Goal: Task Accomplishment & Management: Complete application form

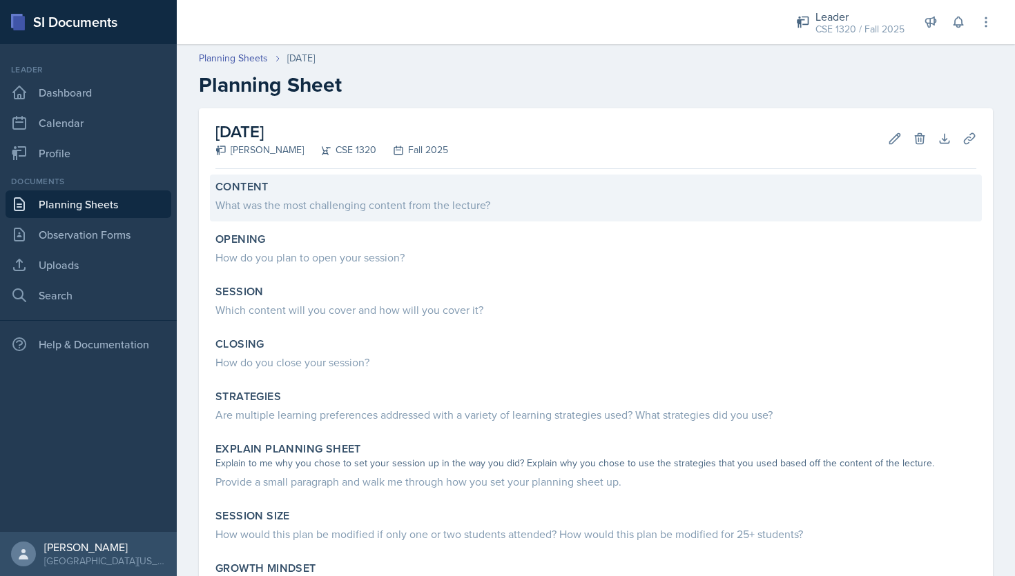
click at [346, 197] on div "What was the most challenging content from the lecture?" at bounding box center [595, 205] width 761 height 17
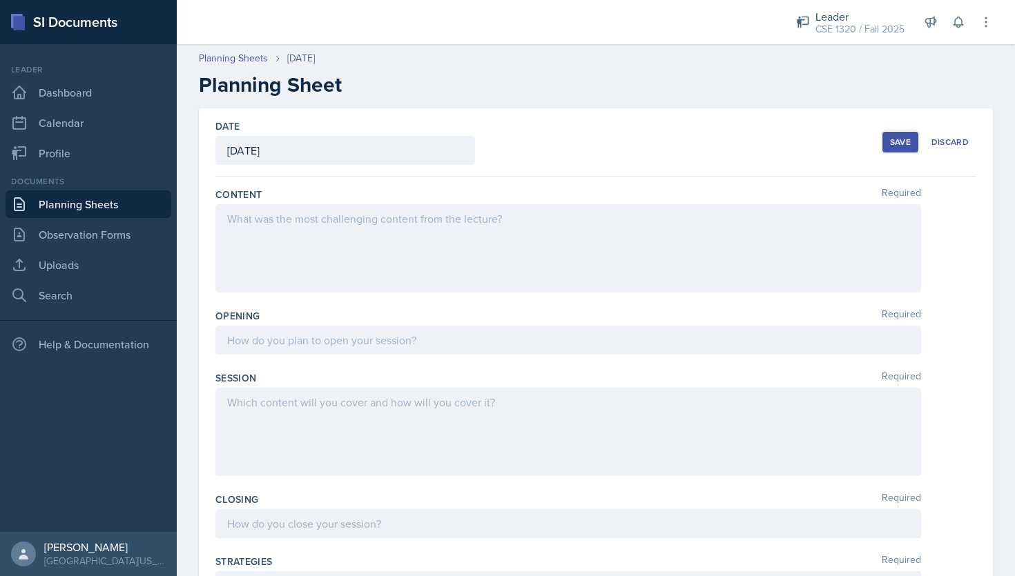
click at [454, 224] on div at bounding box center [567, 248] width 705 height 88
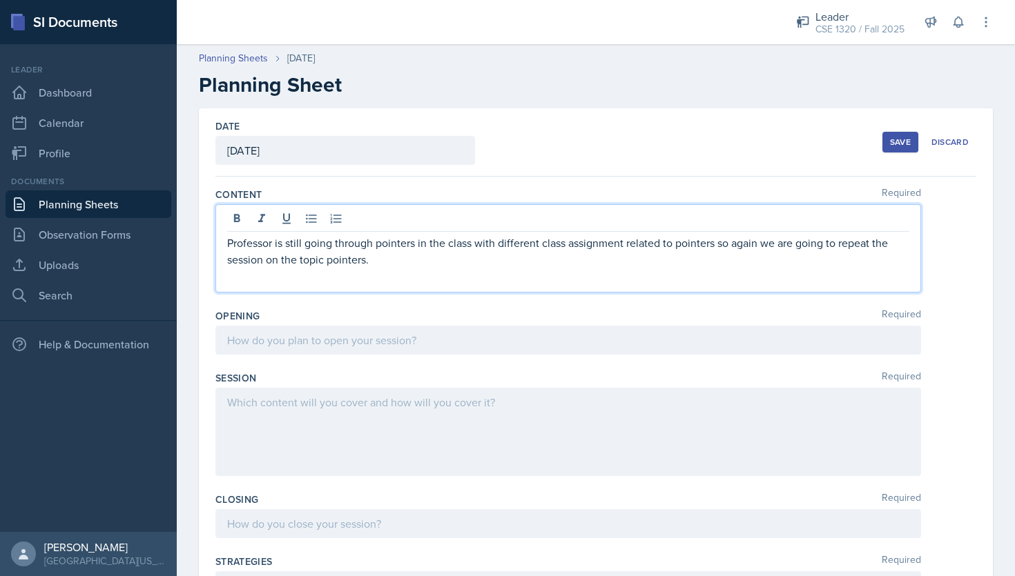
click at [436, 260] on p "Professor is still going through pointers in the class with different class ass…" at bounding box center [568, 251] width 682 height 33
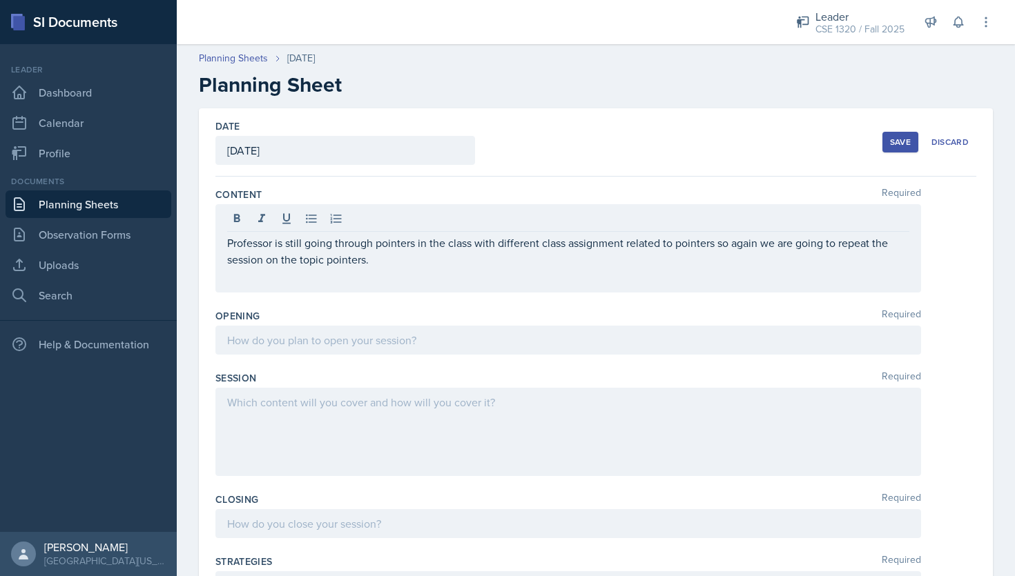
click at [585, 137] on div "Date September 12th, 2025 September 2025 31 1 2 3 4 5 6 7 8 9 10 11 12 13 14 15…" at bounding box center [595, 142] width 761 height 68
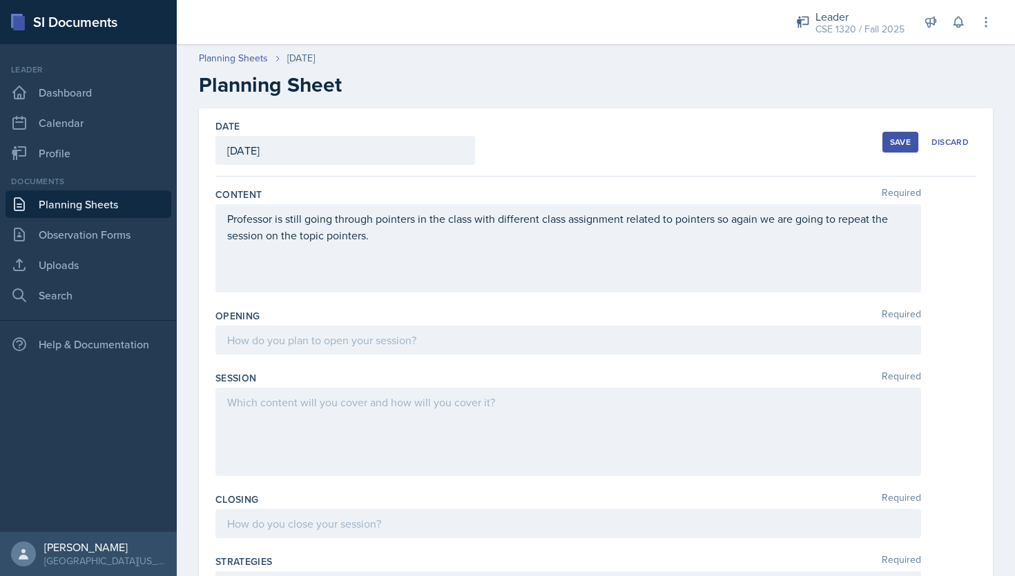
click at [512, 262] on div "Professor is still going through pointers in the class with different class ass…" at bounding box center [567, 248] width 705 height 88
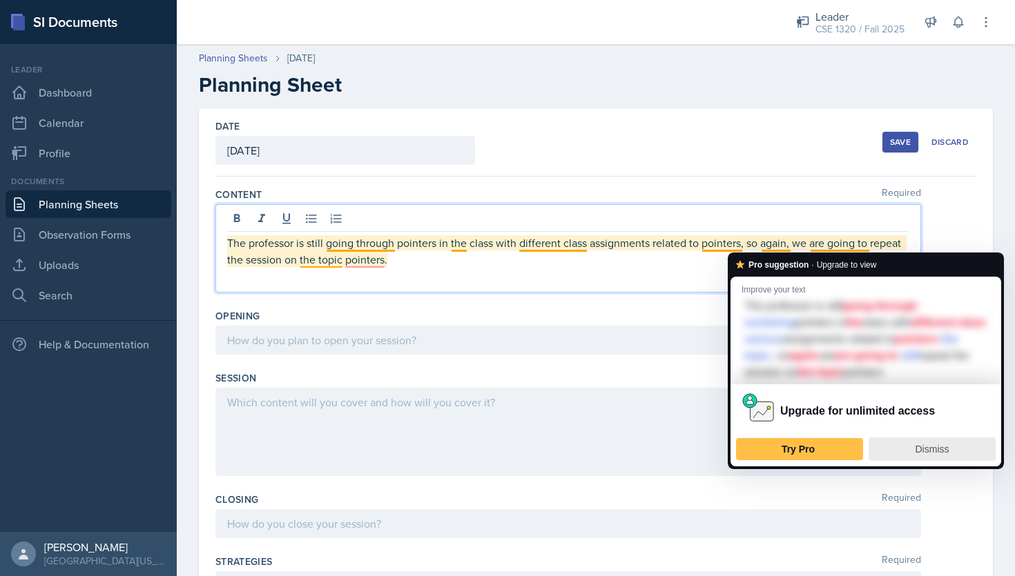
click at [925, 445] on span "Dismiss" at bounding box center [932, 449] width 34 height 11
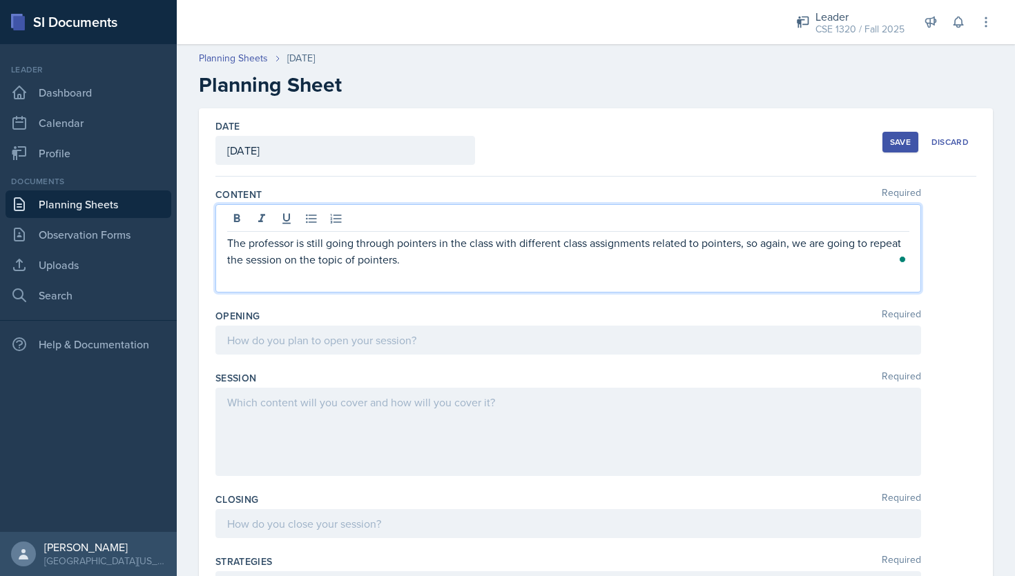
click at [403, 264] on p "The professor is still going through pointers in the class with different class…" at bounding box center [568, 251] width 682 height 33
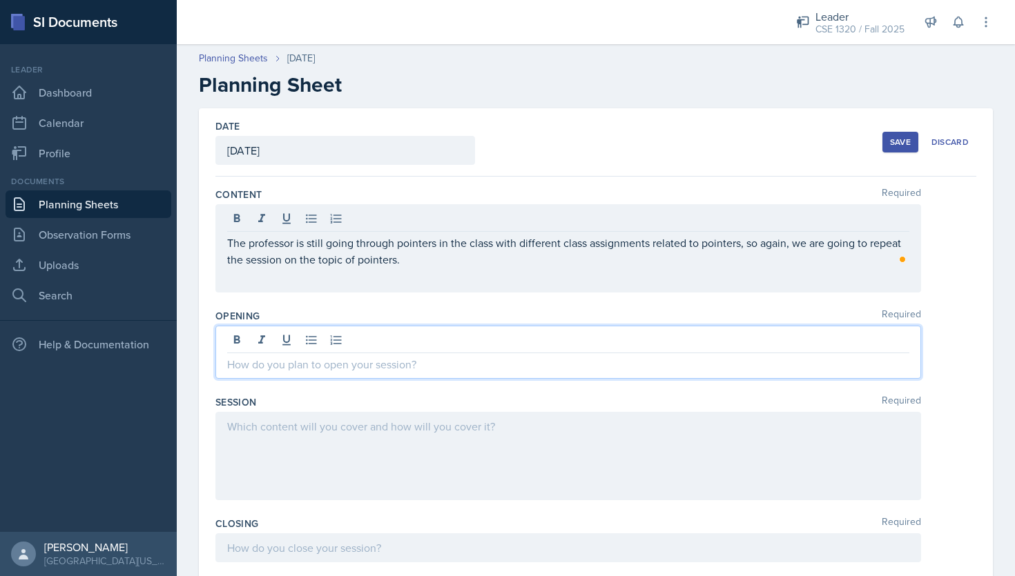
click at [330, 346] on div at bounding box center [567, 352] width 705 height 53
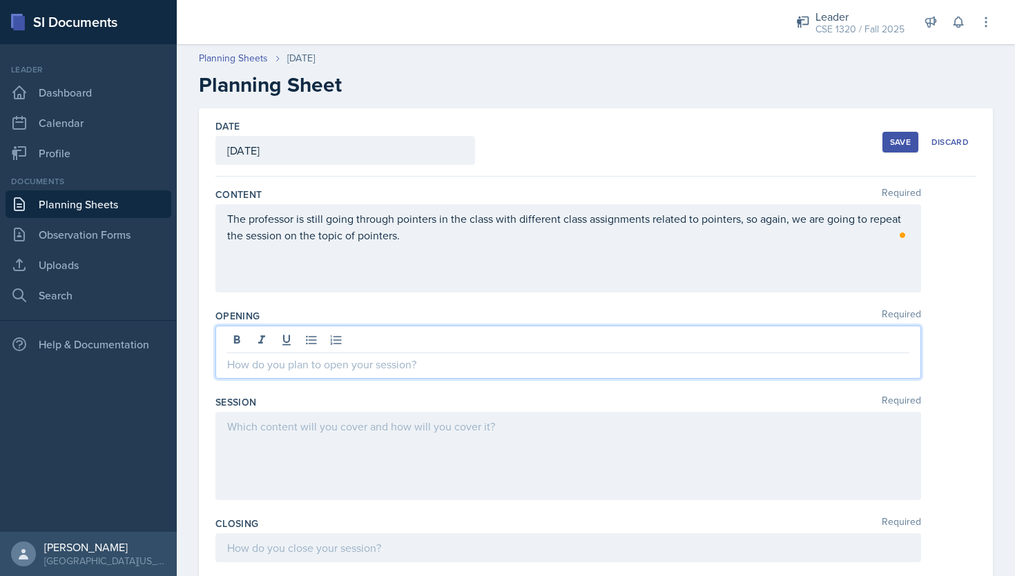
click at [368, 266] on div "The professor is still going through pointers in the class with different class…" at bounding box center [567, 248] width 705 height 88
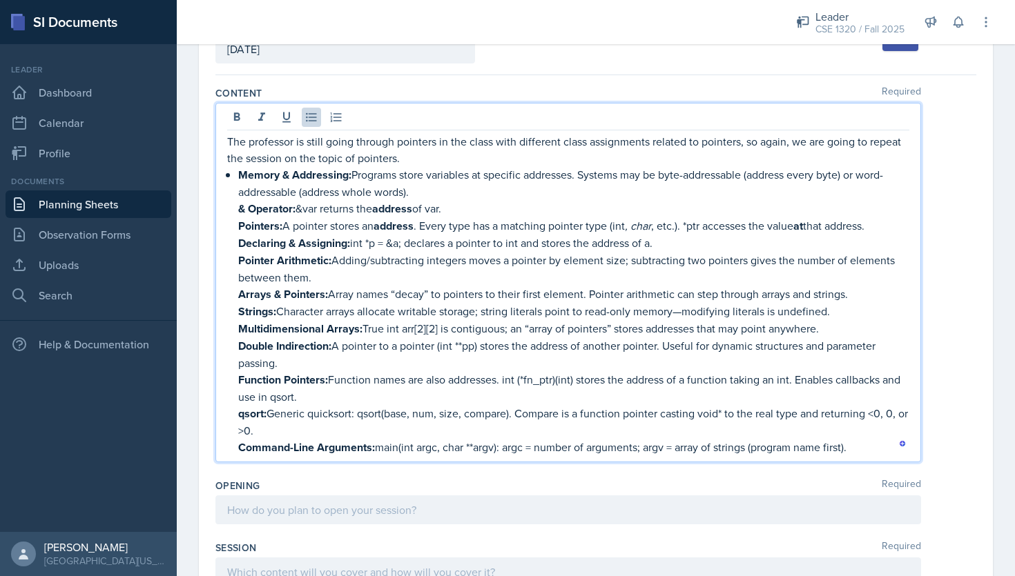
scroll to position [113, 0]
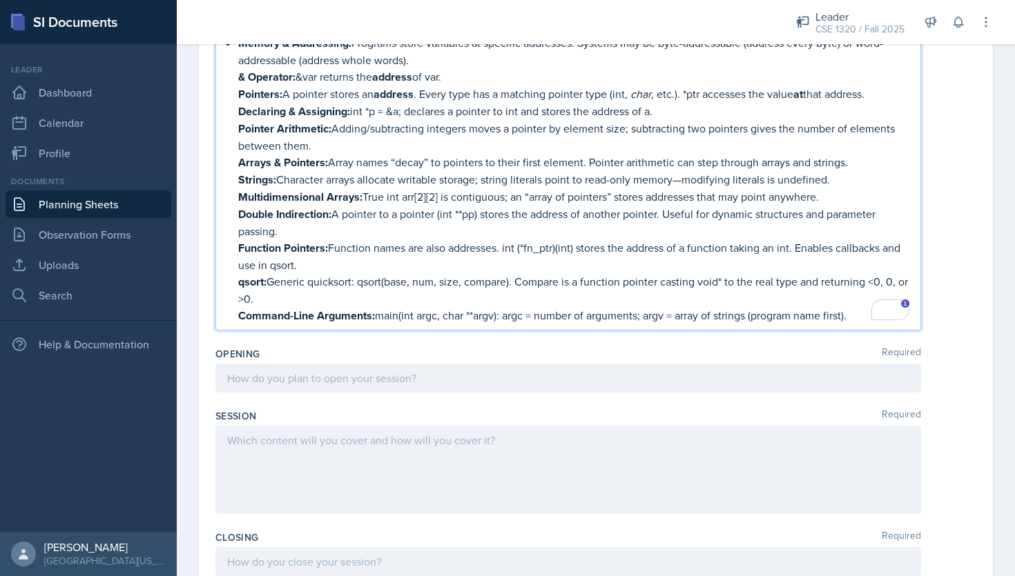
click at [296, 377] on p at bounding box center [568, 378] width 682 height 17
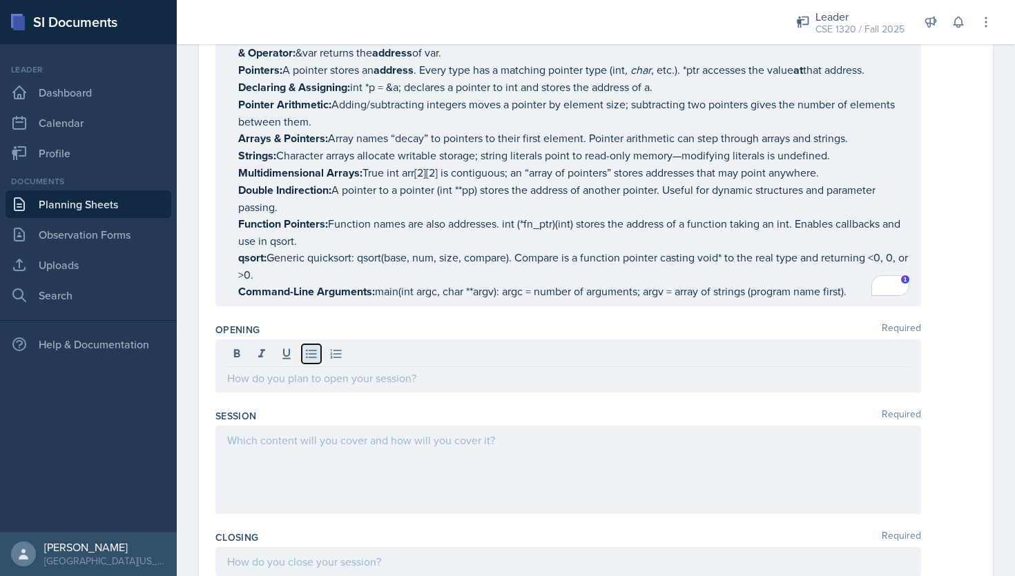
click at [317, 349] on icon at bounding box center [311, 354] width 14 height 14
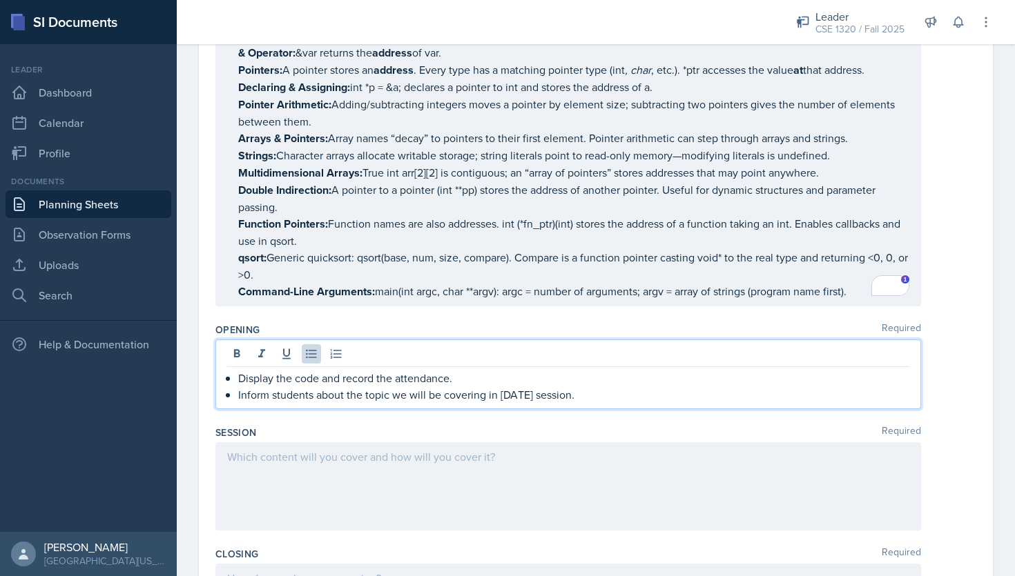
click at [408, 390] on p "Inform students about the topic we will be covering in [DATE] session." at bounding box center [573, 395] width 671 height 17
click at [612, 395] on p "Inform students about the topic we will be covering in [DATE] session." at bounding box center [573, 395] width 671 height 17
click at [616, 277] on p "qsort: Generic quicksort: qsort(base, num, size, compare). Compare is a functio…" at bounding box center [573, 266] width 671 height 34
click at [607, 362] on div "Display the code and record the attendance. Inform students about the topic we …" at bounding box center [567, 375] width 705 height 70
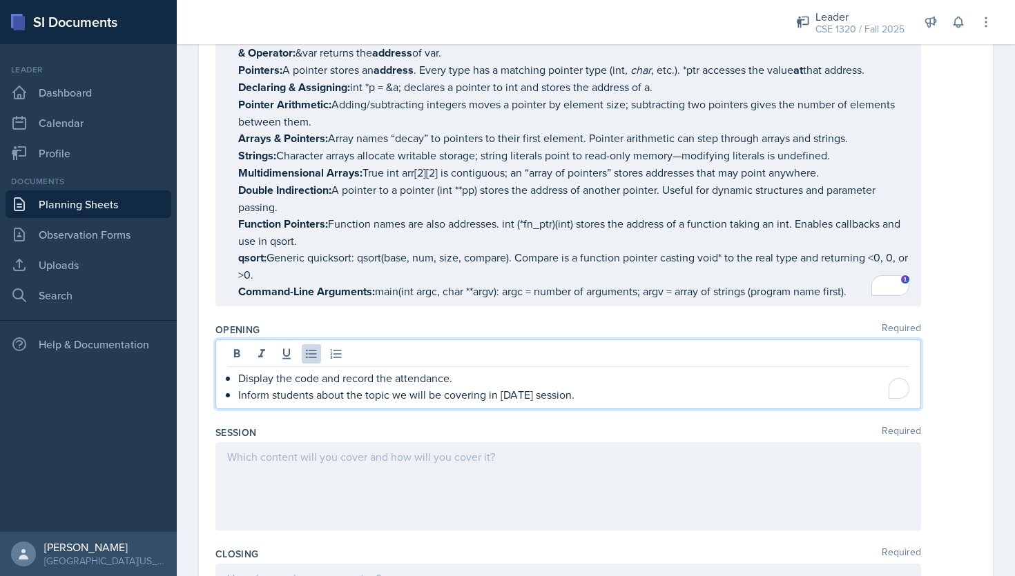
scroll to position [233, 0]
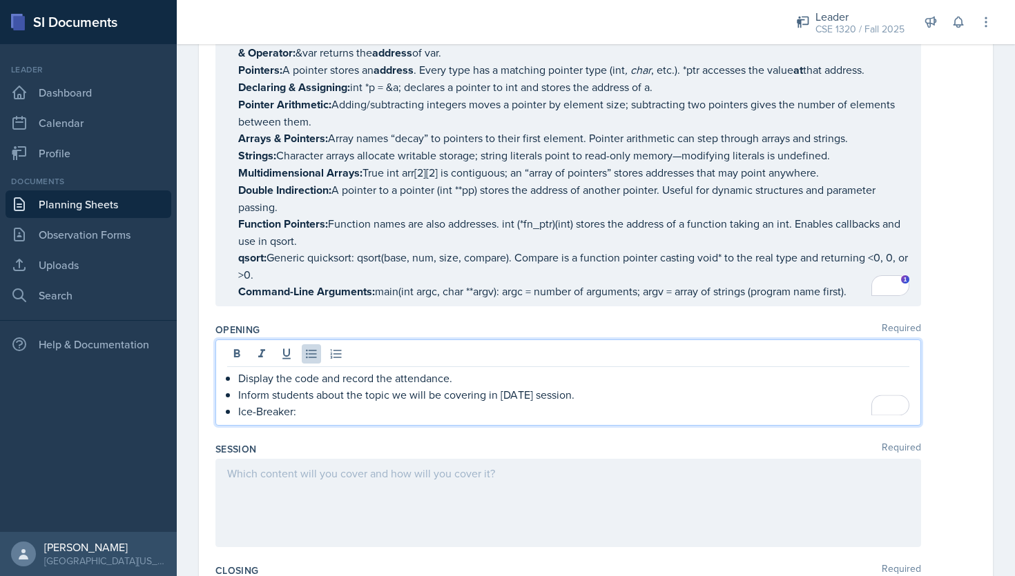
drag, startPoint x: 302, startPoint y: 409, endPoint x: 239, endPoint y: 409, distance: 63.5
click at [239, 409] on p "Ice-Breaker:" at bounding box center [573, 411] width 671 height 17
click at [233, 350] on icon at bounding box center [237, 354] width 14 height 14
click at [333, 409] on p "Ice-Breaker:" at bounding box center [573, 411] width 671 height 17
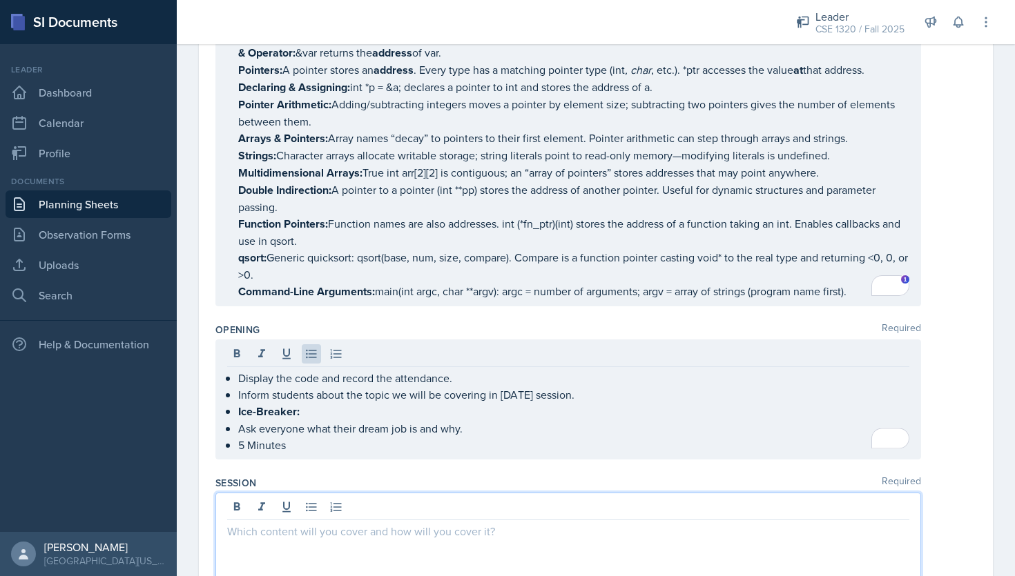
click at [487, 510] on div at bounding box center [567, 537] width 705 height 88
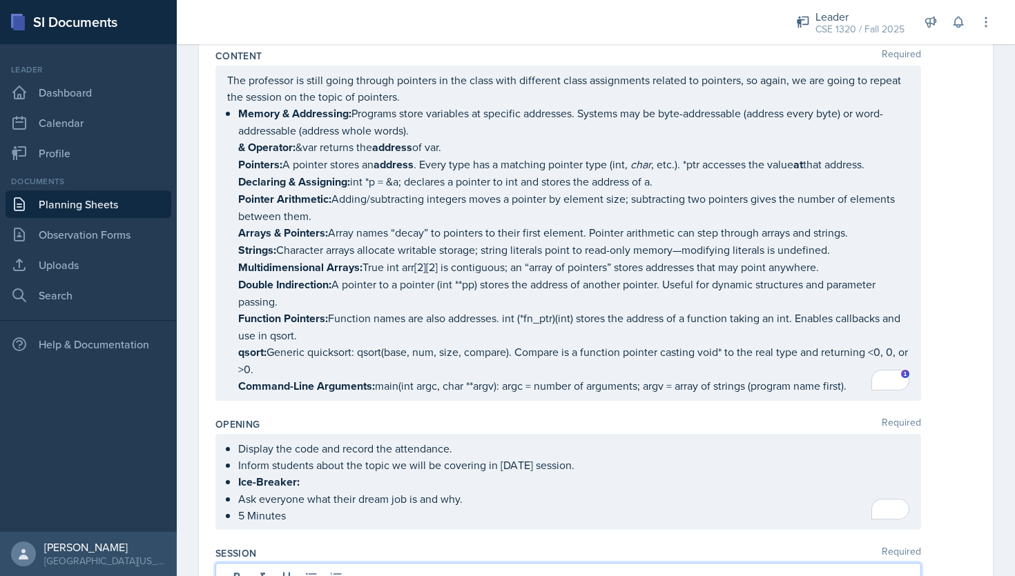
scroll to position [64, 0]
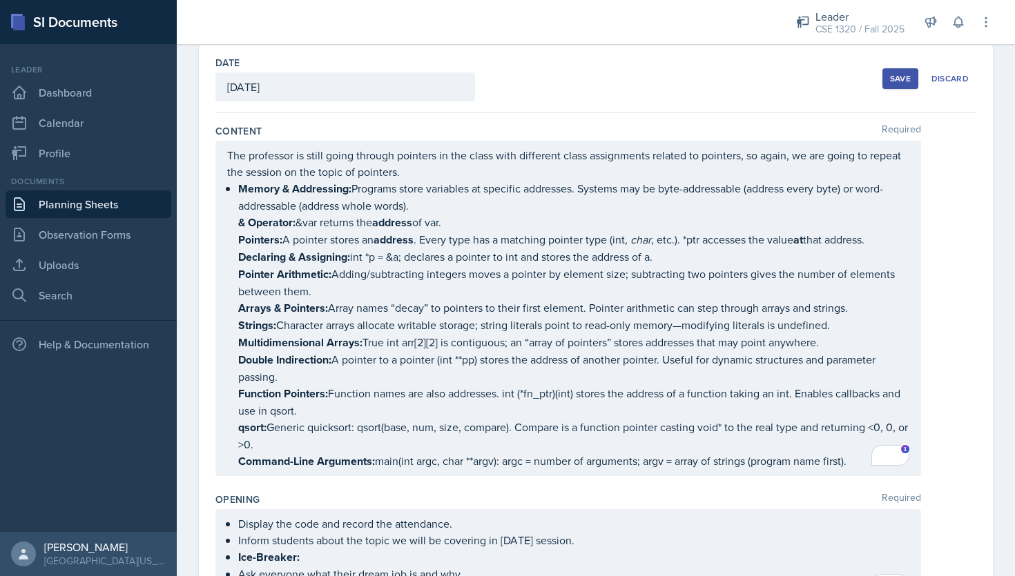
drag, startPoint x: 221, startPoint y: 154, endPoint x: 713, endPoint y: 433, distance: 566.0
click at [768, 459] on div "The professor is still going through pointers in the class with different class…" at bounding box center [567, 308] width 705 height 335
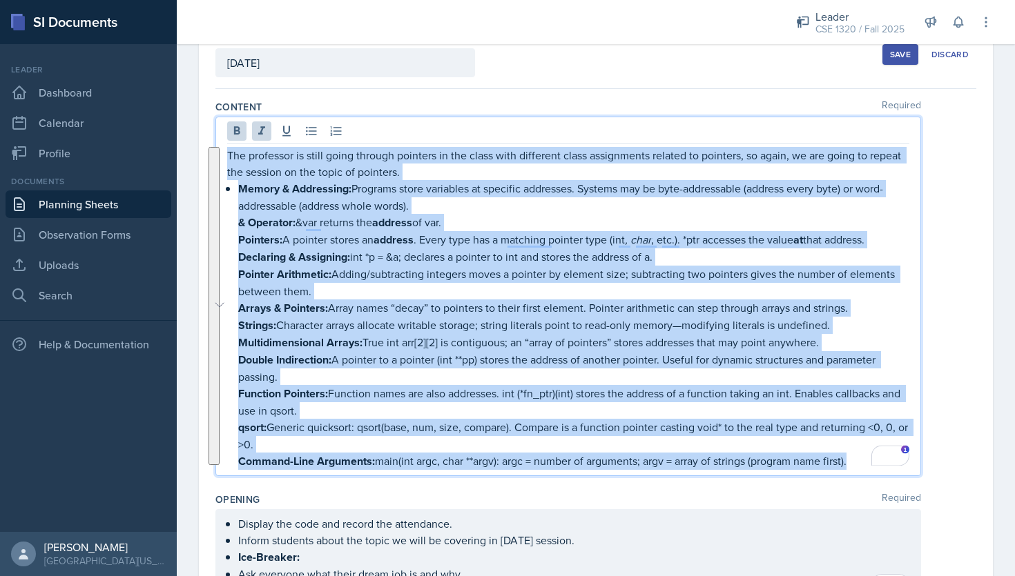
drag, startPoint x: 227, startPoint y: 152, endPoint x: 855, endPoint y: 467, distance: 702.9
click at [855, 467] on div "The professor is still going through pointers in the class with different class…" at bounding box center [567, 297] width 705 height 360
copy div "The professor is still going through pointers in the class with different class…"
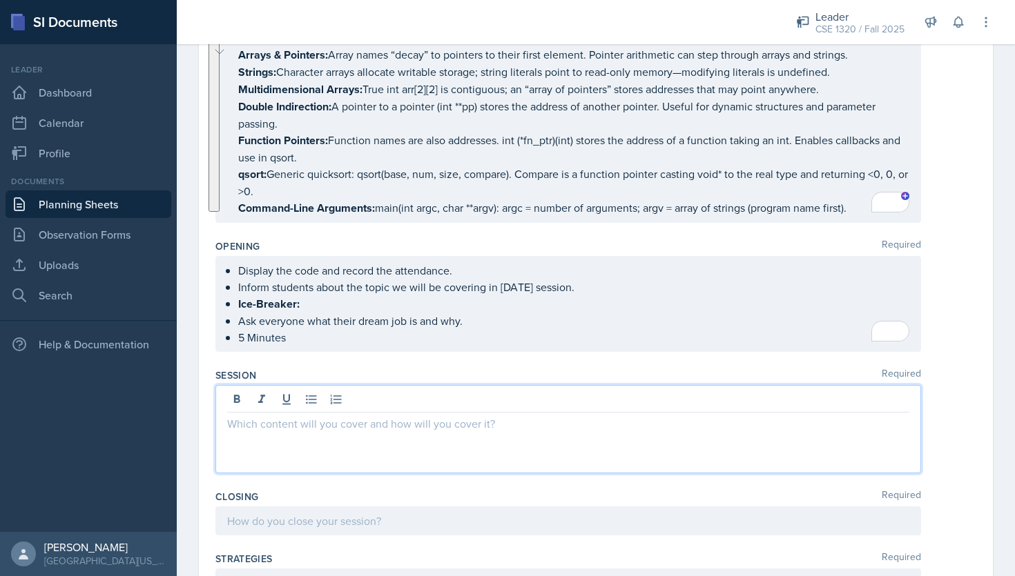
click at [424, 416] on p at bounding box center [568, 424] width 682 height 17
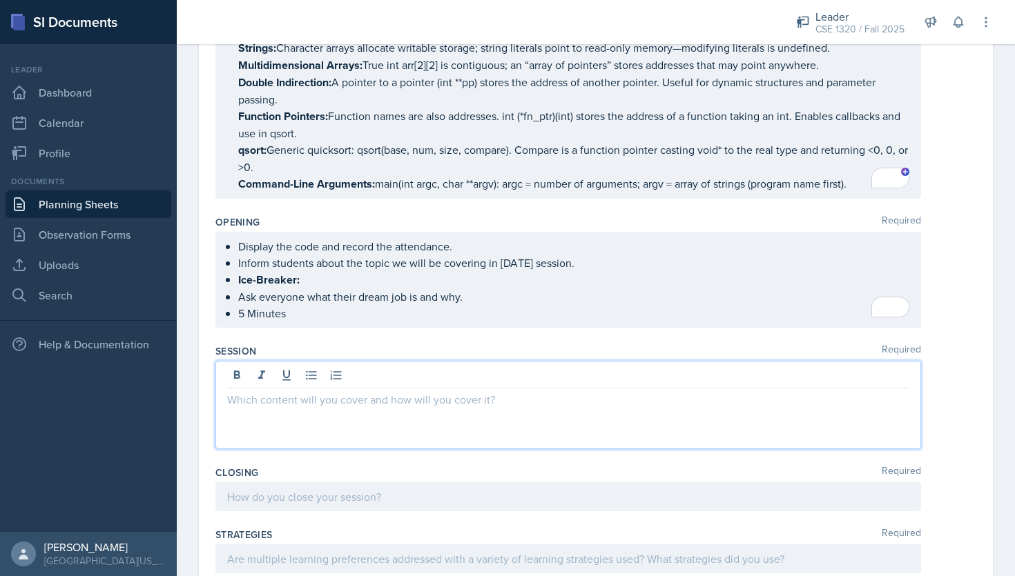
click at [335, 400] on p at bounding box center [568, 399] width 682 height 17
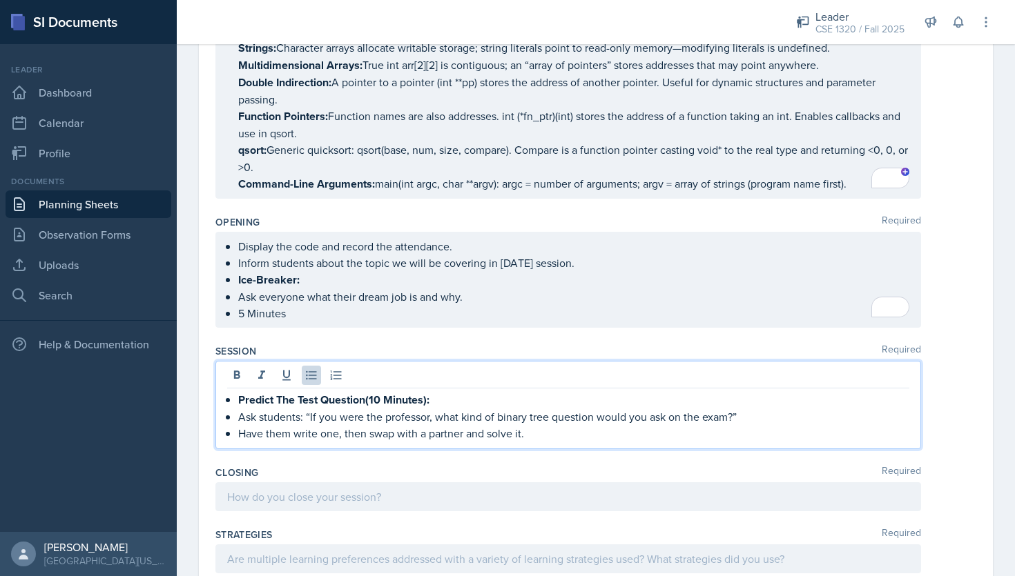
click at [550, 411] on p "Ask students: “If you were the professor, what kind of binary tree question wou…" at bounding box center [573, 417] width 671 height 17
click at [529, 434] on p "Have them write one, then swap with a partner and solve it." at bounding box center [573, 433] width 671 height 17
click at [375, 398] on strong "Predict The Test Question(10 Minutes):" at bounding box center [333, 400] width 191 height 16
click at [326, 429] on p "Have them write one, then swap with a partner and solve it." at bounding box center [573, 433] width 671 height 17
click at [436, 400] on p "Predict The Test Question(20 Minutes):" at bounding box center [573, 399] width 671 height 17
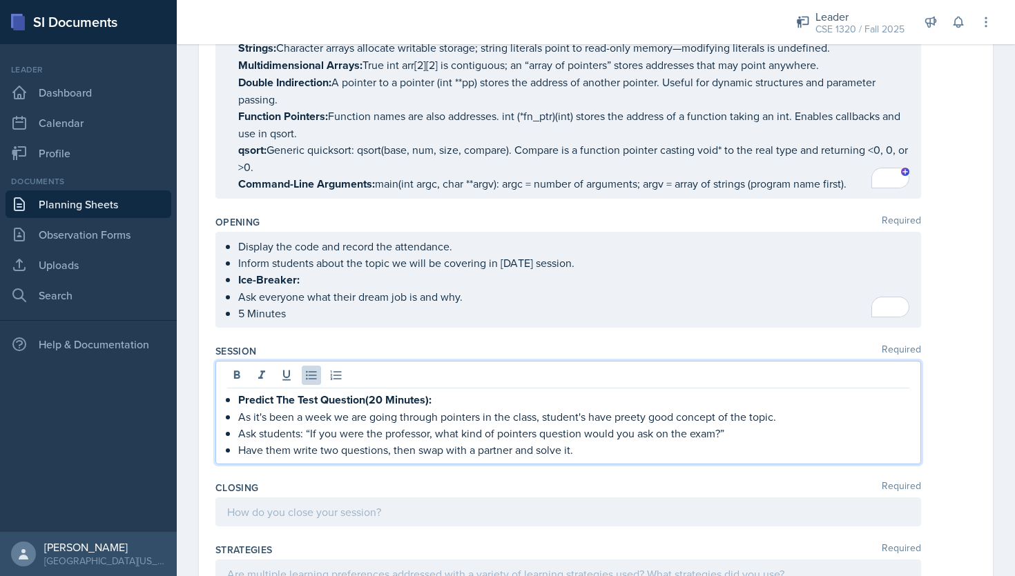
click at [632, 409] on p "As it's been a week we are going through pointers in the class, student's have …" at bounding box center [573, 417] width 671 height 17
click at [638, 409] on p "As it's been a week we are going through pointers in the class, student's have …" at bounding box center [573, 417] width 671 height 17
click at [681, 446] on p "Have them write two questions, then swap with a partner and solve it." at bounding box center [573, 450] width 671 height 17
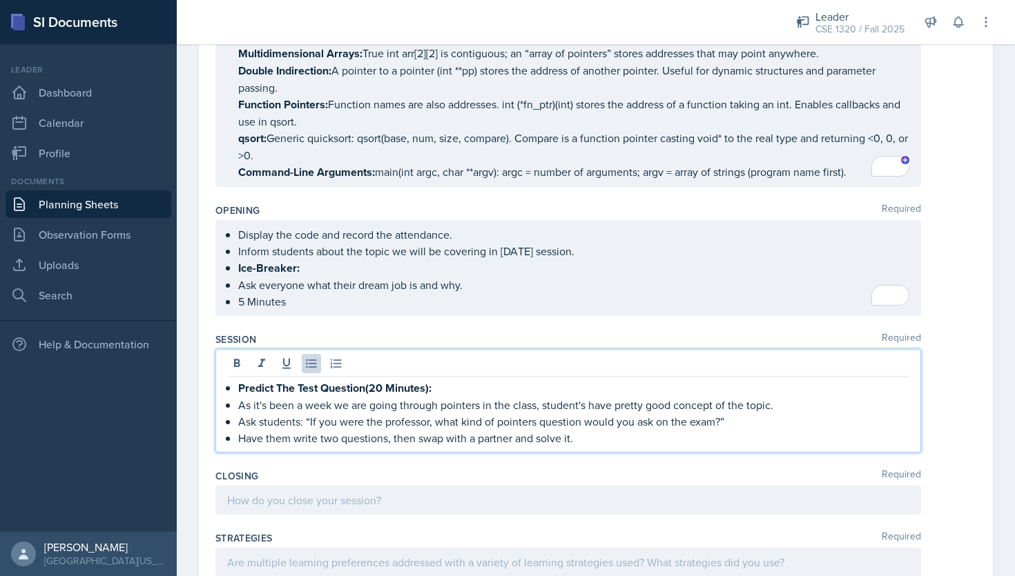
click at [618, 293] on p "5 Minutes" at bounding box center [573, 301] width 671 height 17
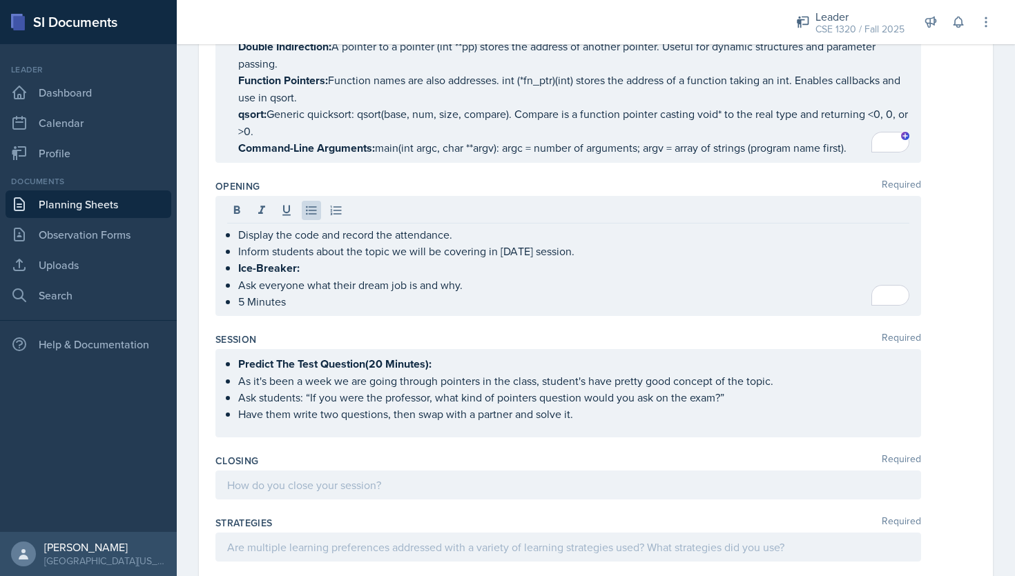
click at [620, 421] on div "Predict The Test Question(20 Minutes): As it's been a week we are going through…" at bounding box center [567, 393] width 705 height 88
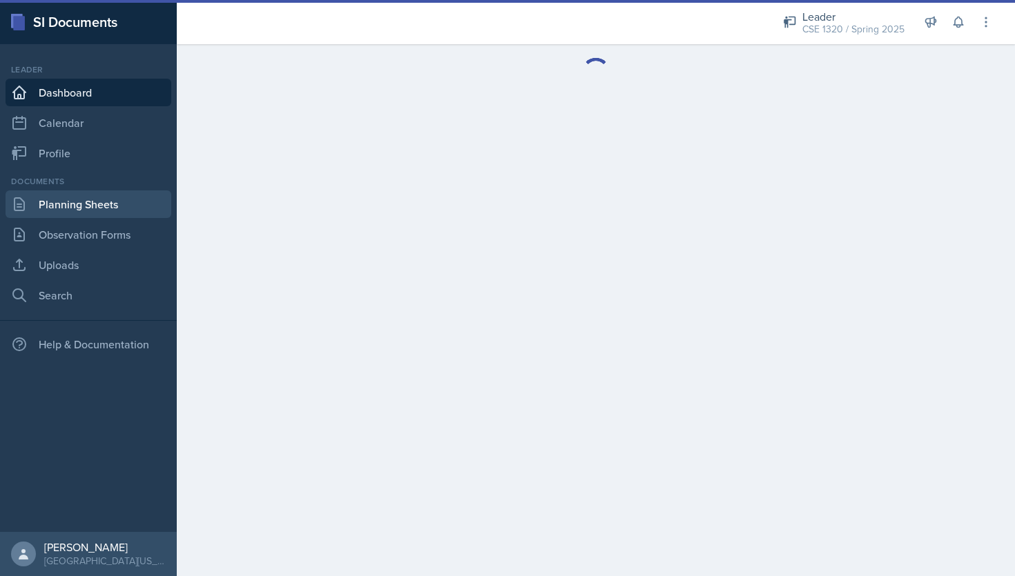
click at [110, 207] on link "Planning Sheets" at bounding box center [89, 205] width 166 height 28
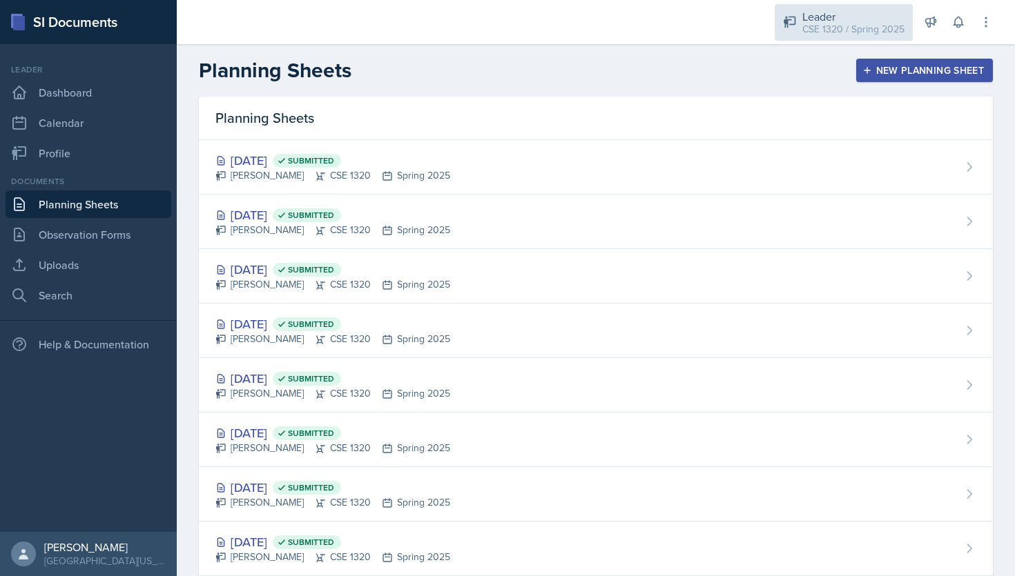
click at [849, 26] on div "CSE 1320 / Spring 2025" at bounding box center [853, 29] width 102 height 14
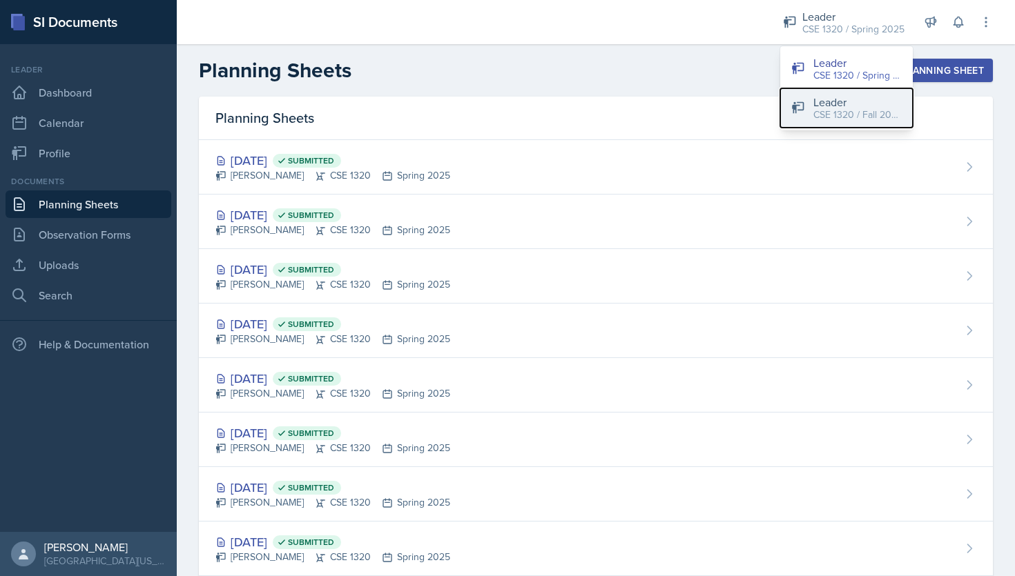
click at [842, 116] on div "CSE 1320 / Fall 2025" at bounding box center [857, 115] width 88 height 14
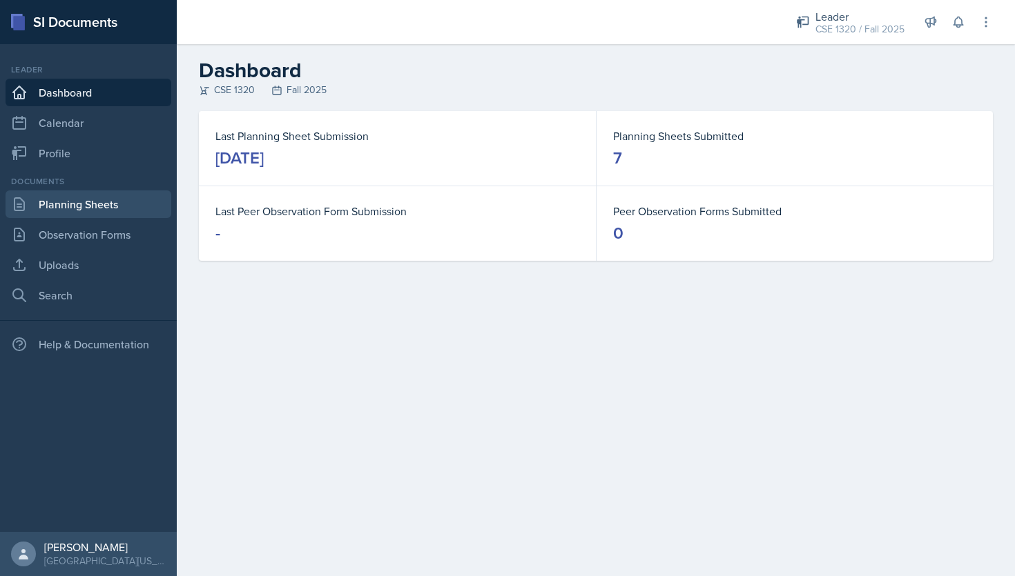
click at [65, 209] on link "Planning Sheets" at bounding box center [89, 205] width 166 height 28
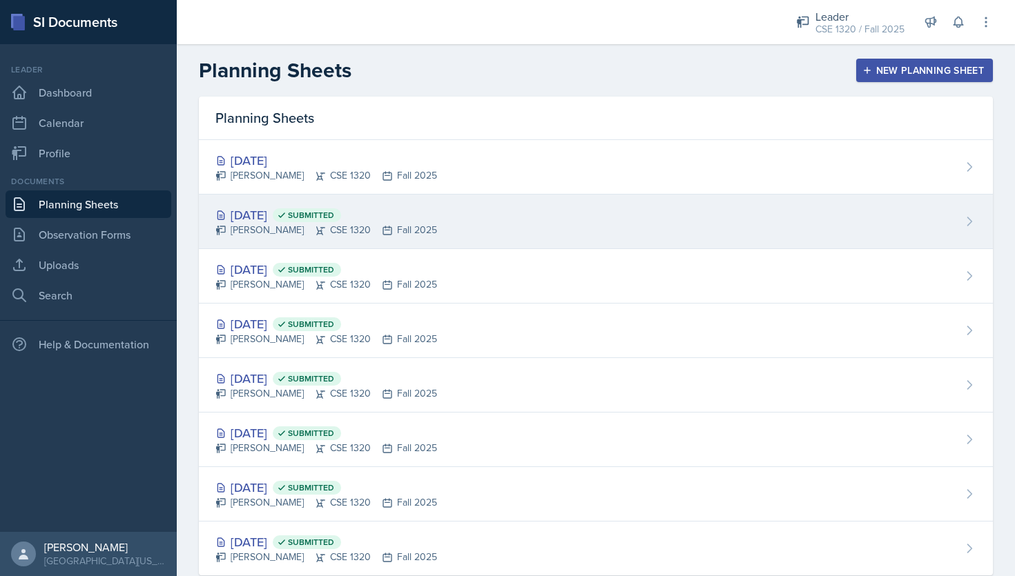
click at [473, 231] on div "Sep 10th, 2025 Submitted Nishan Koirala CSE 1320 Fall 2025" at bounding box center [596, 222] width 794 height 55
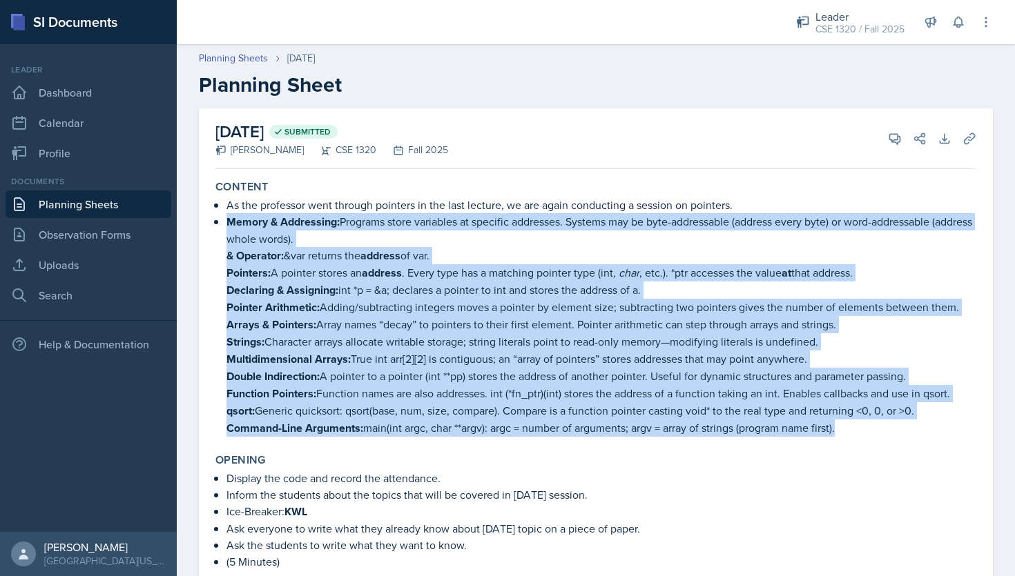
drag, startPoint x: 226, startPoint y: 217, endPoint x: 843, endPoint y: 426, distance: 652.0
click at [843, 426] on li "Memory & Addressing: Programs store variables at specific addresses. Systems ma…" at bounding box center [601, 325] width 750 height 224
copy li "Memory & Addressing: Programs store variables at specific addresses. Systems ma…"
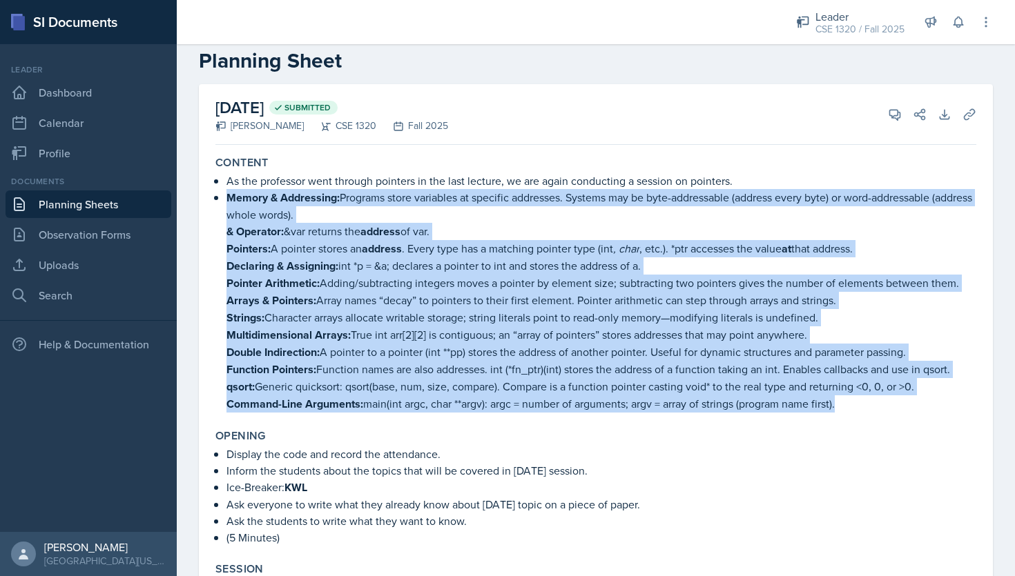
scroll to position [35, 0]
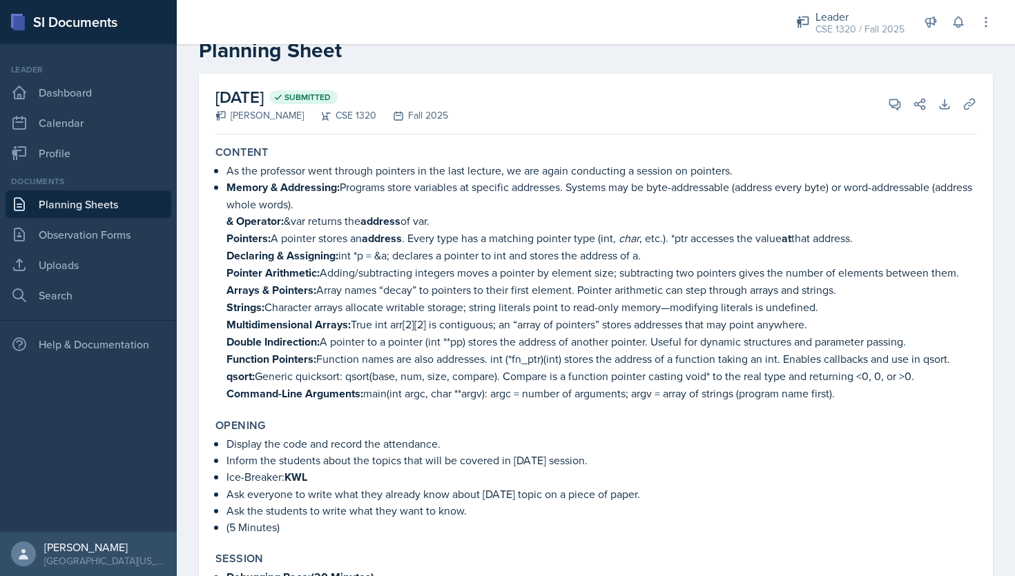
click at [486, 523] on p "(5 Minutes)" at bounding box center [601, 527] width 750 height 17
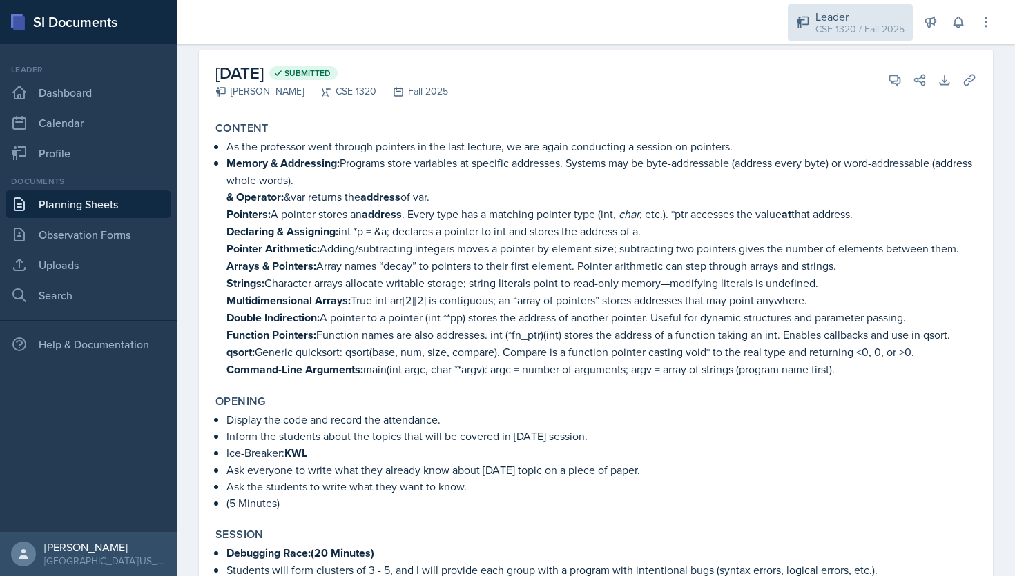
click at [863, 23] on div "CSE 1320 / Fall 2025" at bounding box center [859, 29] width 89 height 14
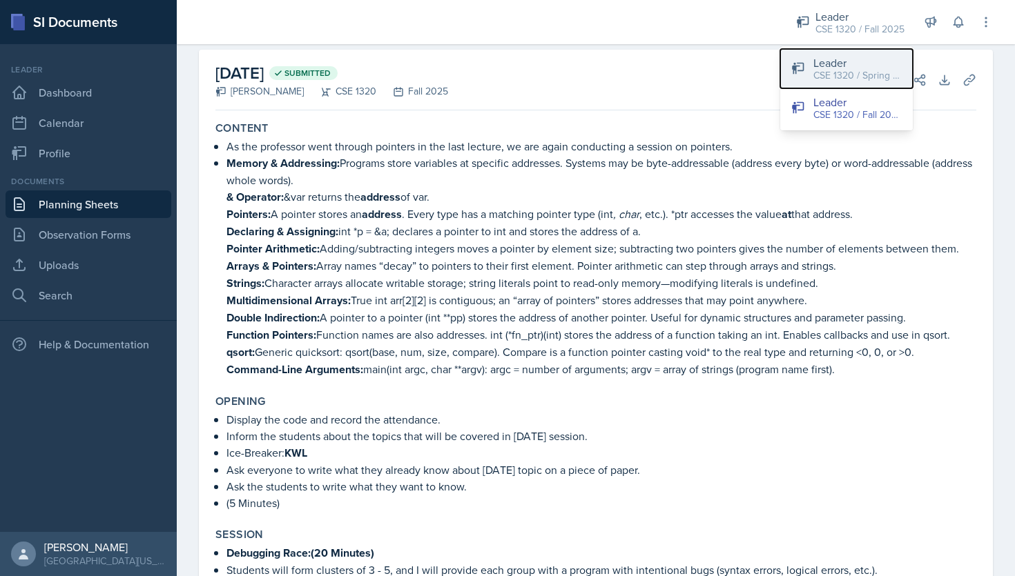
click at [839, 79] on div "CSE 1320 / Spring 2025" at bounding box center [857, 75] width 88 height 14
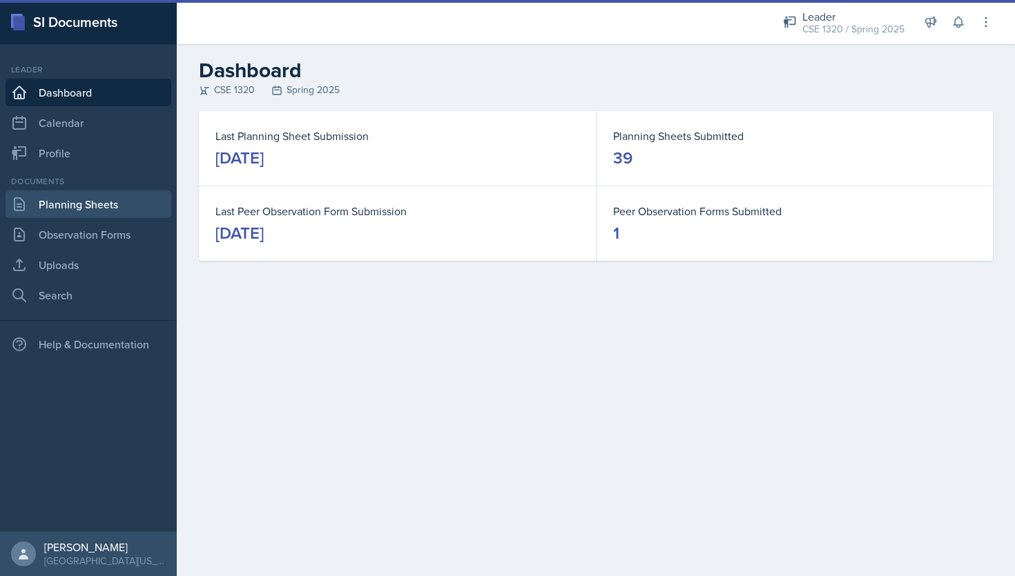
click at [115, 210] on link "Planning Sheets" at bounding box center [89, 205] width 166 height 28
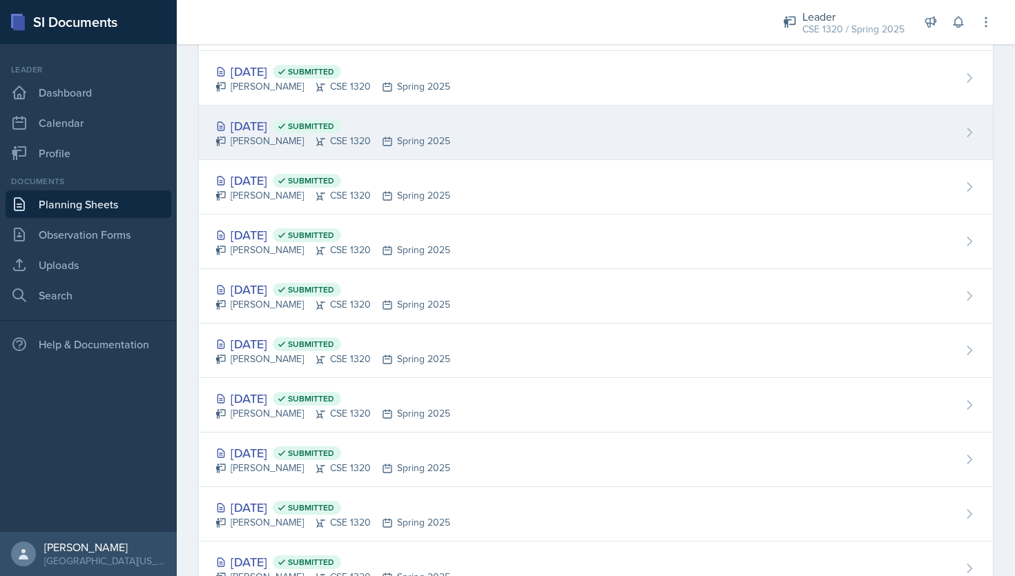
scroll to position [213, 0]
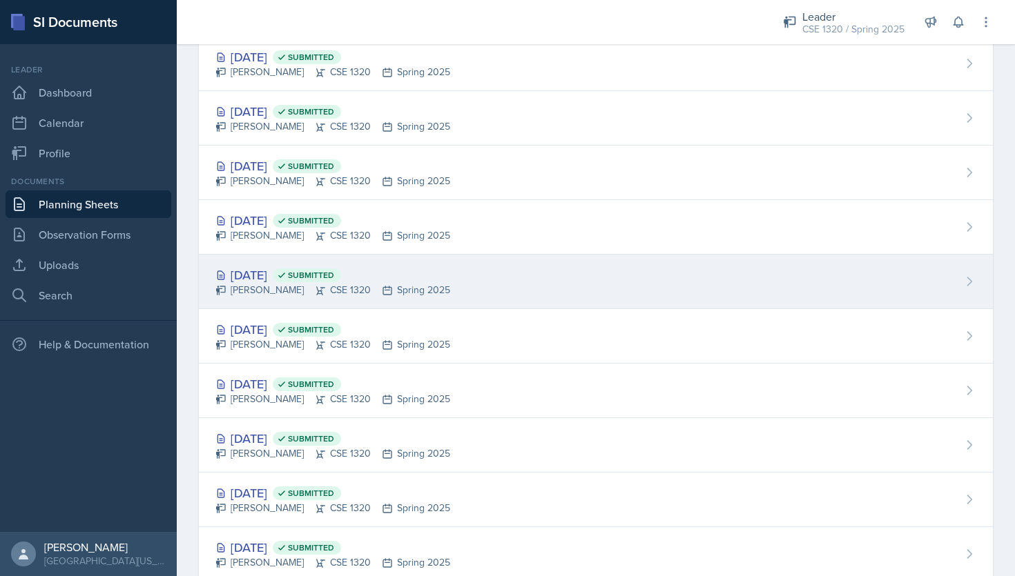
click at [564, 271] on div "Apr 14th, 2025 Submitted Nishan Koirala CSE 1320 Spring 2025" at bounding box center [596, 282] width 794 height 55
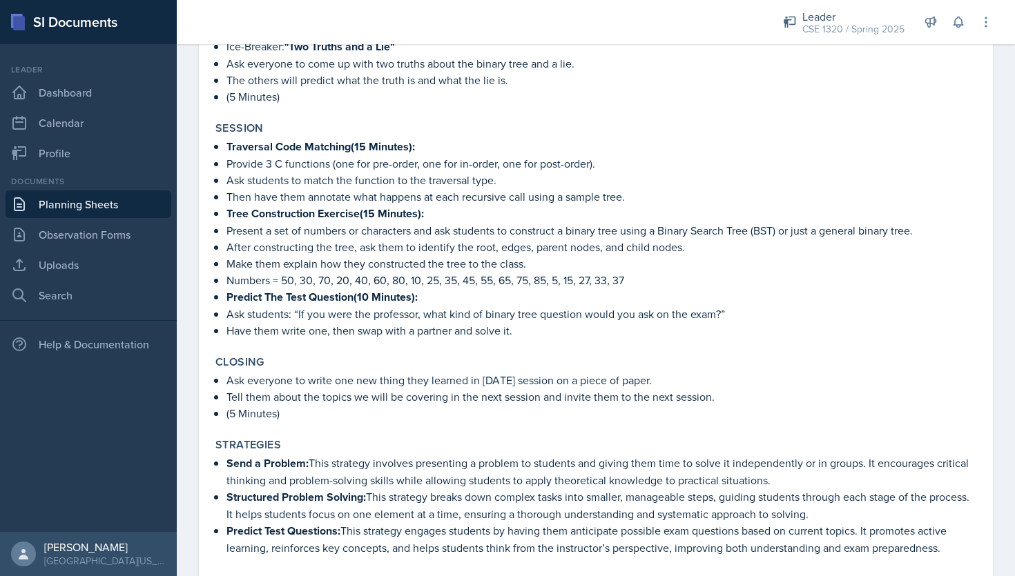
scroll to position [584, 0]
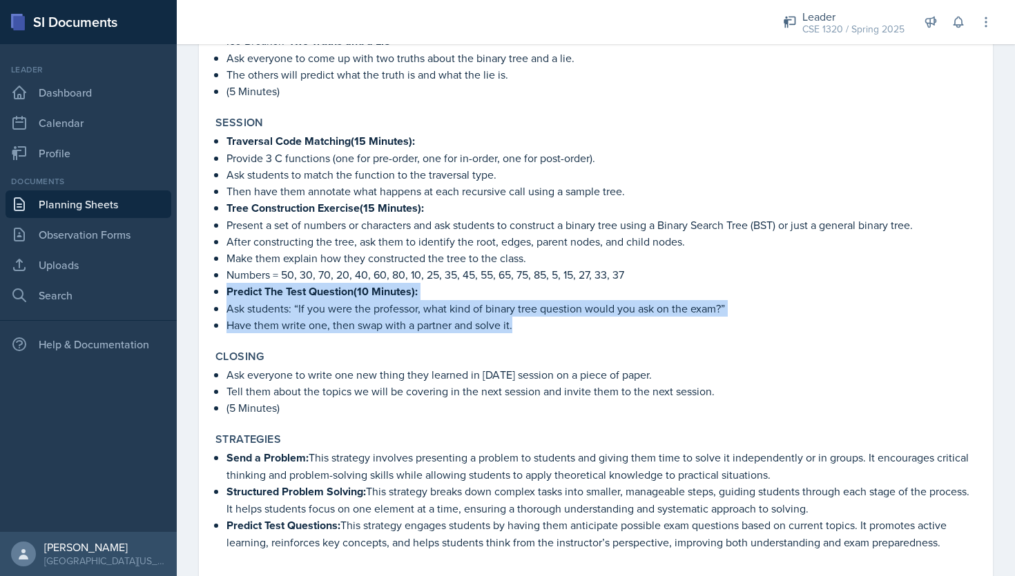
drag, startPoint x: 520, startPoint y: 325, endPoint x: 214, endPoint y: 282, distance: 308.8
click at [214, 282] on div "Session Traversal Code Matching(15 Minutes): Provide 3 C functions (one for pre…" at bounding box center [596, 224] width 772 height 228
copy ul "Predict The Test Question(10 Minutes): Ask students: “If you were the professor…"
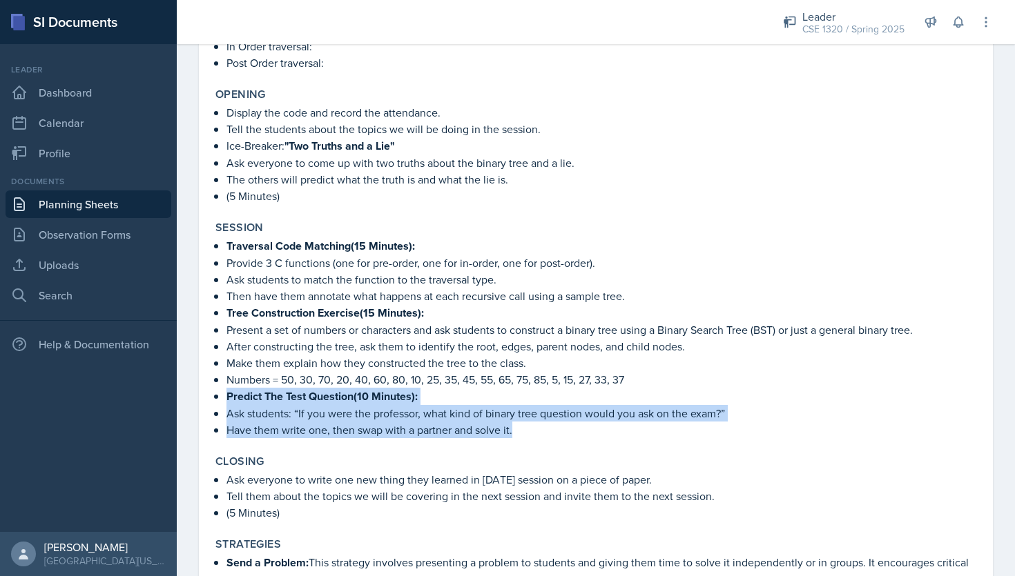
copy ul "Predict The Test Question(10 Minutes): Ask students: “If you were the professor…"
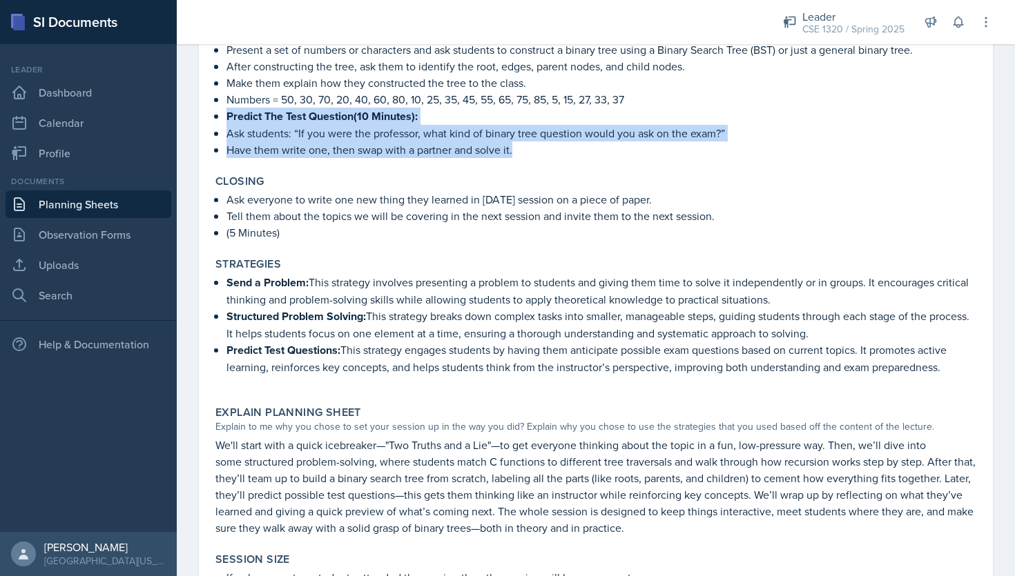
scroll to position [765, 0]
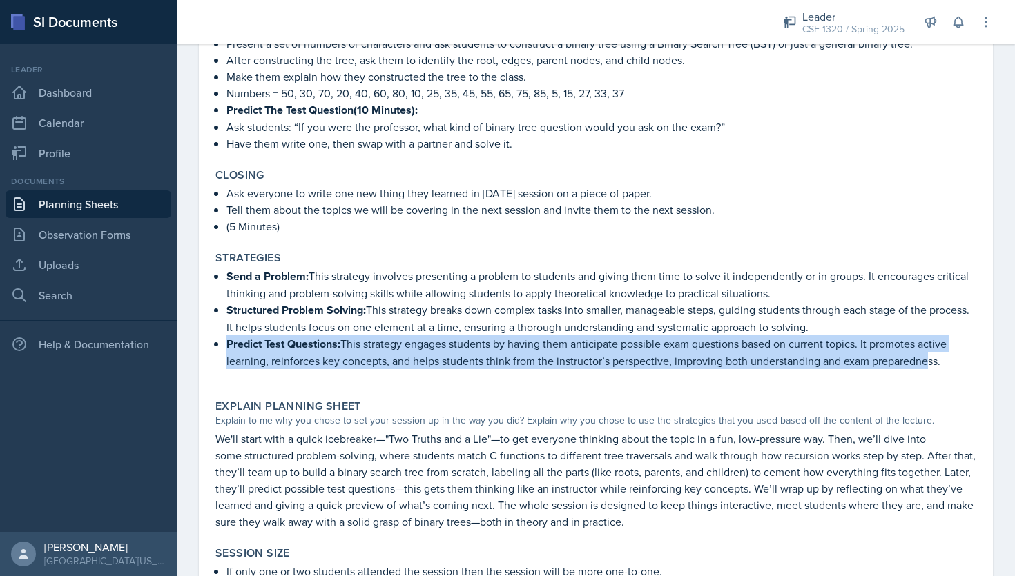
drag, startPoint x: 929, startPoint y: 355, endPoint x: 221, endPoint y: 342, distance: 708.3
click at [221, 342] on div "Send a Problem: This strategy involves presenting a problem to students and giv…" at bounding box center [595, 325] width 761 height 115
click at [388, 362] on p "Predict Test Questions: This strategy engages students by having them anticipat…" at bounding box center [601, 352] width 750 height 34
drag, startPoint x: 226, startPoint y: 335, endPoint x: 941, endPoint y: 356, distance: 715.4
click at [941, 356] on p "Predict Test Questions: This strategy engages students by having them anticipat…" at bounding box center [601, 352] width 750 height 34
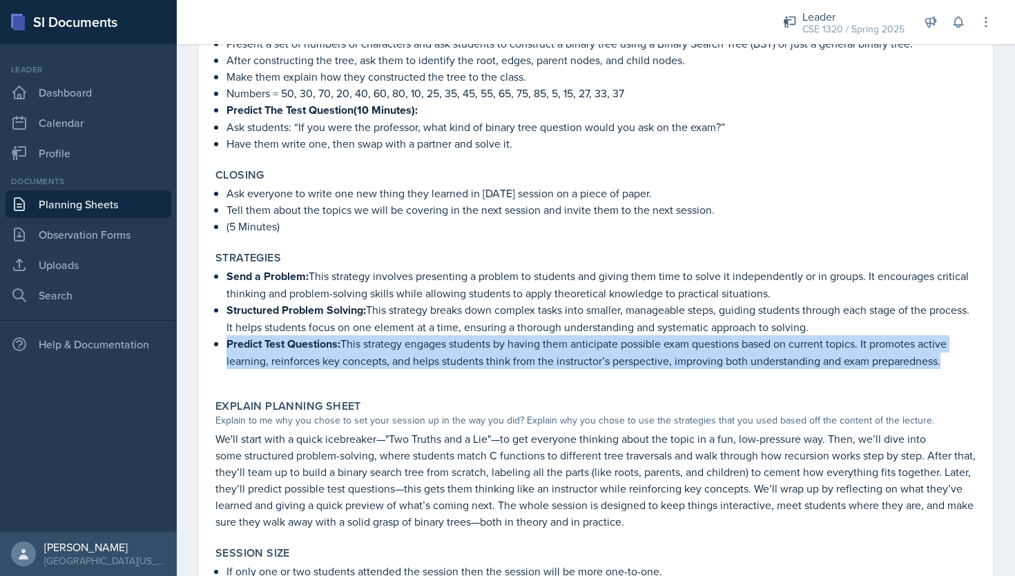
copy p "Predict Test Questions: This strategy engages students by having them anticipat…"
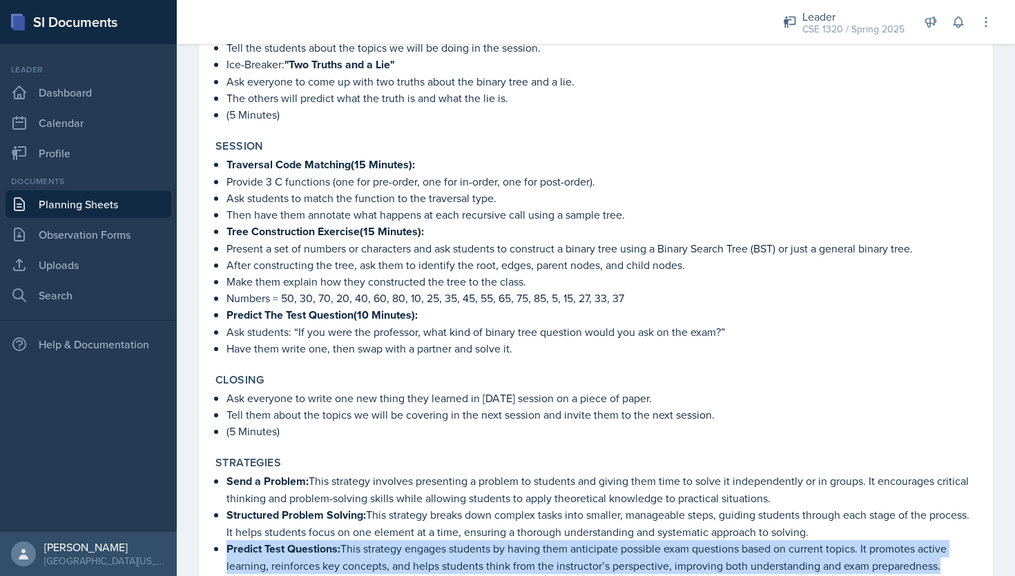
scroll to position [559, 0]
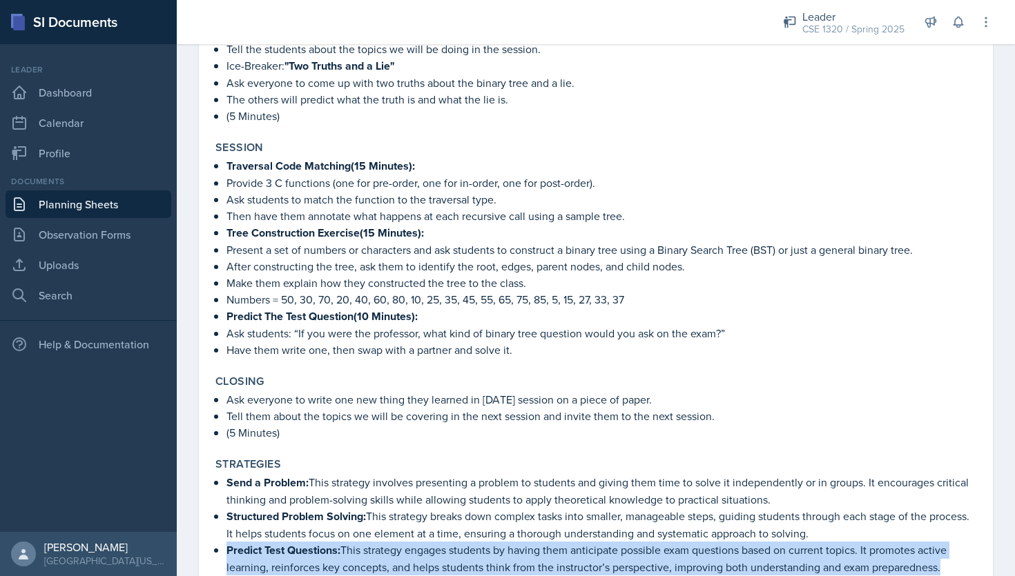
click at [108, 205] on link "Planning Sheets" at bounding box center [89, 205] width 166 height 28
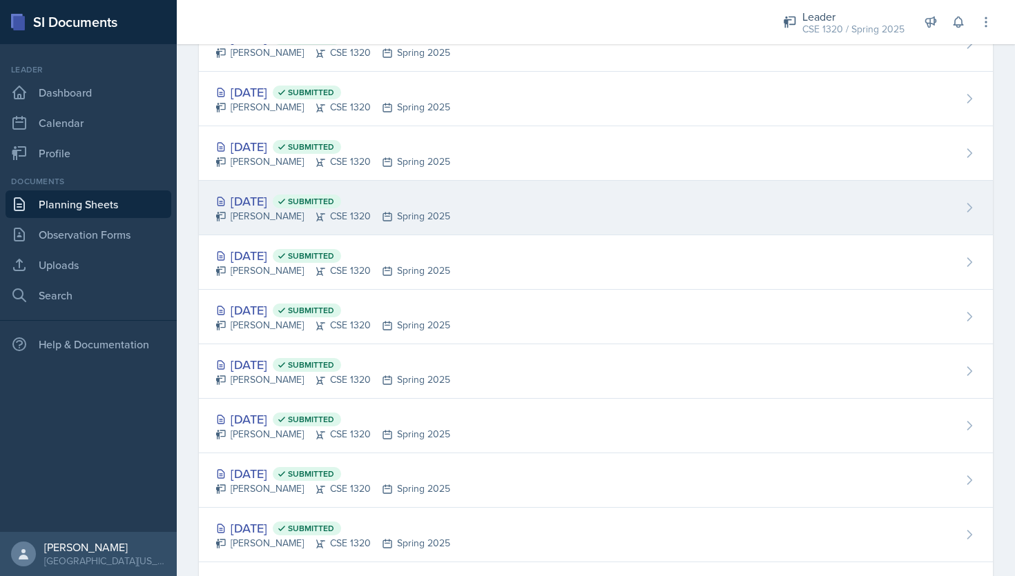
click at [564, 199] on div "Apr 2nd, 2025 Submitted Nishan Koirala CSE 1320 Spring 2025" at bounding box center [596, 208] width 794 height 55
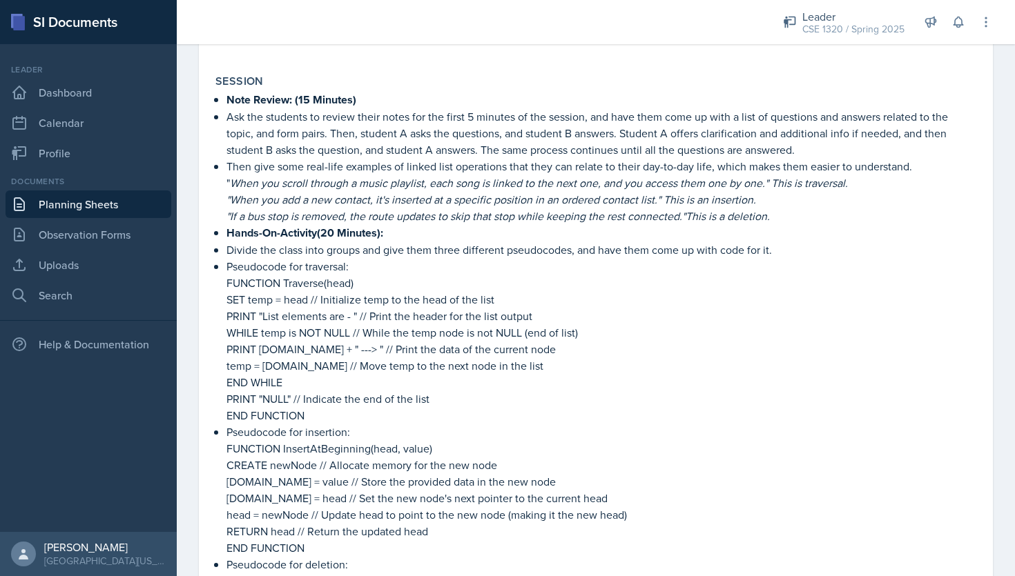
scroll to position [830, 0]
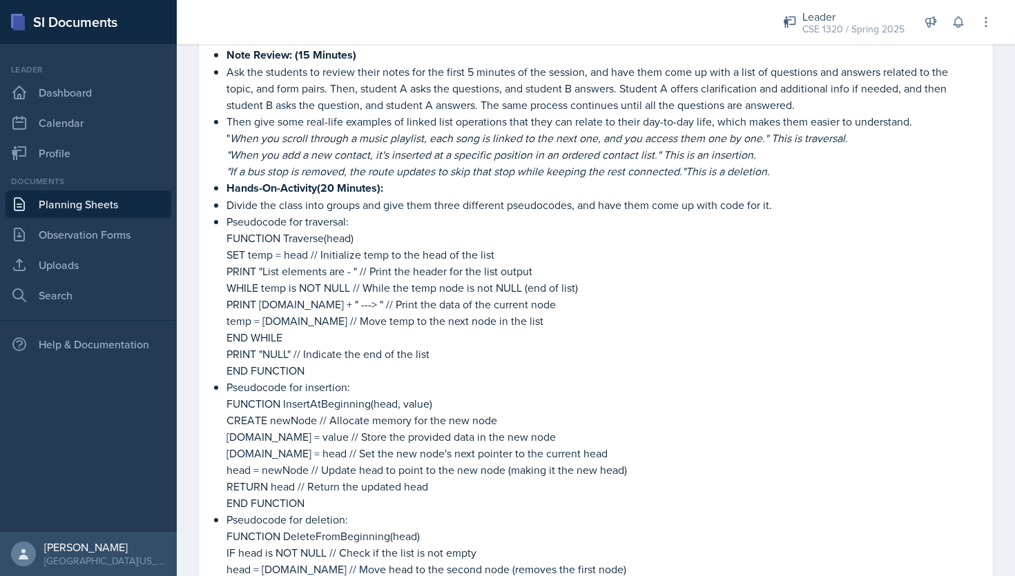
click at [128, 200] on link "Planning Sheets" at bounding box center [89, 205] width 166 height 28
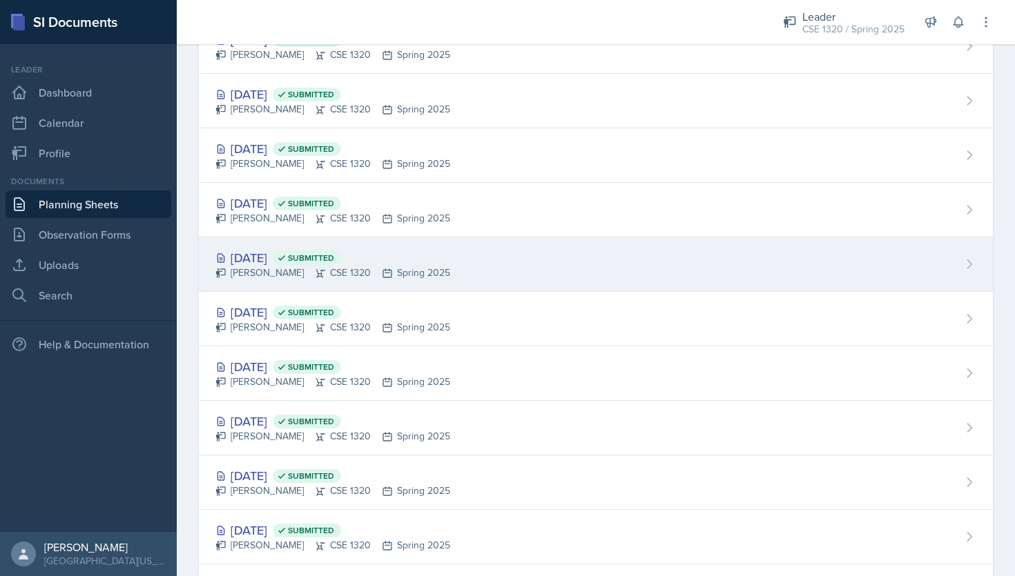
scroll to position [897, 0]
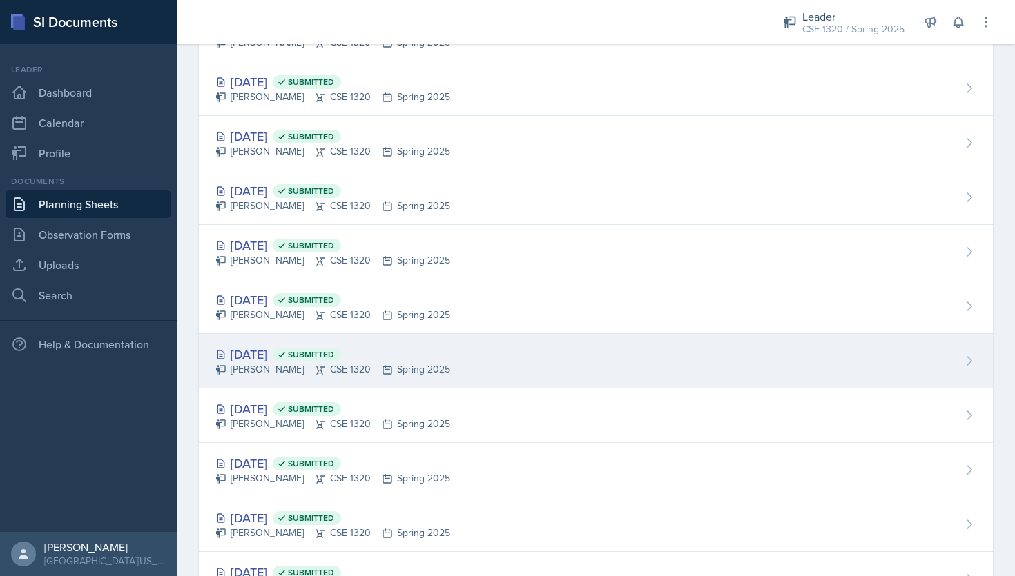
click at [556, 375] on div "Mar 5th, 2025 Submitted Nishan Koirala CSE 1320 Spring 2025" at bounding box center [596, 361] width 794 height 55
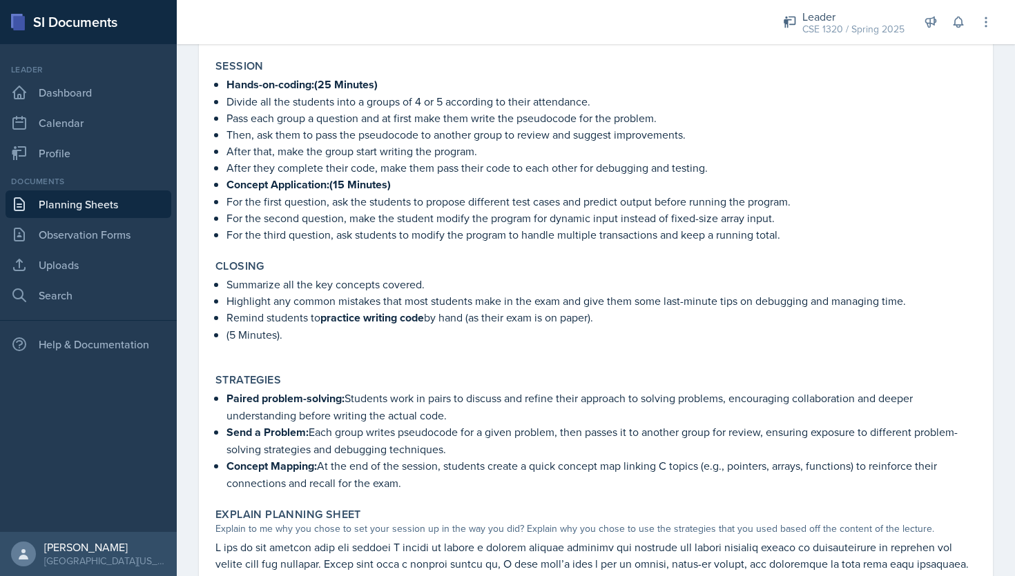
scroll to position [505, 0]
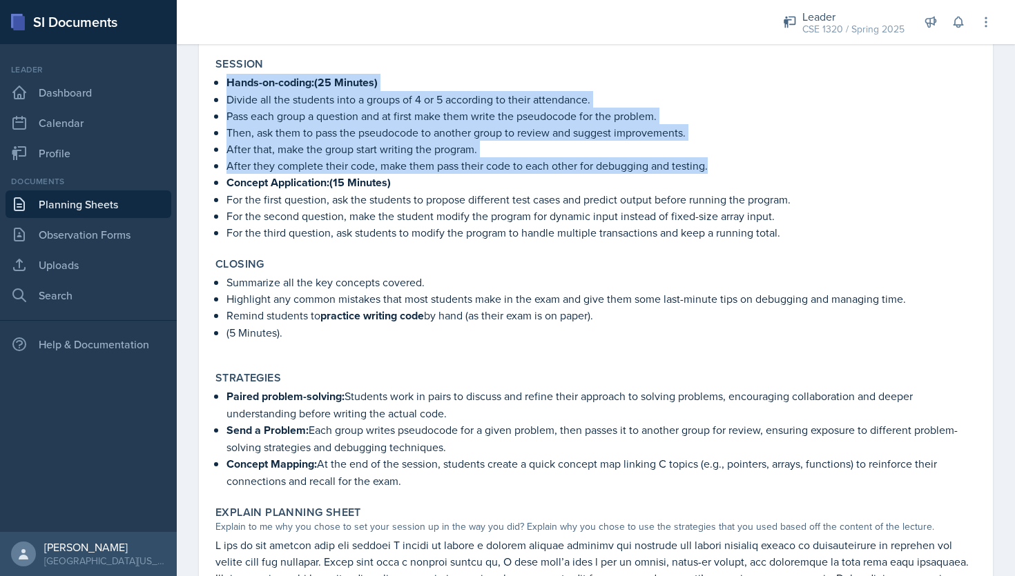
drag, startPoint x: 712, startPoint y: 161, endPoint x: 220, endPoint y: 79, distance: 498.1
click at [226, 79] on ul "Hands-on-coding:(25 Minutes) Divide all the students into a groups of 4 or 5 ac…" at bounding box center [601, 157] width 750 height 167
copy ul "Hands-on-coding:(25 Minutes) Divide all the students into a groups of 4 or 5 ac…"
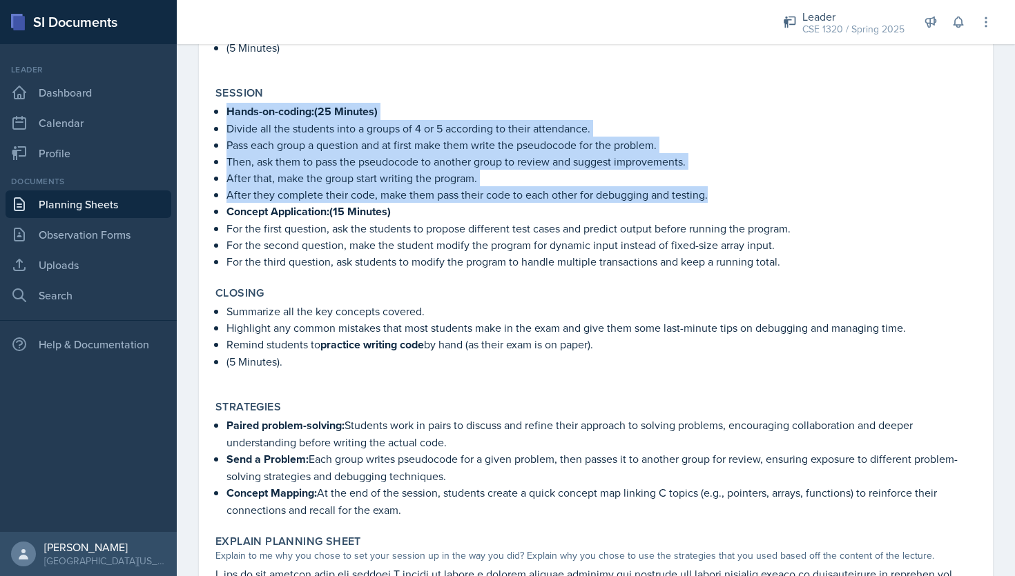
scroll to position [483, 0]
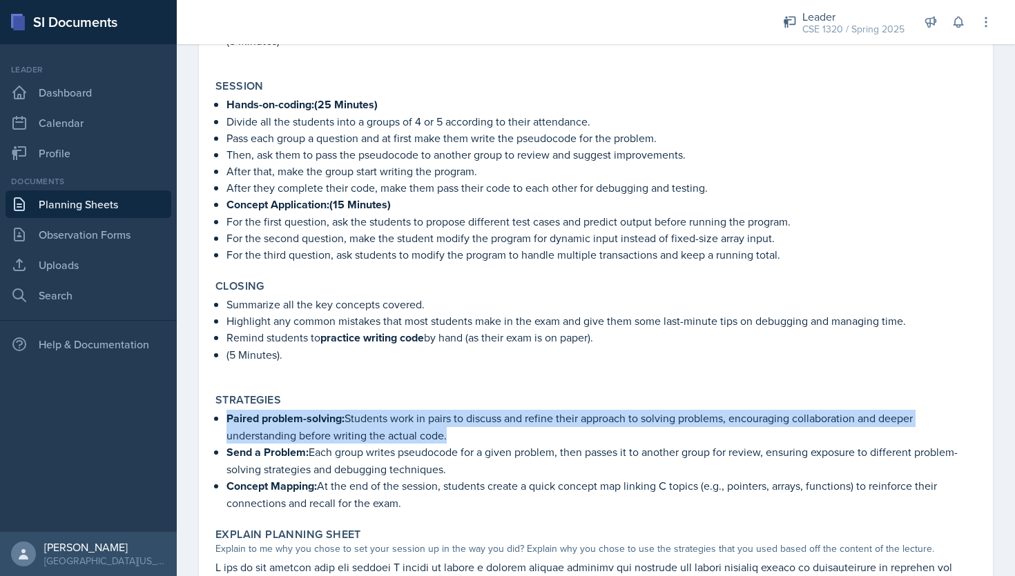
drag, startPoint x: 494, startPoint y: 432, endPoint x: 219, endPoint y: 419, distance: 275.0
click at [226, 419] on li "Paired problem-solving: Students work in pairs to discuss and refine their appr…" at bounding box center [601, 427] width 750 height 34
copy p "Paired problem-solving: Students work in pairs to discuss and refine their appr…"
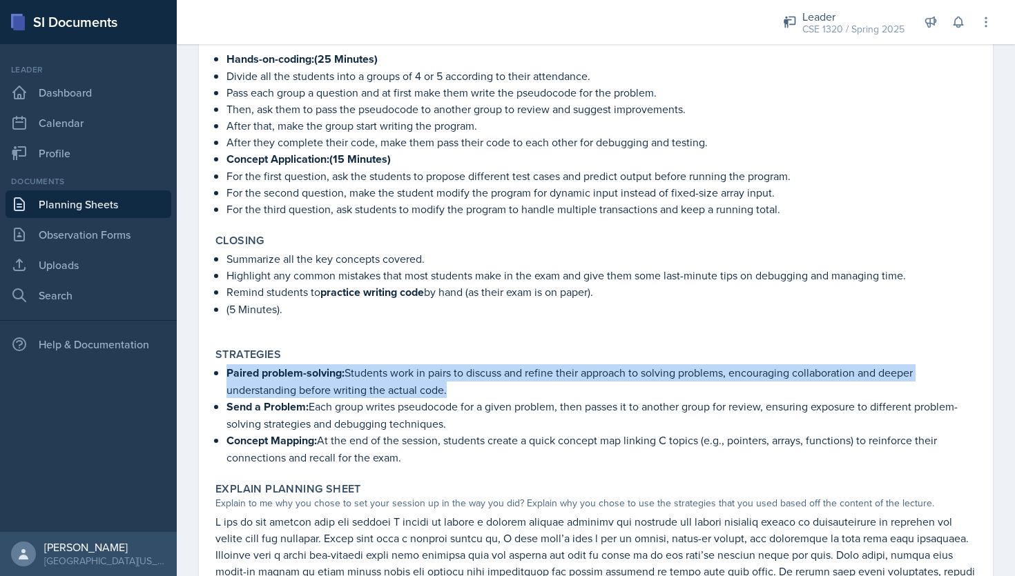
scroll to position [527, 0]
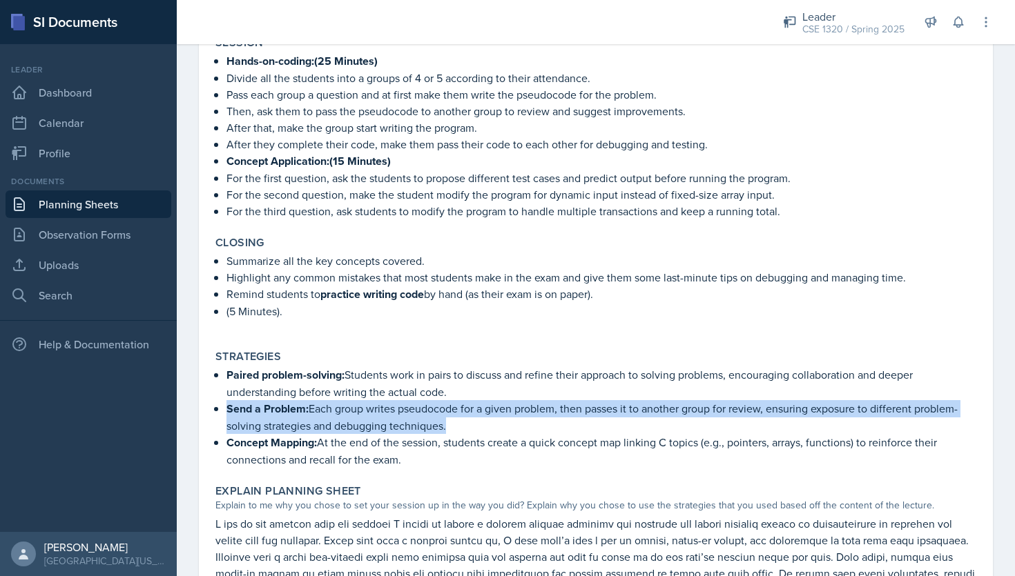
drag, startPoint x: 456, startPoint y: 422, endPoint x: 218, endPoint y: 400, distance: 239.2
click at [226, 400] on li "Send a Problem: Each group writes pseudocode for a given problem, then passes i…" at bounding box center [601, 417] width 750 height 34
copy p "Send a Problem: Each group writes pseudocode for a given problem, then passes i…"
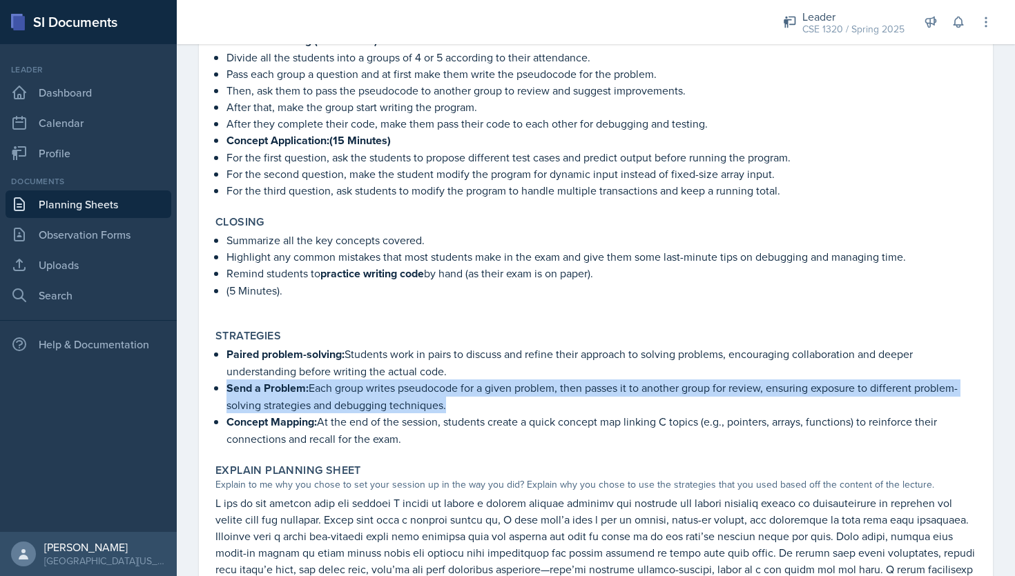
scroll to position [550, 0]
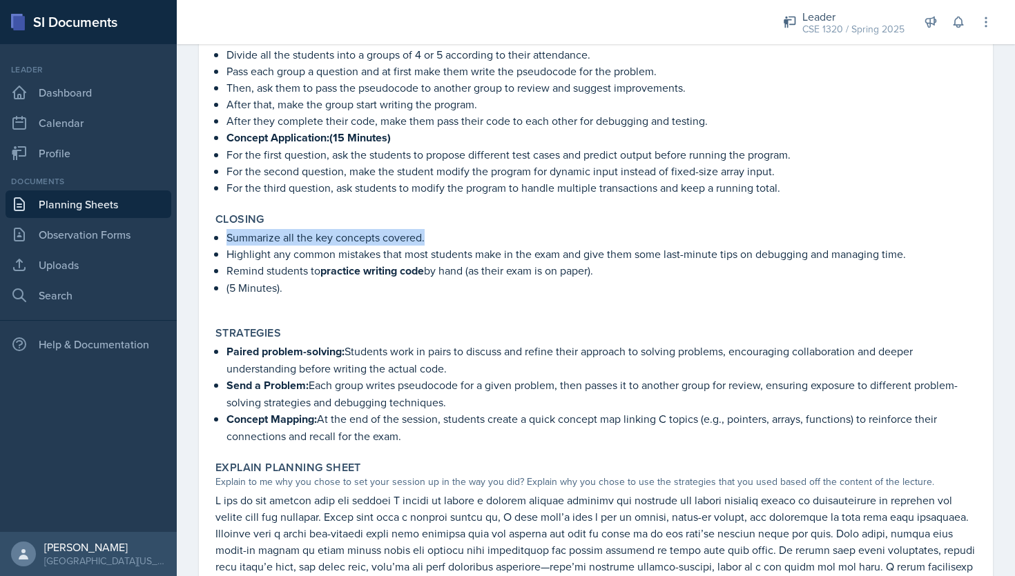
drag, startPoint x: 438, startPoint y: 235, endPoint x: 226, endPoint y: 234, distance: 211.9
click at [226, 234] on p "Summarize all the key concepts covered." at bounding box center [601, 237] width 750 height 17
copy p "Summarize all the key concepts covered."
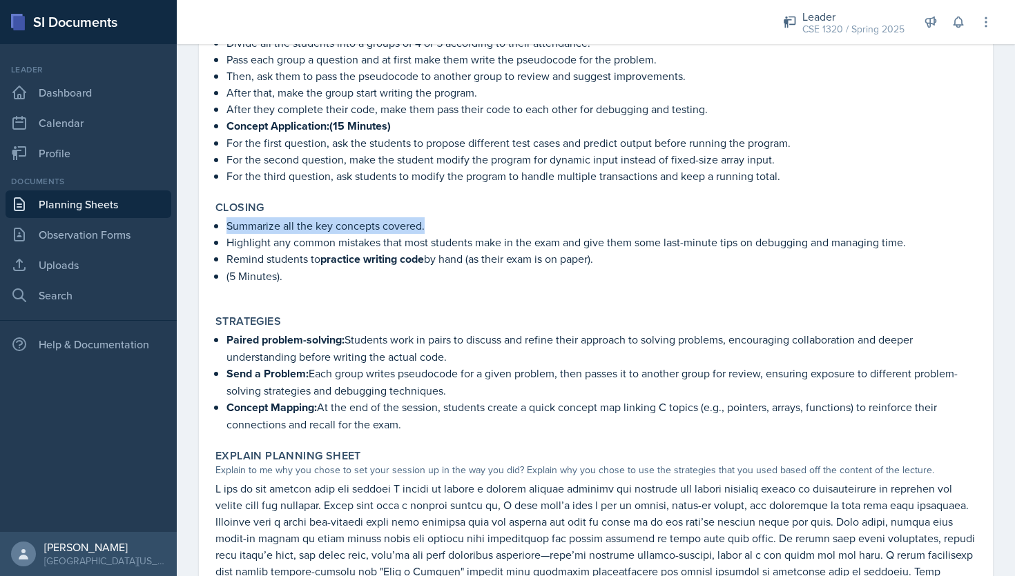
drag, startPoint x: 602, startPoint y: 255, endPoint x: 228, endPoint y: 255, distance: 373.4
click at [228, 255] on p "Remind students to practice writing code by hand (as their exam is on paper)." at bounding box center [601, 259] width 750 height 17
copy p "Remind students to practice writing code by hand (as their exam is on paper)."
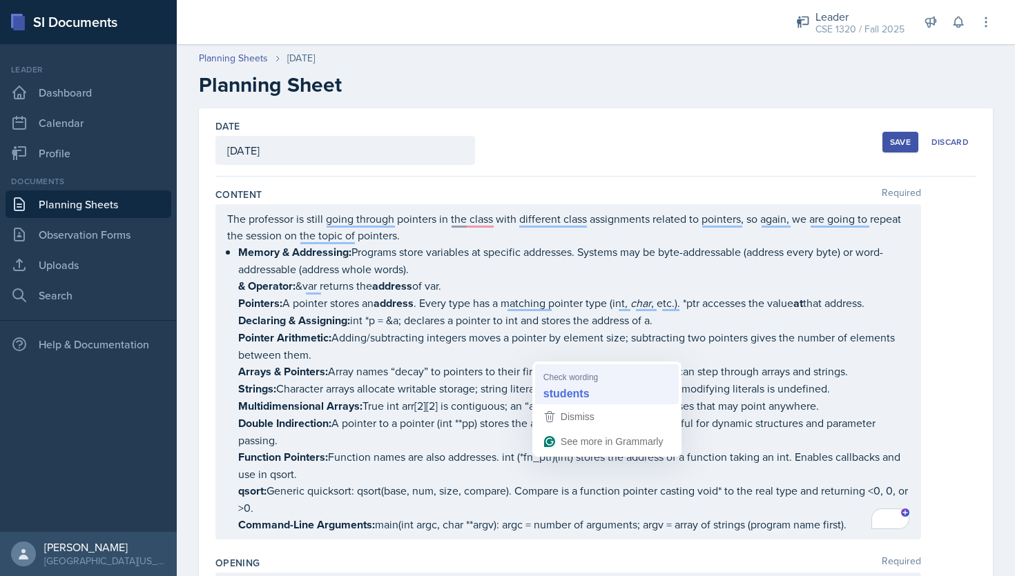
scroll to position [401, 0]
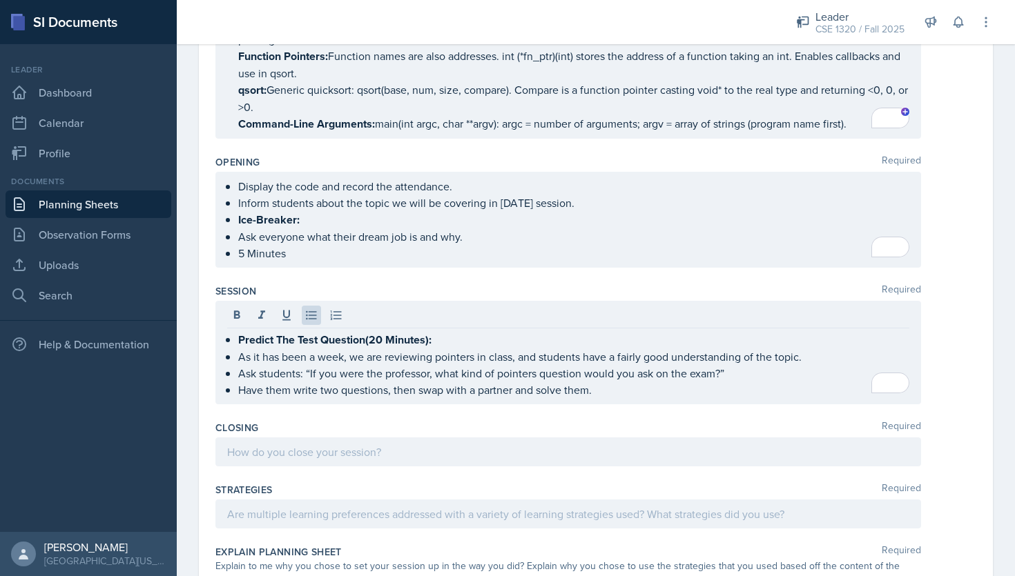
click at [418, 500] on div at bounding box center [567, 514] width 705 height 29
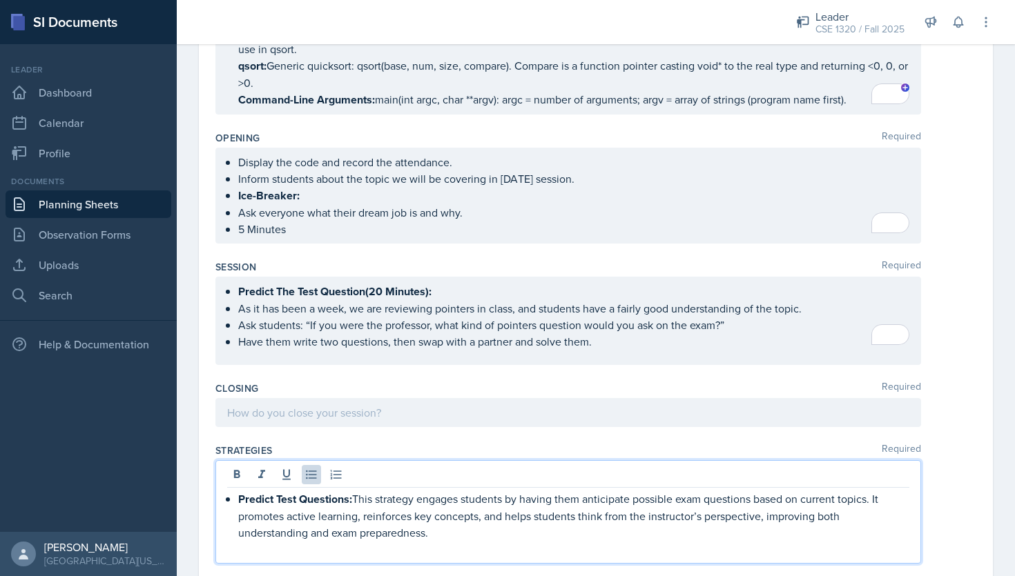
scroll to position [451, 0]
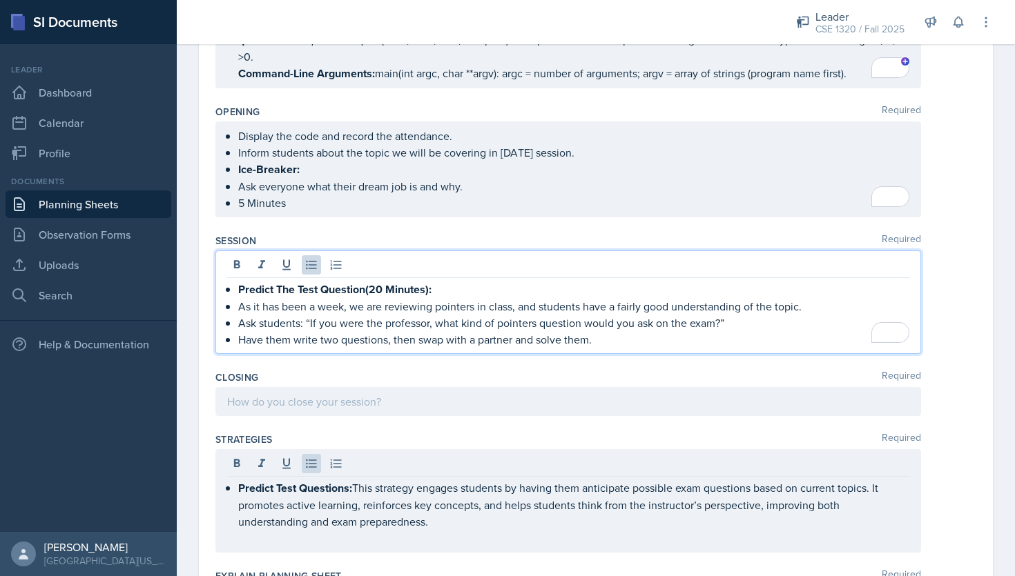
click at [628, 331] on p "Have them write two questions, then swap with a partner and solve them." at bounding box center [573, 339] width 671 height 17
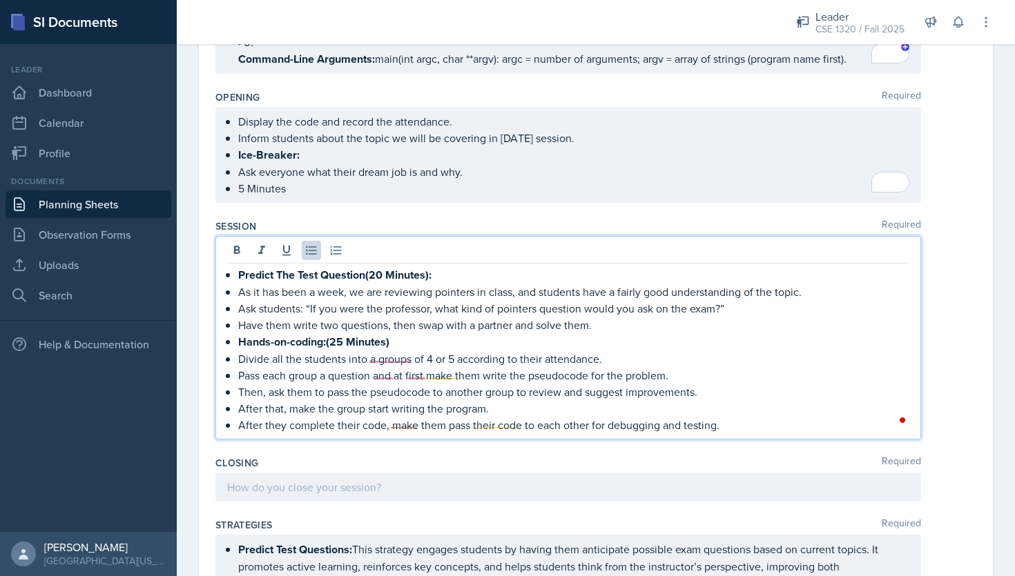
scroll to position [476, 0]
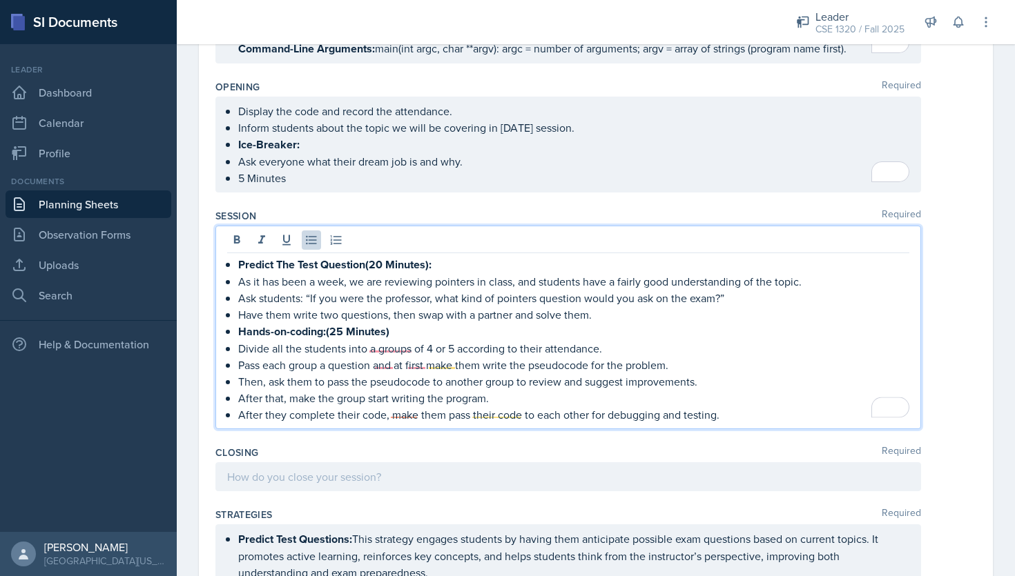
click at [732, 412] on p "After they complete their code, make them pass their code to each other for deb…" at bounding box center [573, 415] width 671 height 17
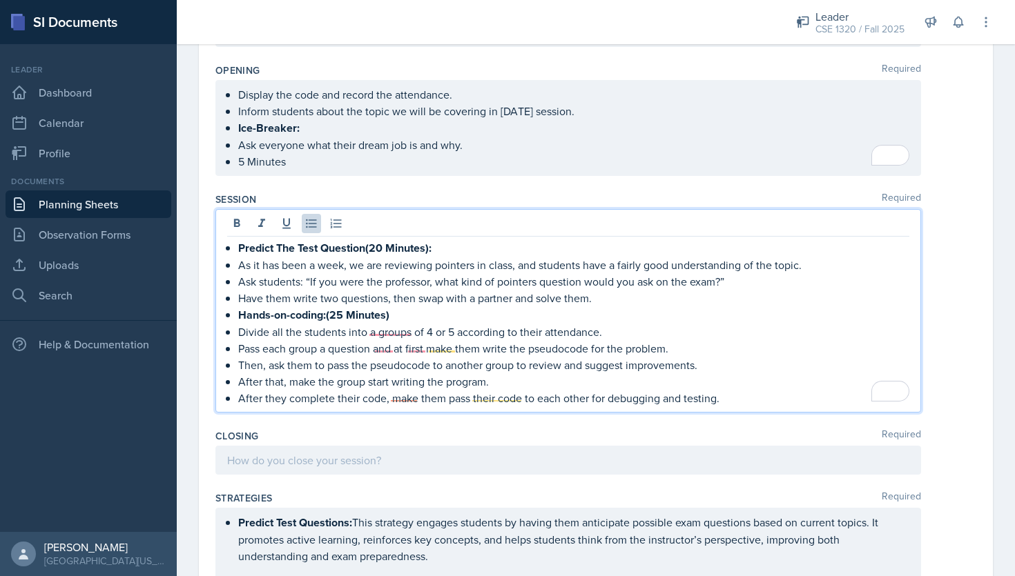
scroll to position [494, 0]
click at [391, 324] on p "Divide all the students into a groups of 4 or 5 according to their attendance." at bounding box center [573, 330] width 671 height 17
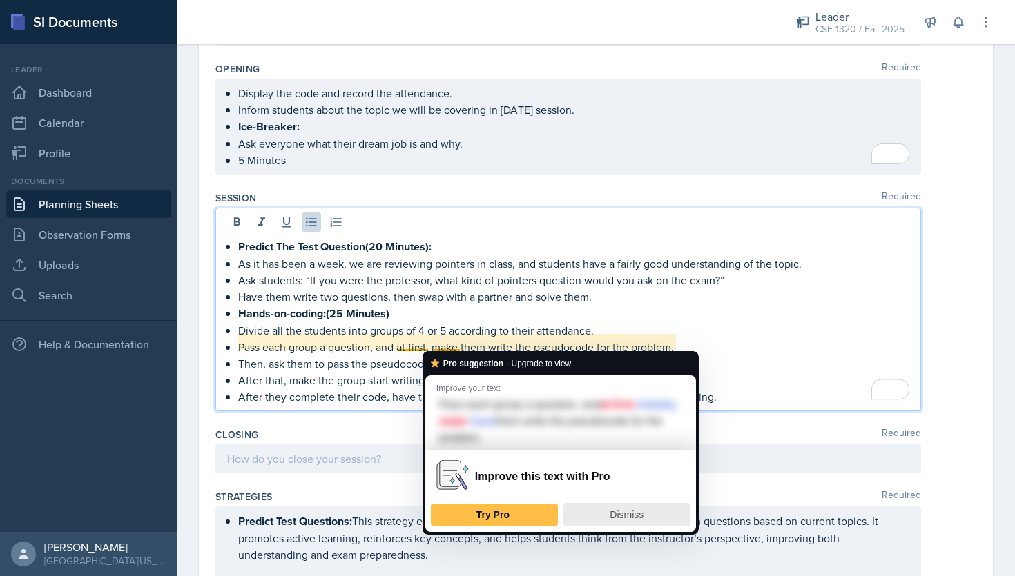
click at [626, 518] on span "Dismiss" at bounding box center [626, 514] width 34 height 11
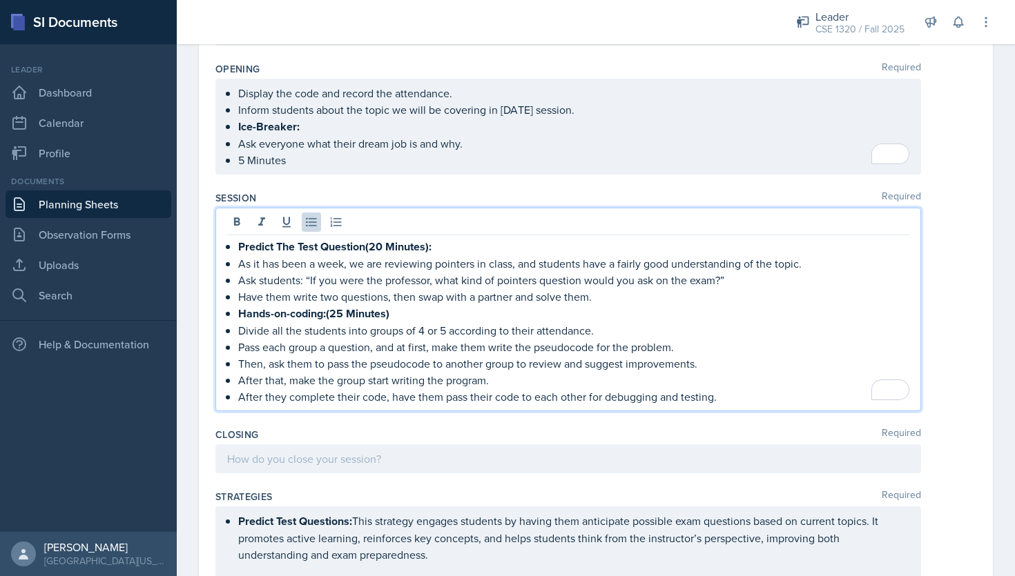
click at [342, 310] on strong "Hands-on-coding:(25 Minutes)" at bounding box center [313, 314] width 151 height 16
click at [381, 243] on strong "Predict The Test Question(20 Minutes):" at bounding box center [334, 247] width 193 height 16
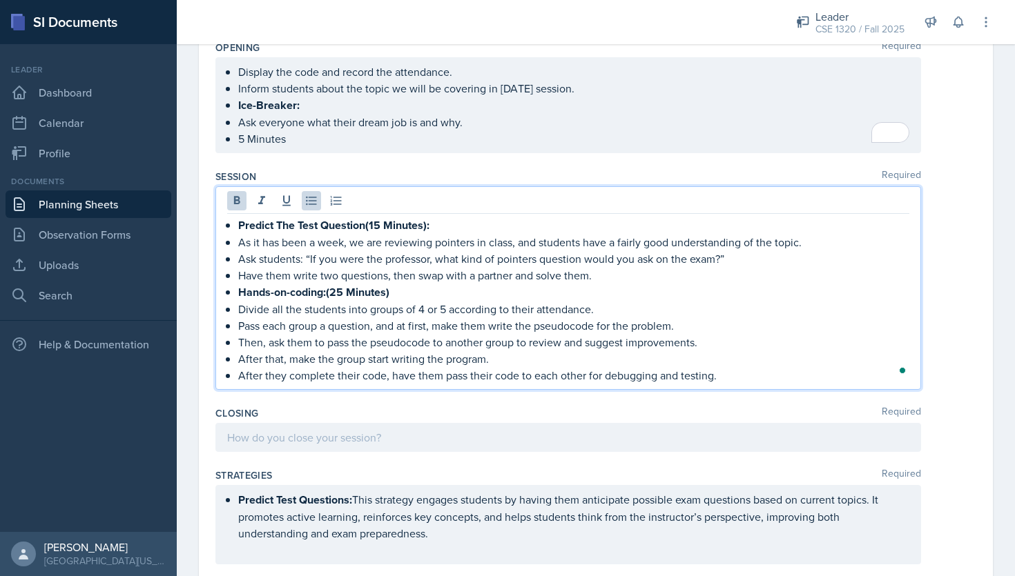
scroll to position [516, 0]
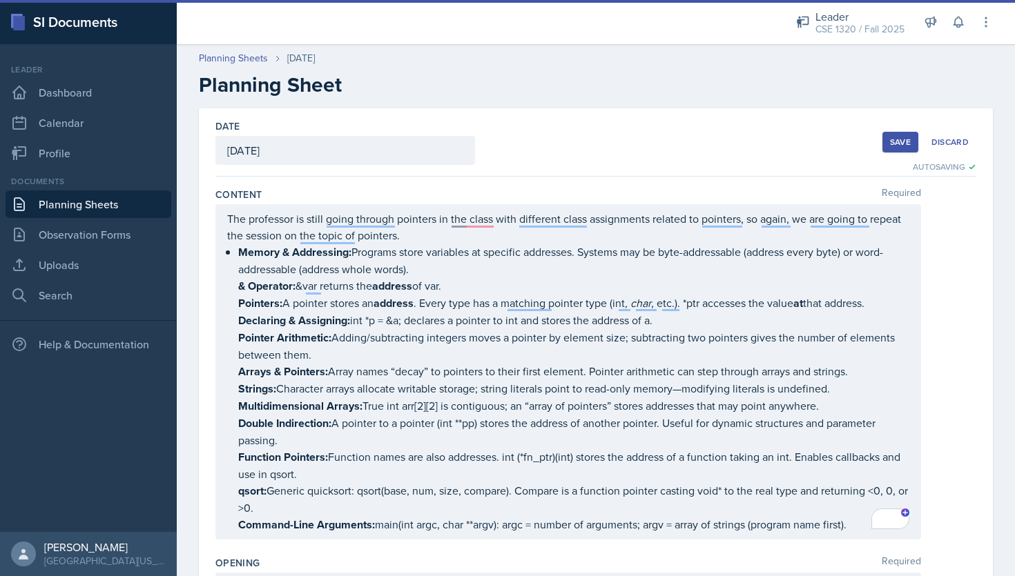
scroll to position [516, 0]
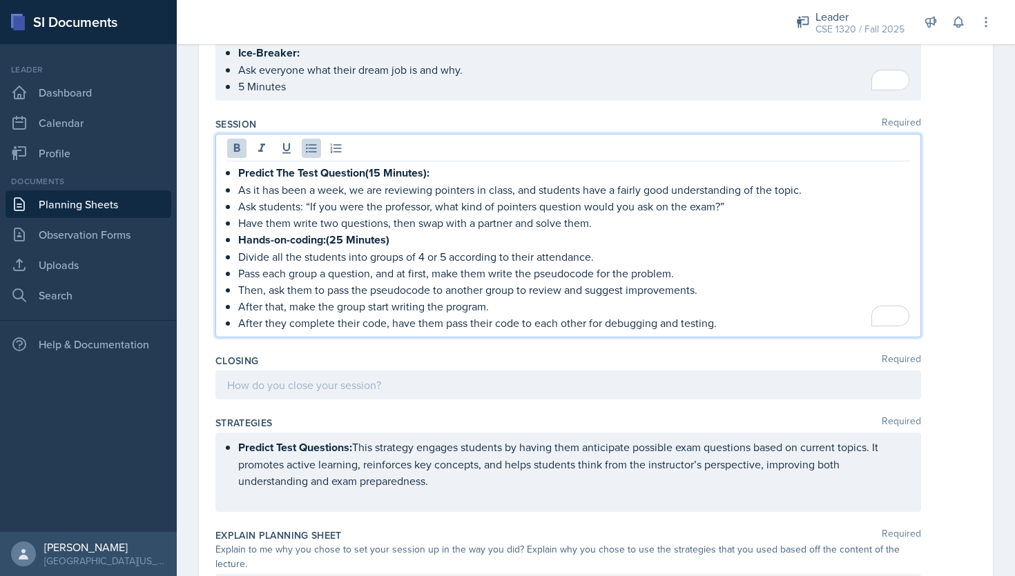
click at [440, 476] on p "Predict Test Questions: This strategy engages students by having them anticipat…" at bounding box center [573, 464] width 671 height 50
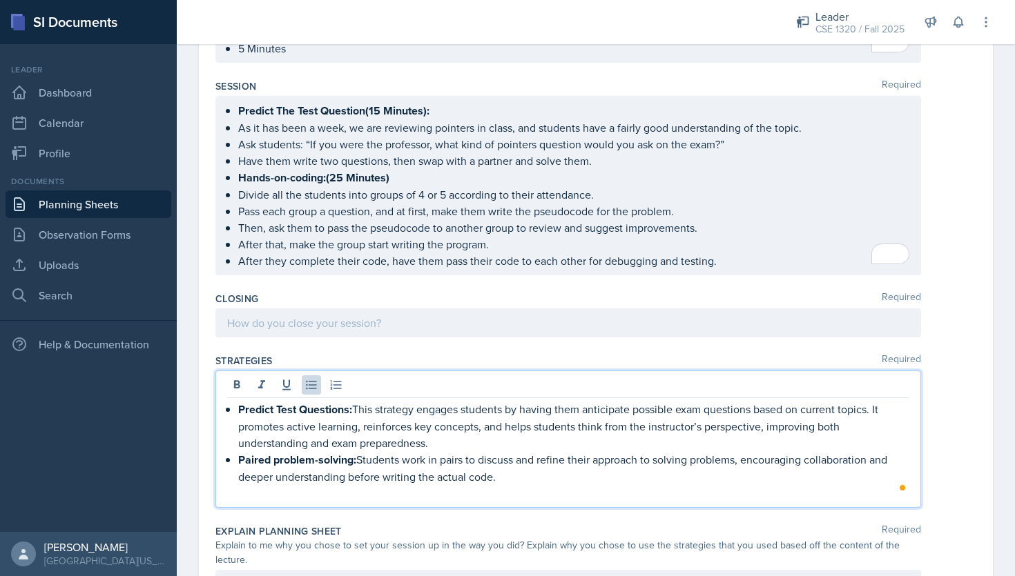
scroll to position [607, 0]
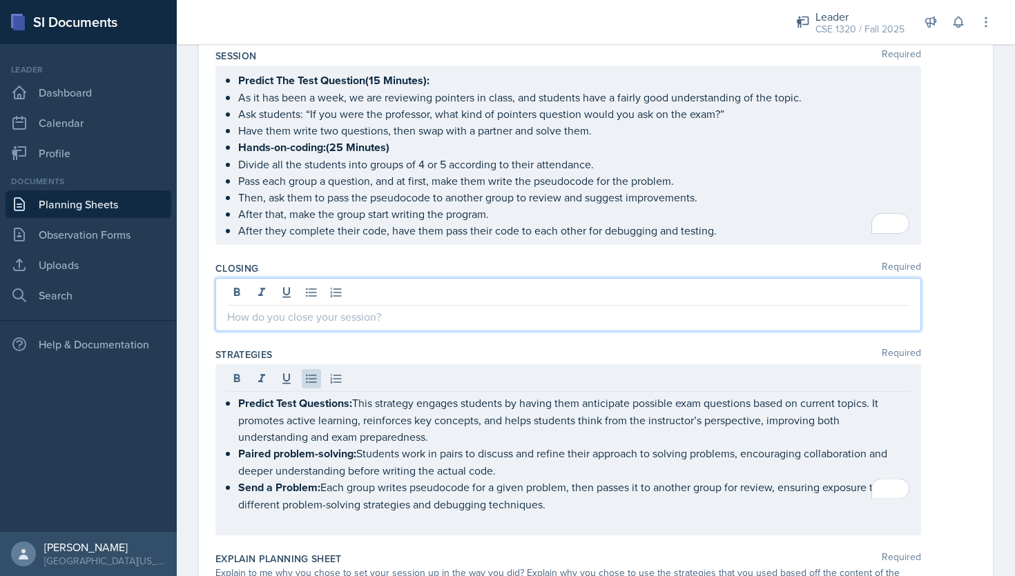
click at [343, 309] on p at bounding box center [568, 317] width 682 height 17
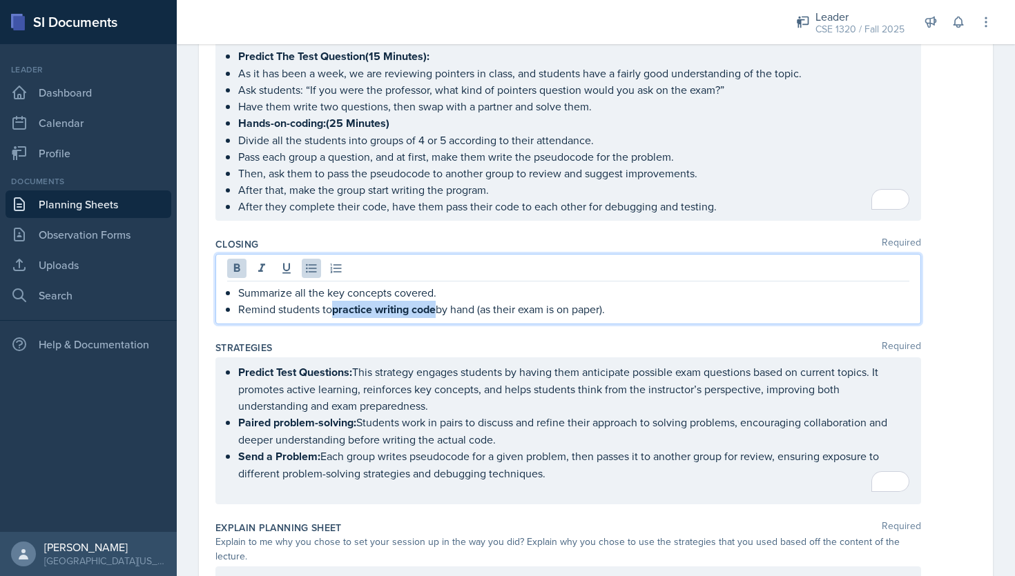
drag, startPoint x: 440, startPoint y: 304, endPoint x: 337, endPoint y: 304, distance: 102.8
click at [337, 304] on p "Remind students to practice writing code by hand (as their exam is on paper)." at bounding box center [573, 309] width 671 height 17
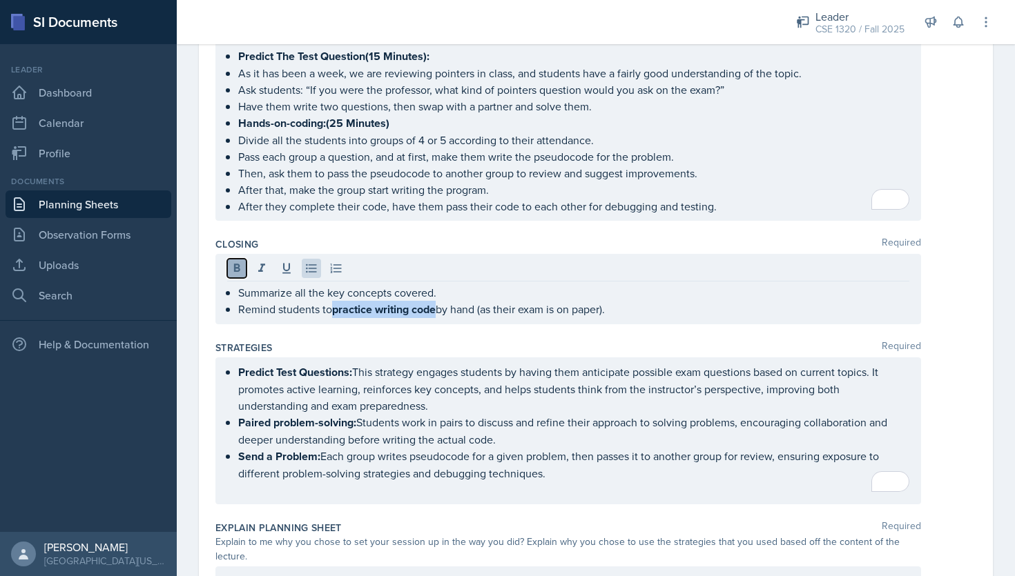
click at [233, 262] on icon at bounding box center [237, 269] width 14 height 14
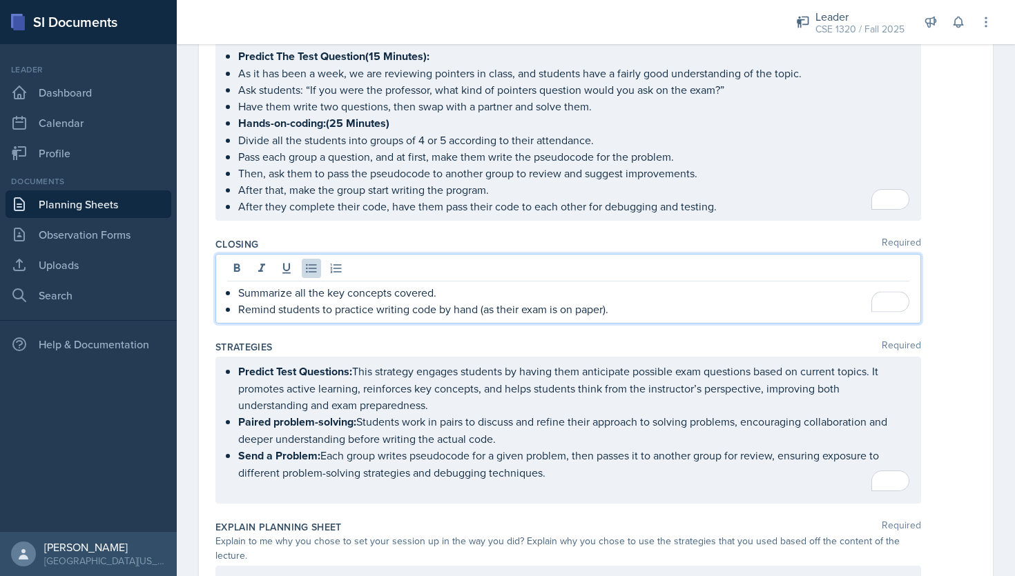
click at [627, 309] on p "Remind students to practice writing code by hand (as their exam is on paper)." at bounding box center [573, 309] width 671 height 17
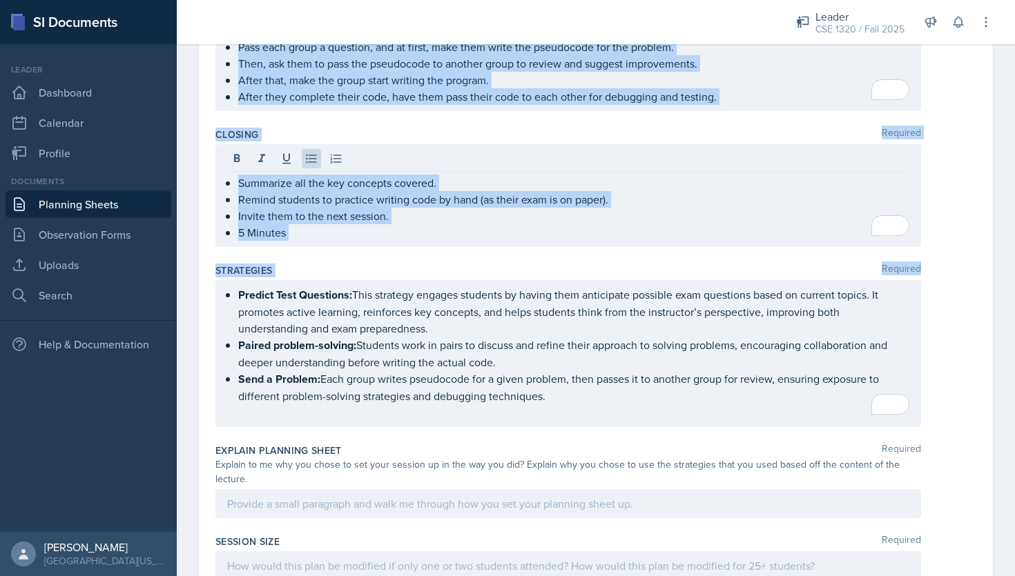
scroll to position [1003, 0]
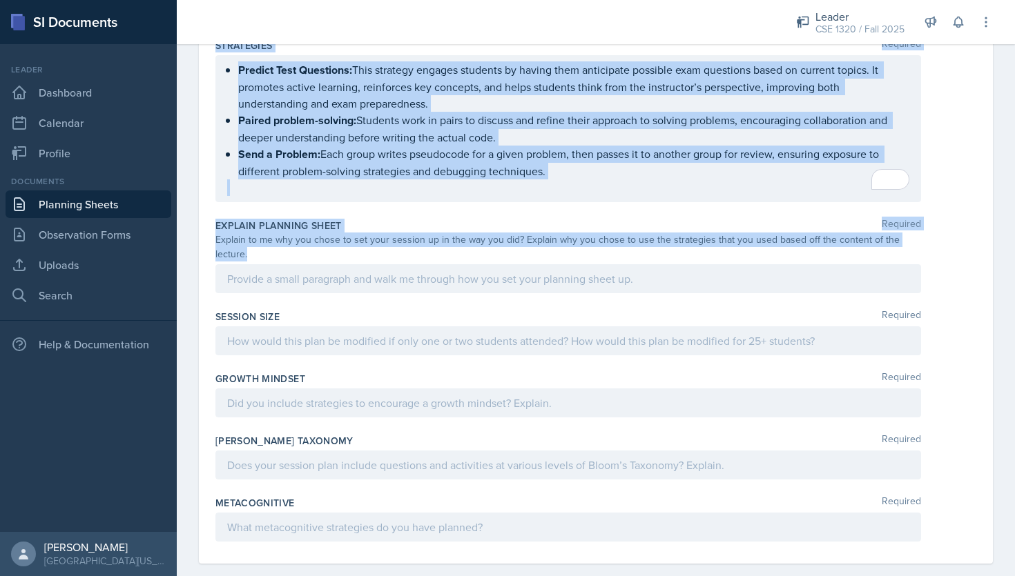
drag, startPoint x: 215, startPoint y: 191, endPoint x: 373, endPoint y: 254, distance: 170.3
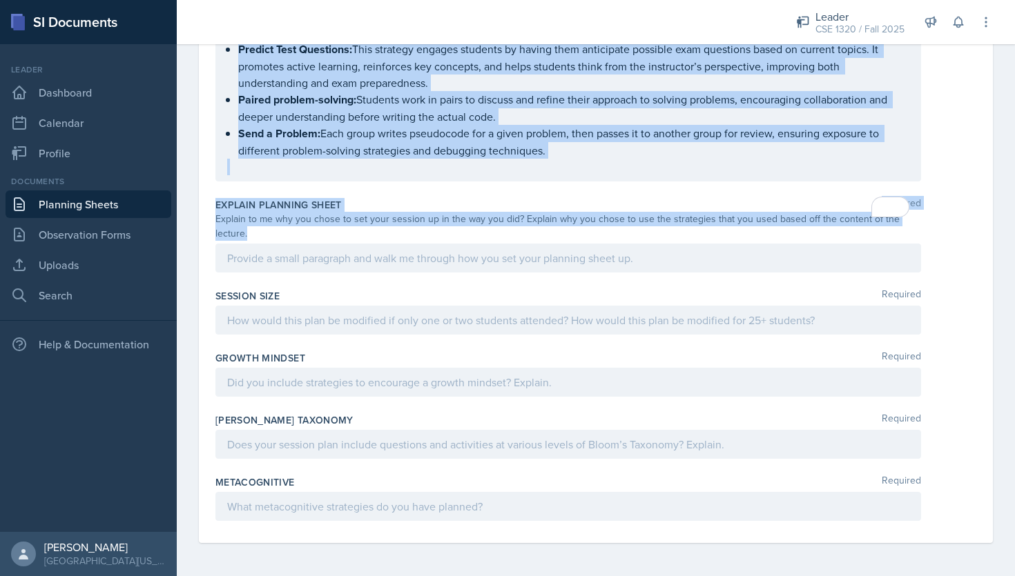
scroll to position [955, 0]
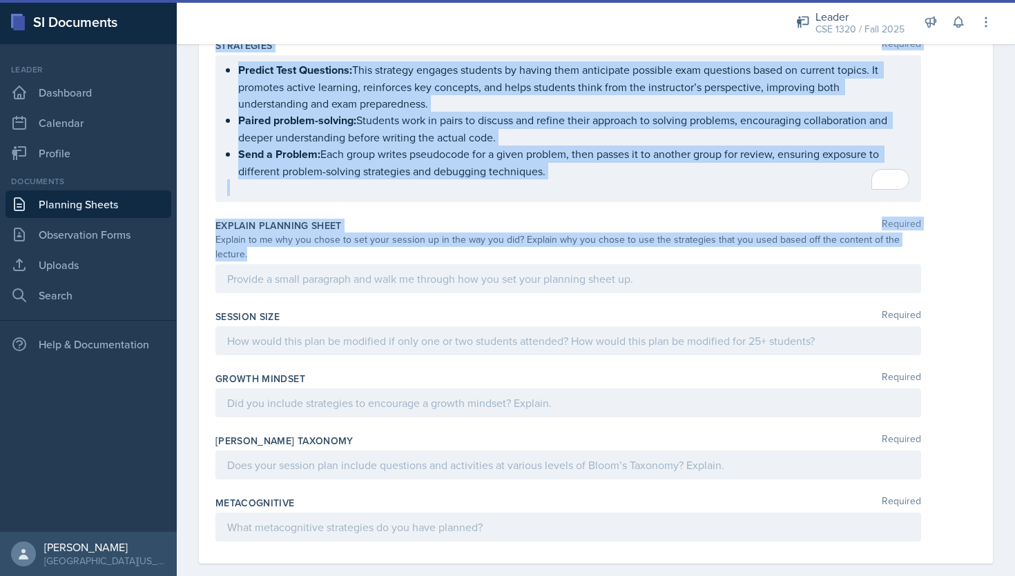
copy div "Content Required The professor is still reviewing pointers in class with variou…"
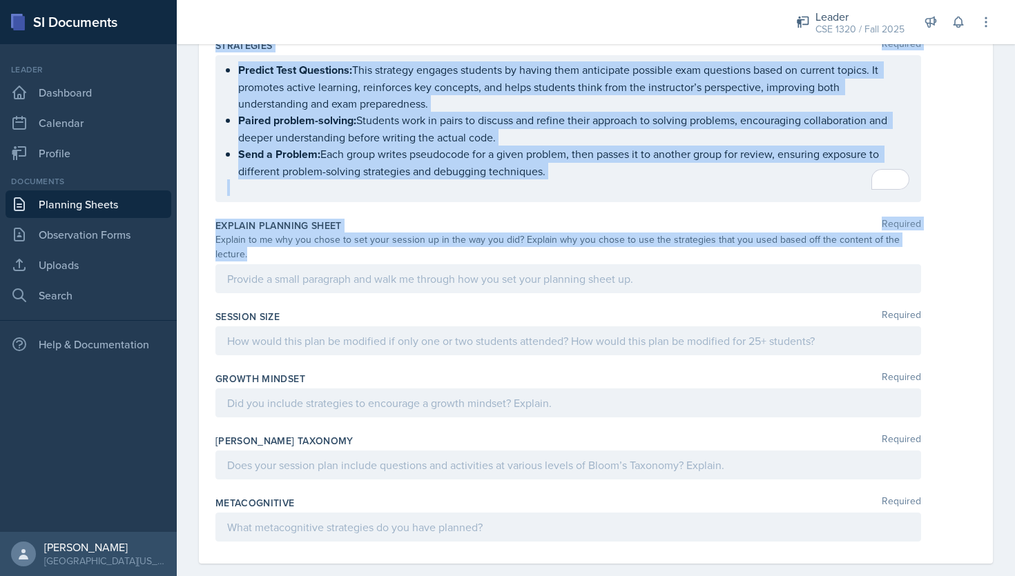
click at [299, 267] on div at bounding box center [567, 278] width 705 height 29
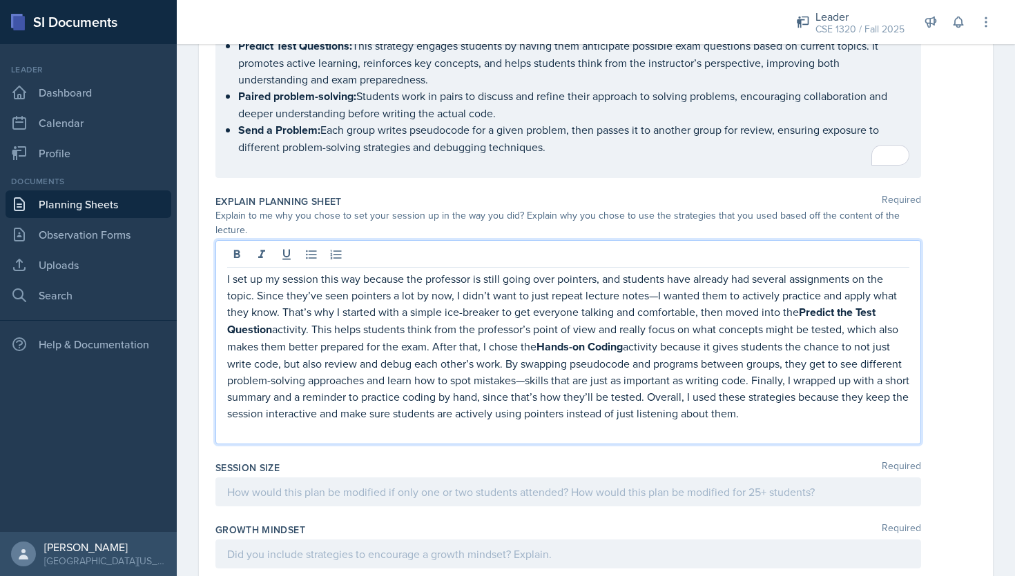
scroll to position [990, 0]
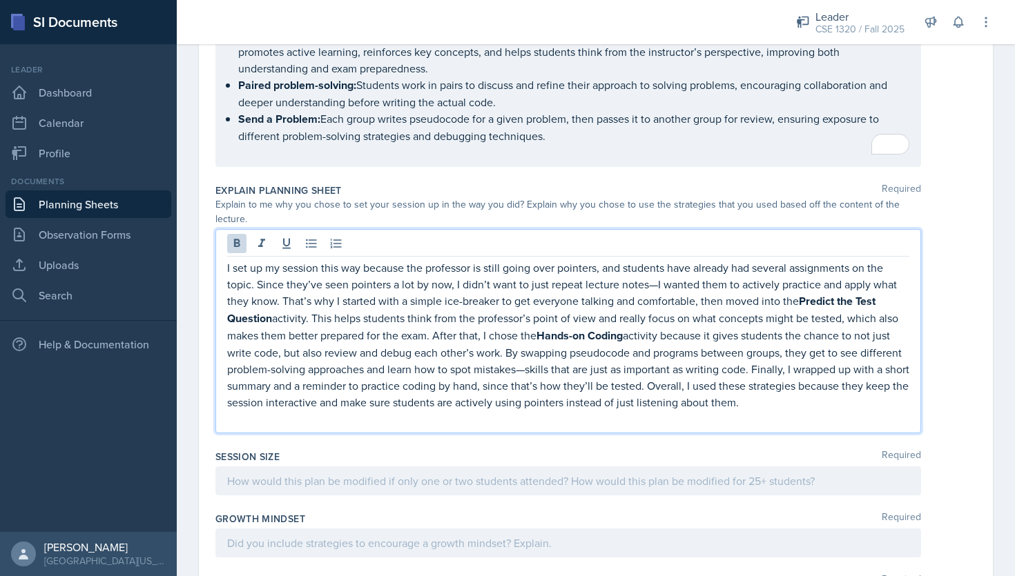
drag, startPoint x: 795, startPoint y: 386, endPoint x: 196, endPoint y: 227, distance: 619.8
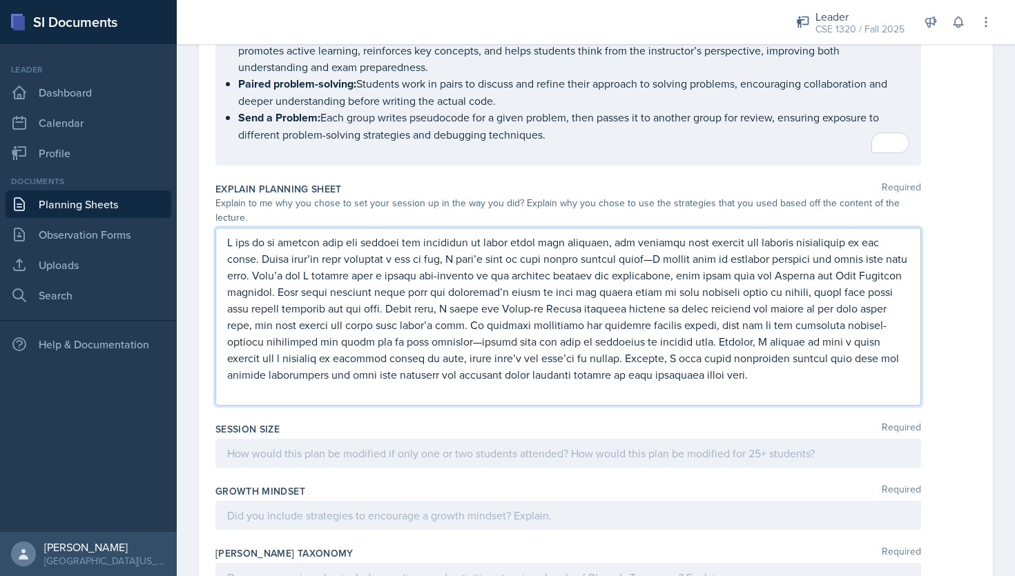
scroll to position [1015, 0]
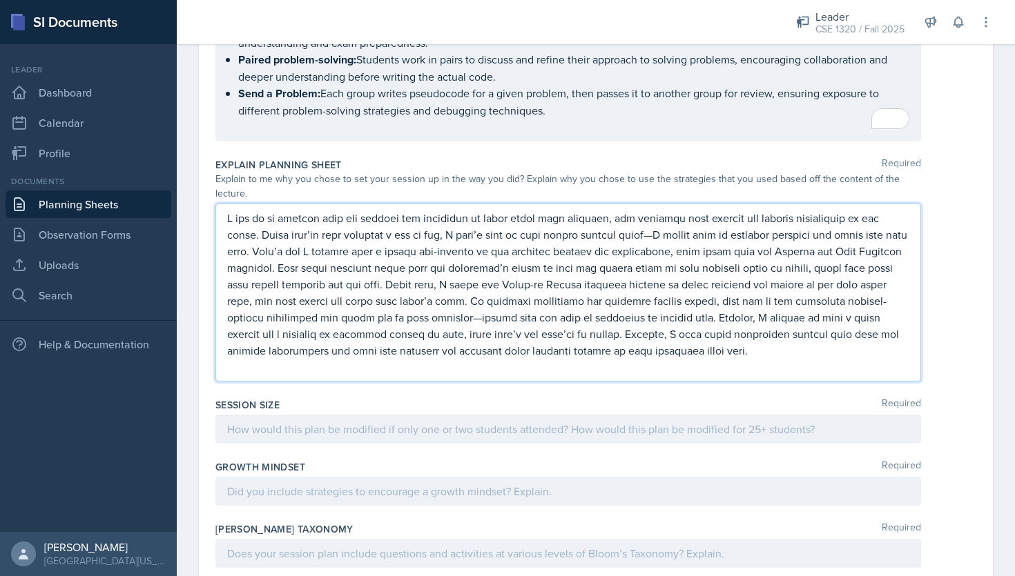
click at [414, 433] on p at bounding box center [568, 429] width 682 height 17
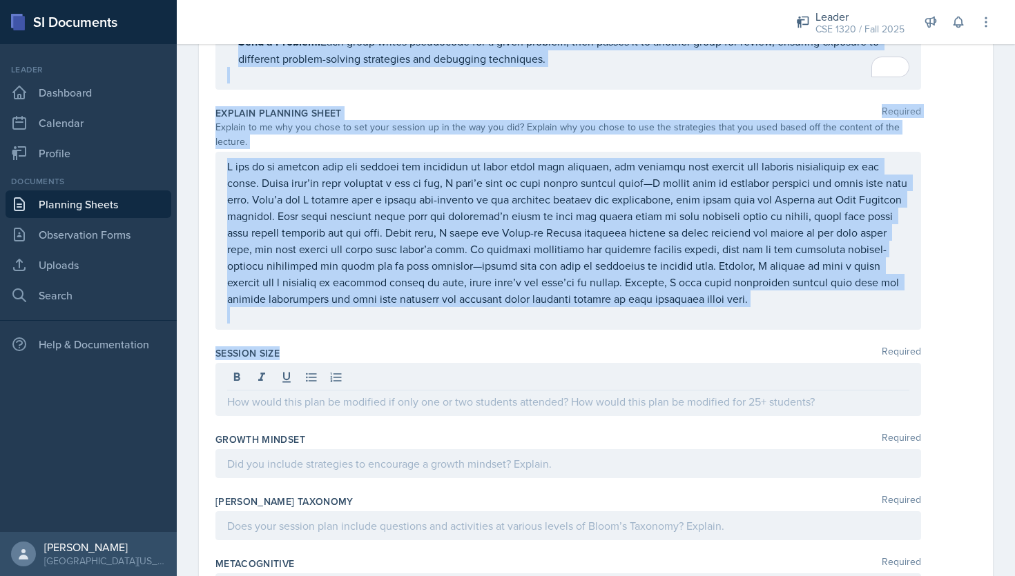
scroll to position [1083, 0]
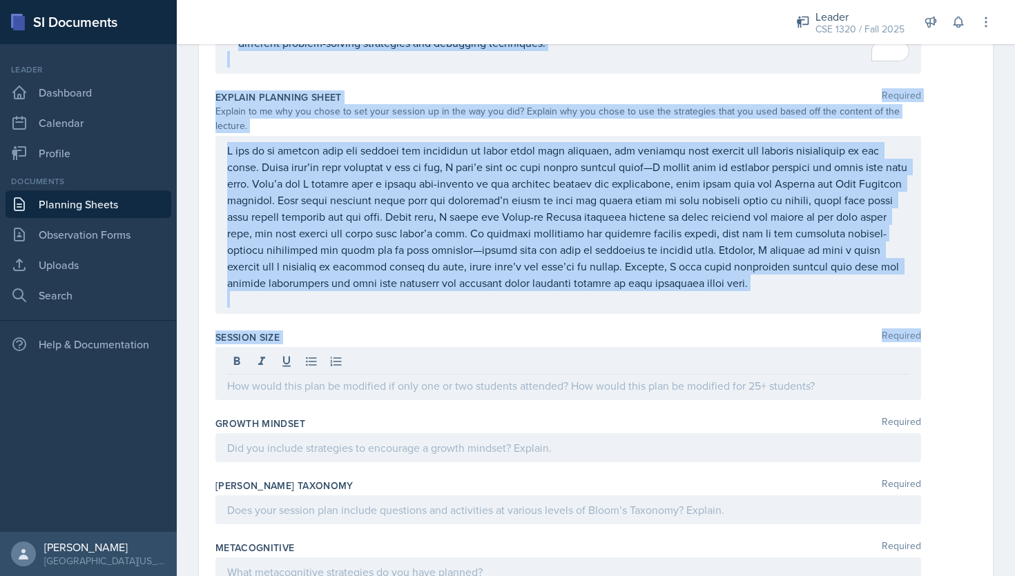
drag, startPoint x: 216, startPoint y: 193, endPoint x: 363, endPoint y: 333, distance: 203.1
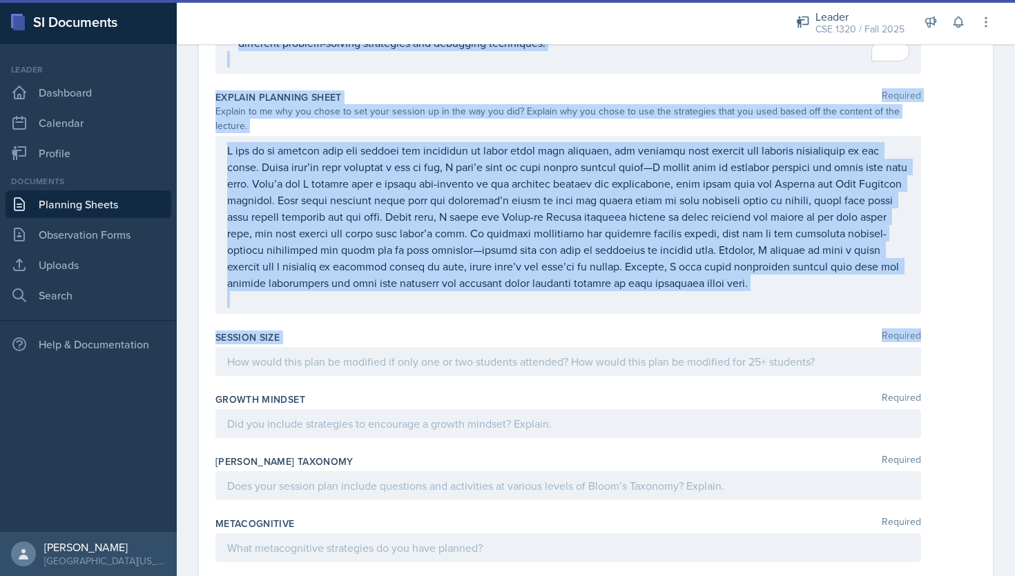
copy div "Content Required The professor is still reviewing pointers in class with variou…"
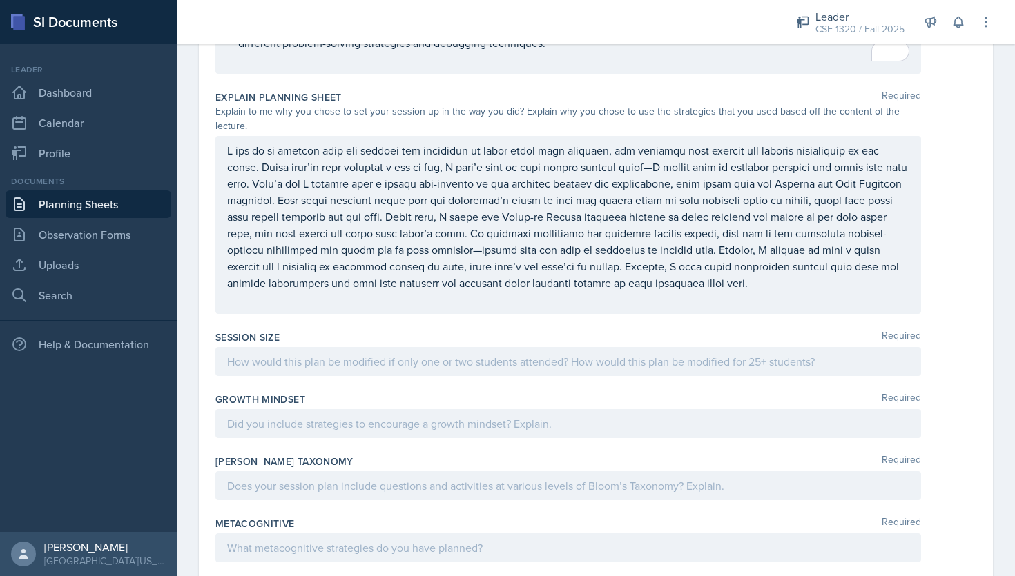
click at [273, 348] on div at bounding box center [567, 361] width 705 height 29
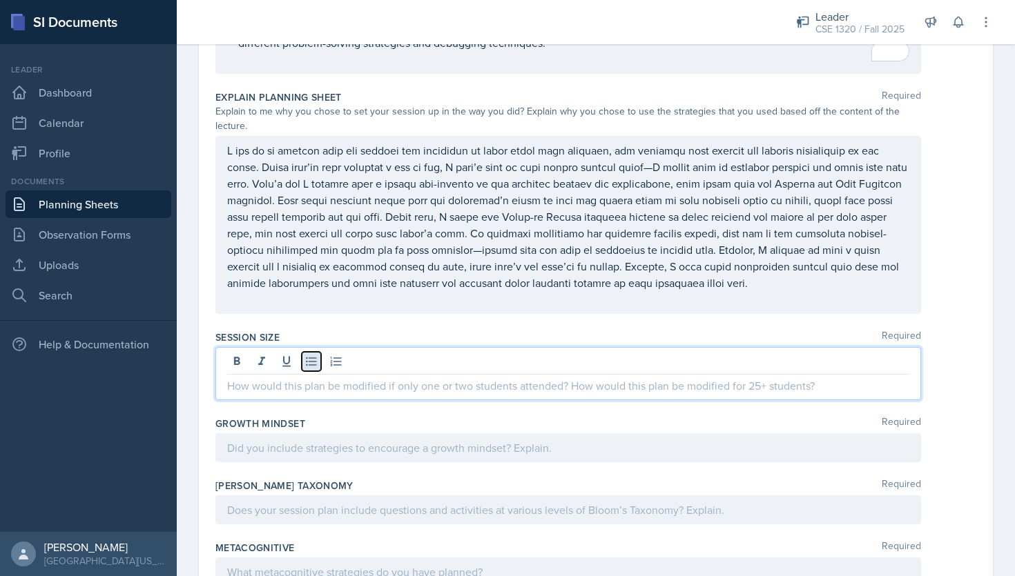
click at [311, 355] on icon at bounding box center [311, 362] width 14 height 14
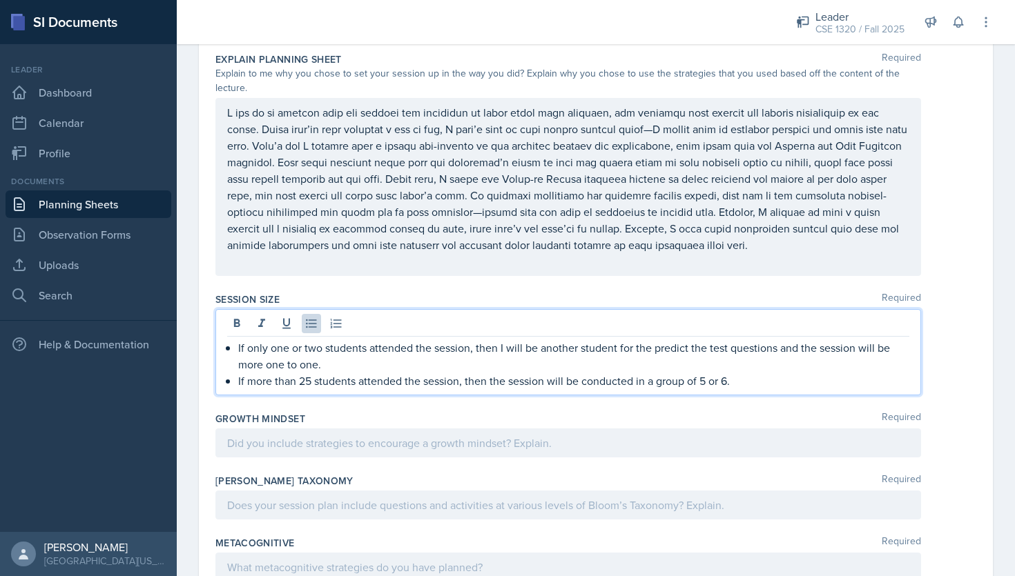
scroll to position [1125, 0]
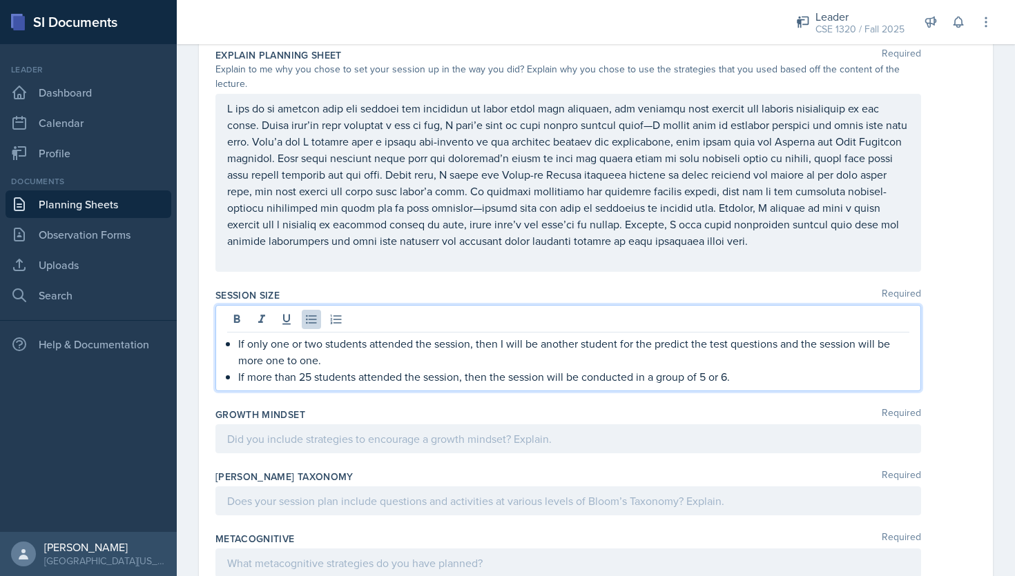
click at [529, 249] on p at bounding box center [568, 257] width 682 height 17
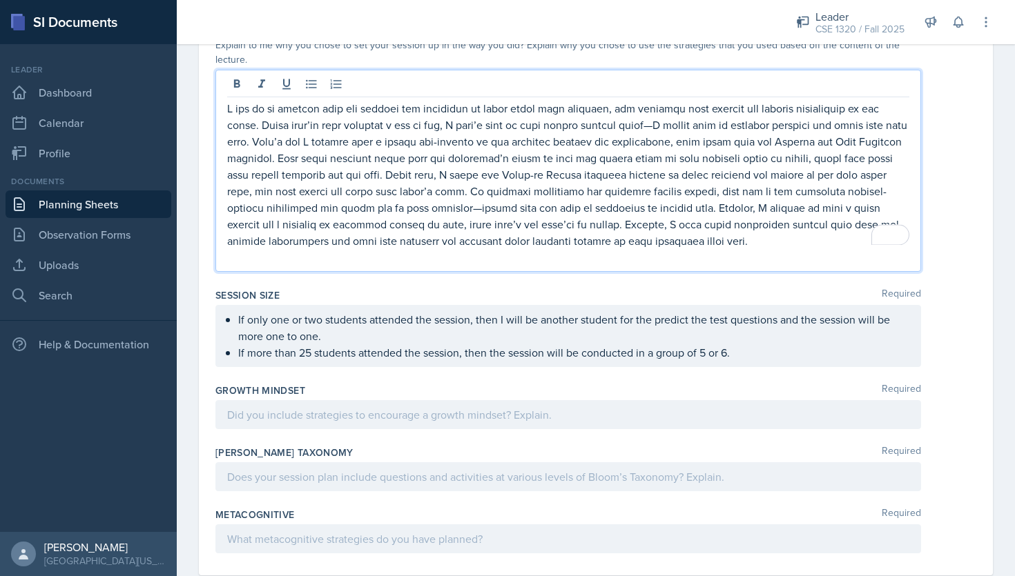
scroll to position [1095, 0]
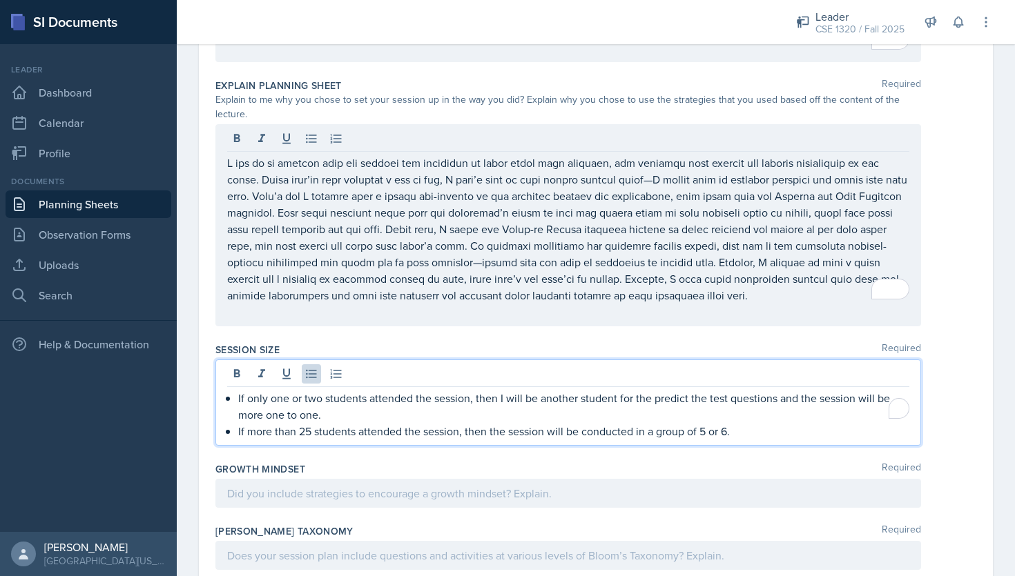
click at [758, 390] on ul "If only one or two students attended the session, then I will be another studen…" at bounding box center [573, 415] width 671 height 50
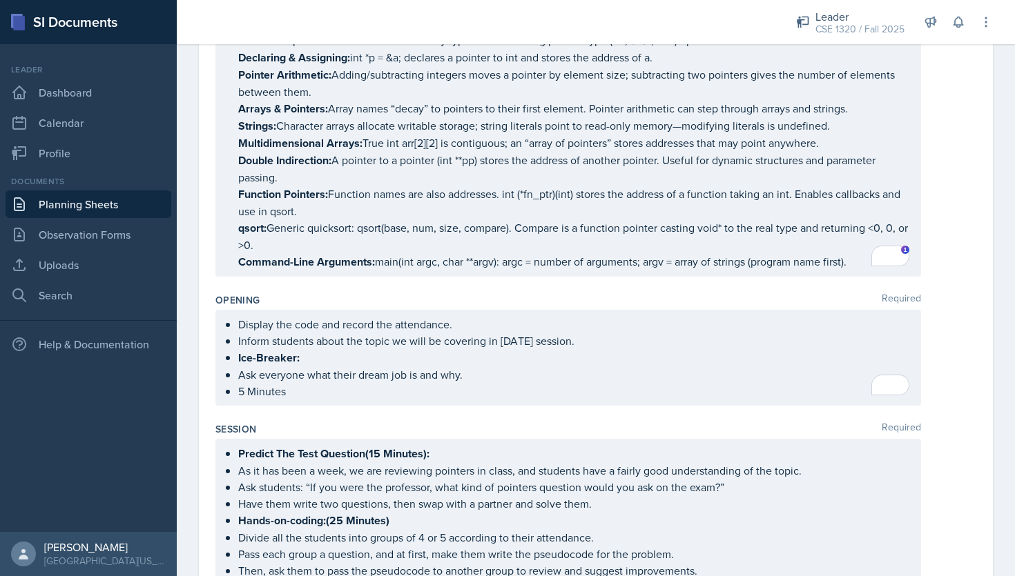
scroll to position [0, 0]
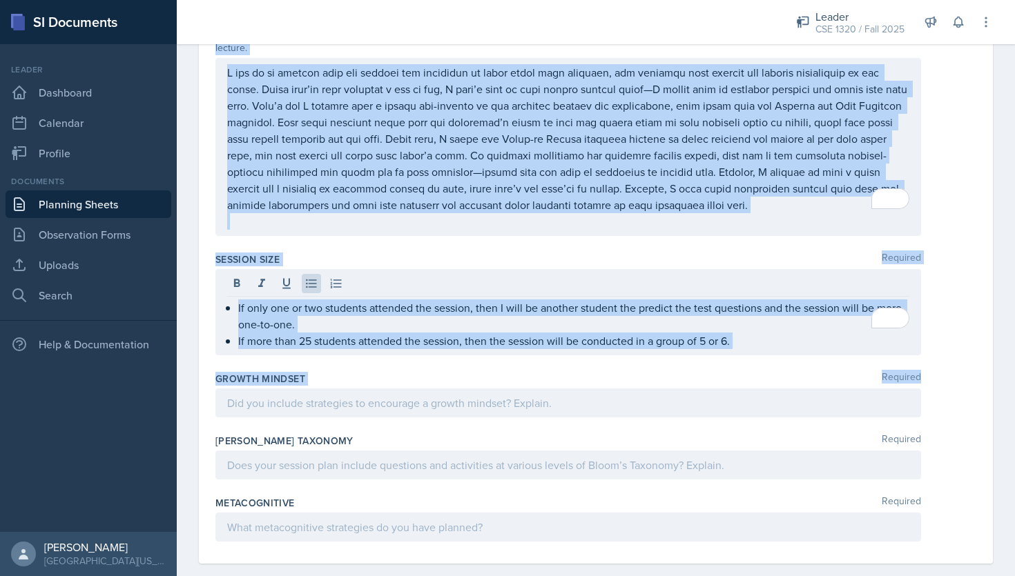
drag, startPoint x: 213, startPoint y: 193, endPoint x: 404, endPoint y: 378, distance: 266.0
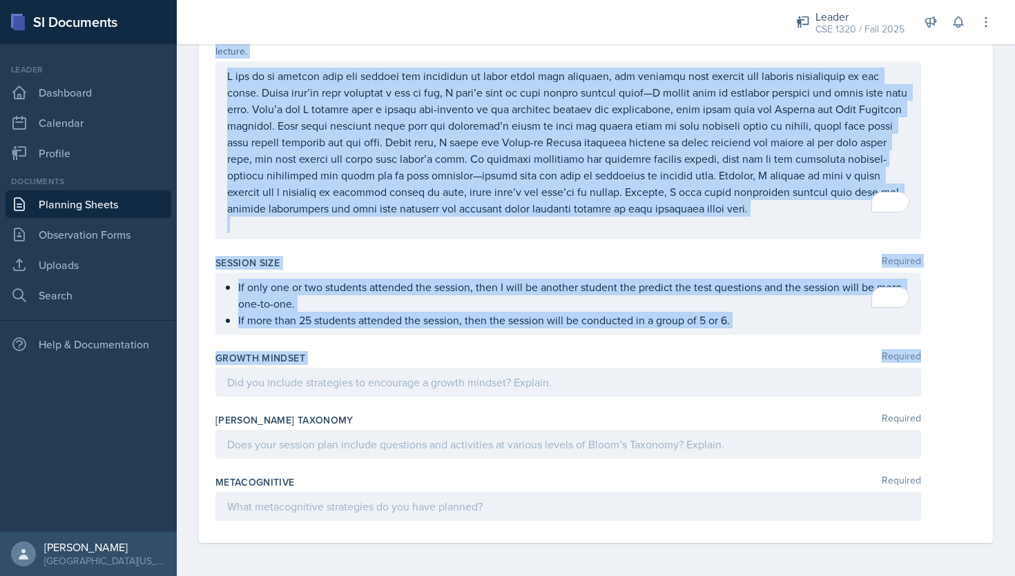
scroll to position [1137, 0]
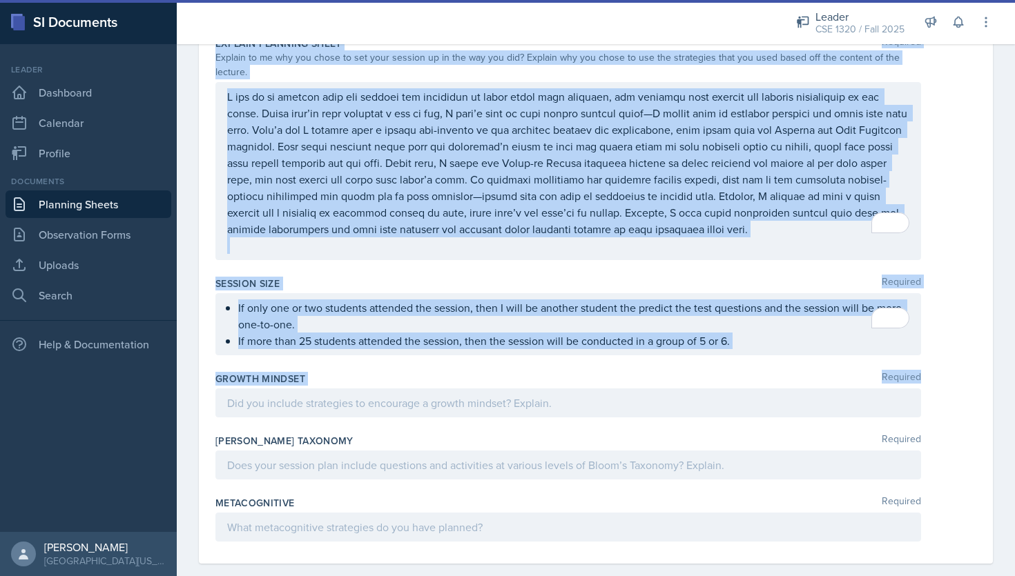
copy div "Loremip Dolorsit Ame consectet ad elits doeiusmod temporin ut labor etdo magnaa…"
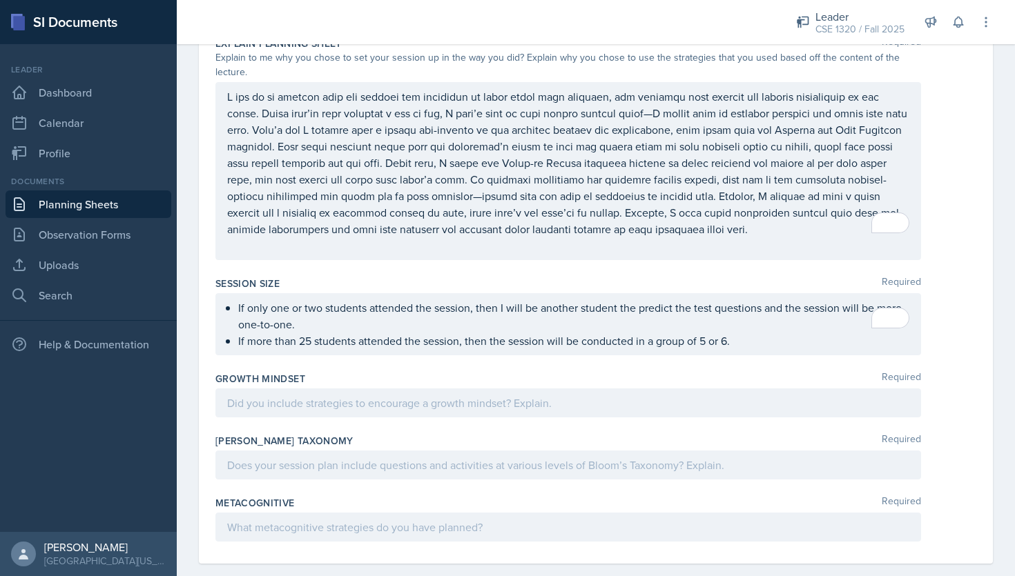
scroll to position [1161, 0]
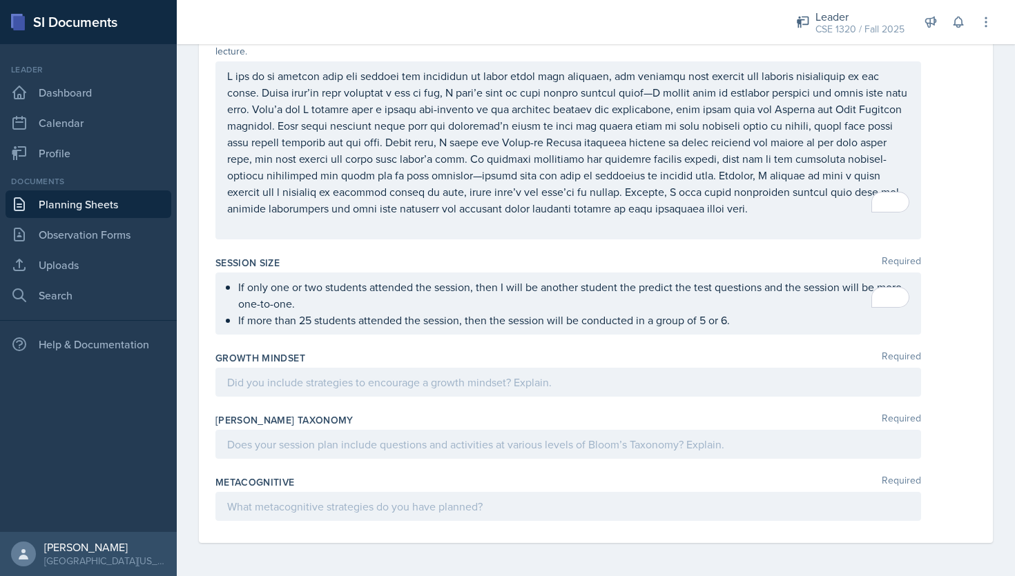
click at [346, 384] on p at bounding box center [568, 382] width 682 height 17
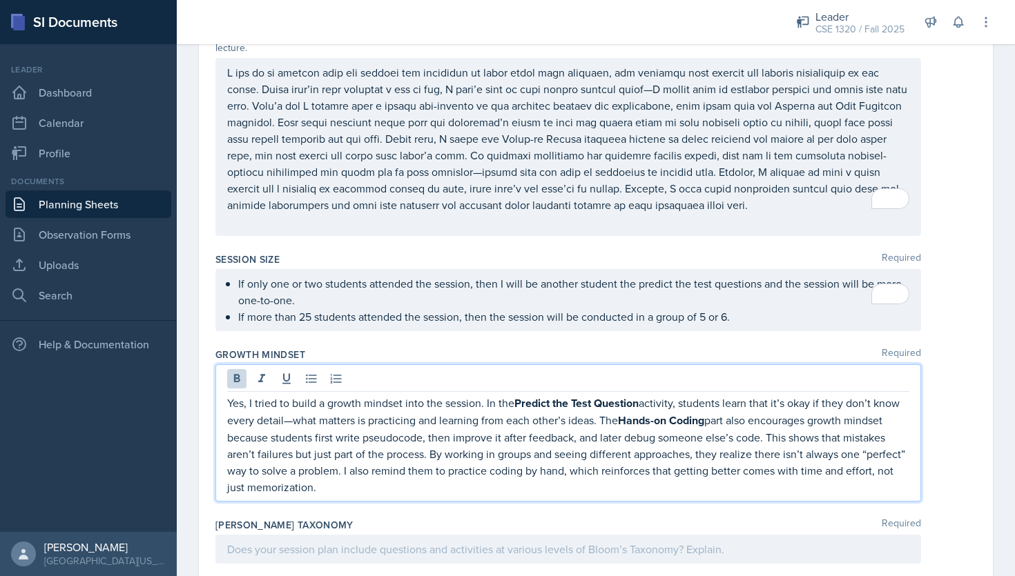
drag, startPoint x: 338, startPoint y: 467, endPoint x: 227, endPoint y: 379, distance: 141.5
click at [227, 395] on p "Yes, I tried to build a growth mindset into the session. In the Predict the Tes…" at bounding box center [568, 445] width 682 height 101
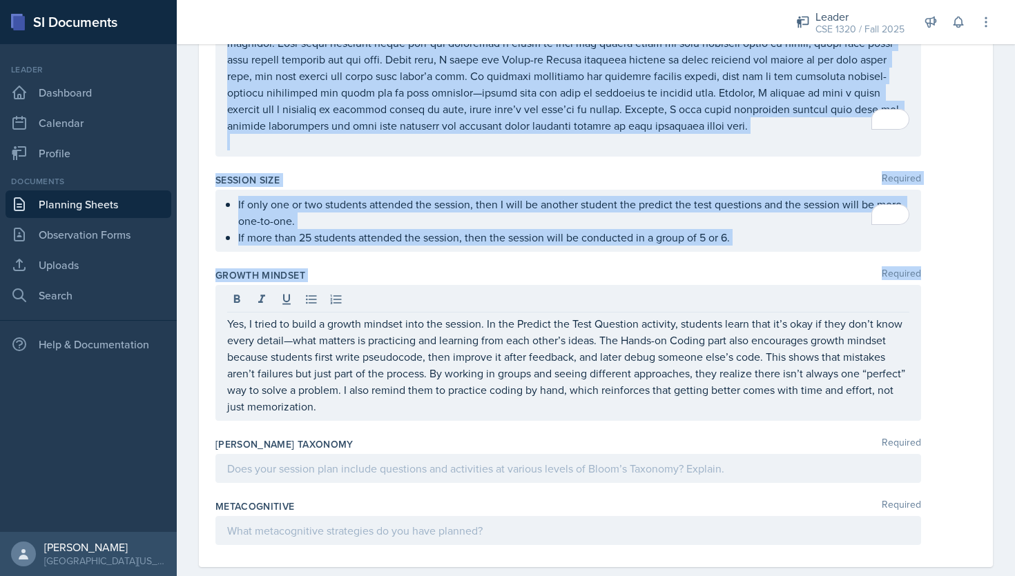
scroll to position [1244, 0]
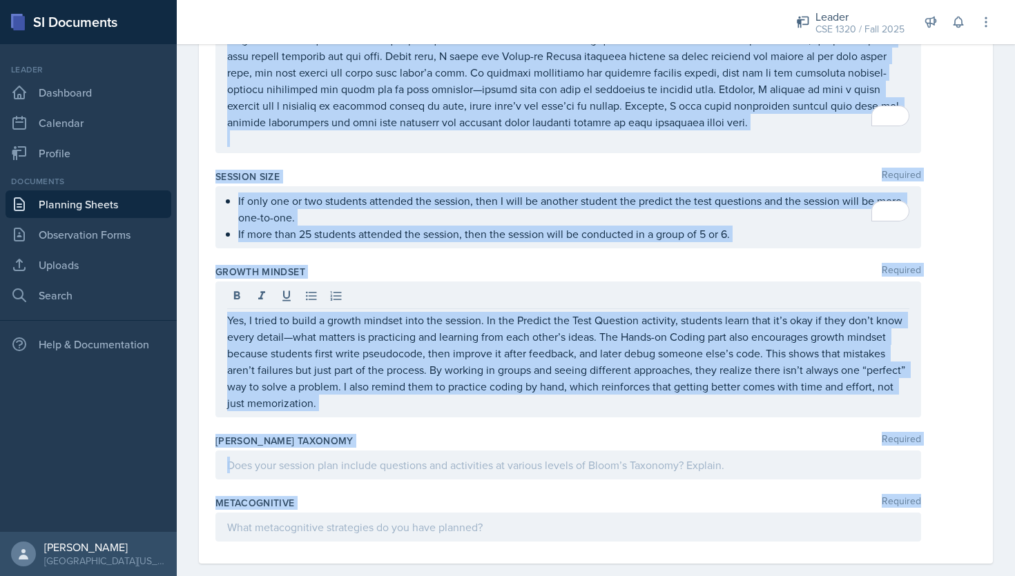
drag, startPoint x: 214, startPoint y: 191, endPoint x: 447, endPoint y: 498, distance: 386.3
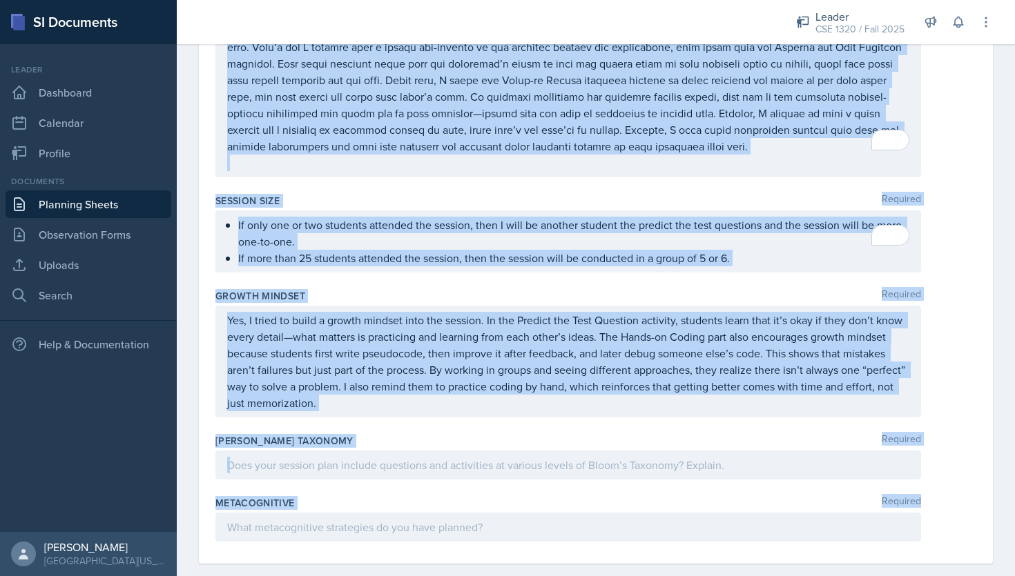
copy div "Content Required The professor is still reviewing pointers in class with variou…"
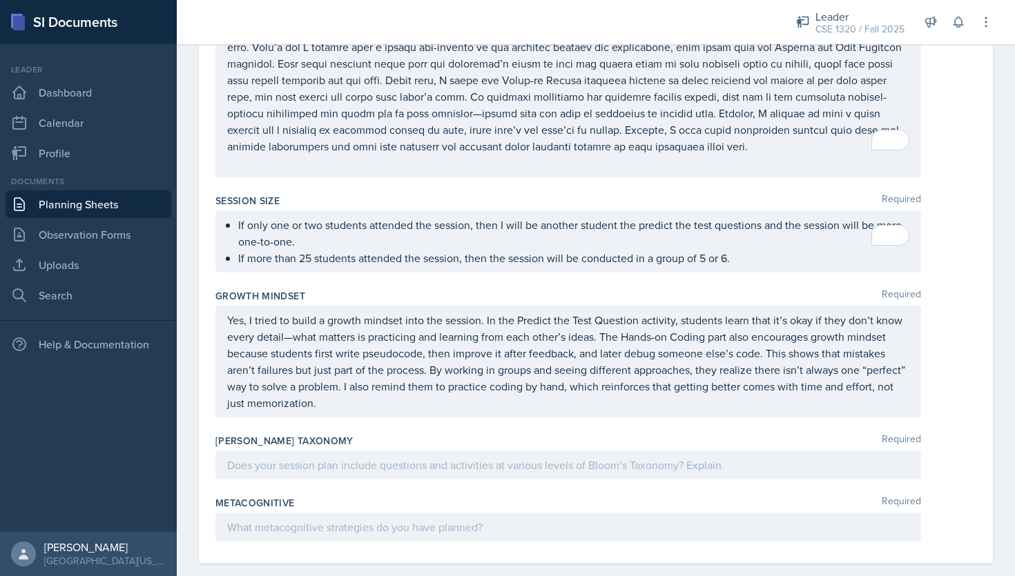
click at [342, 455] on div at bounding box center [567, 465] width 705 height 29
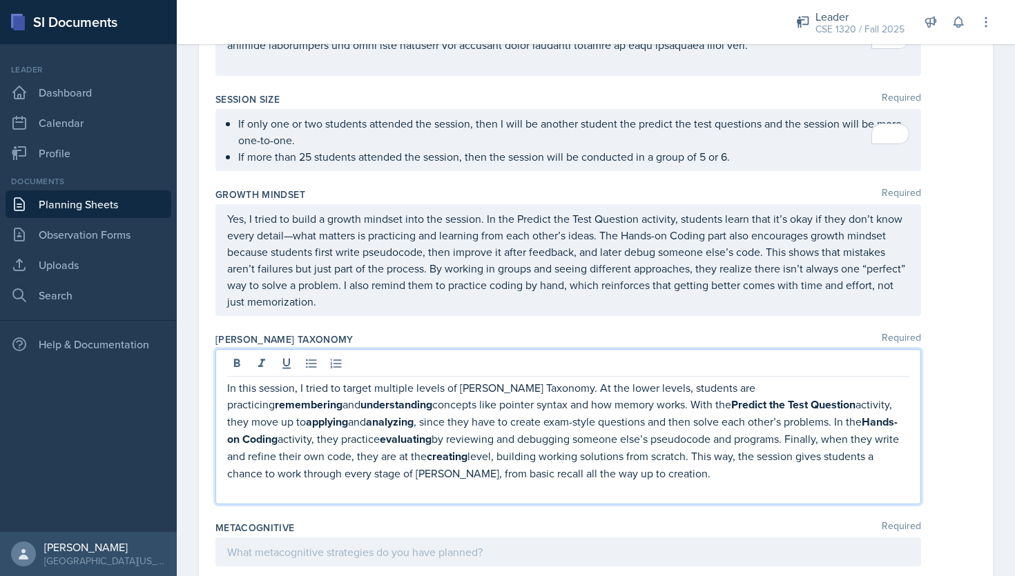
scroll to position [1345, 0]
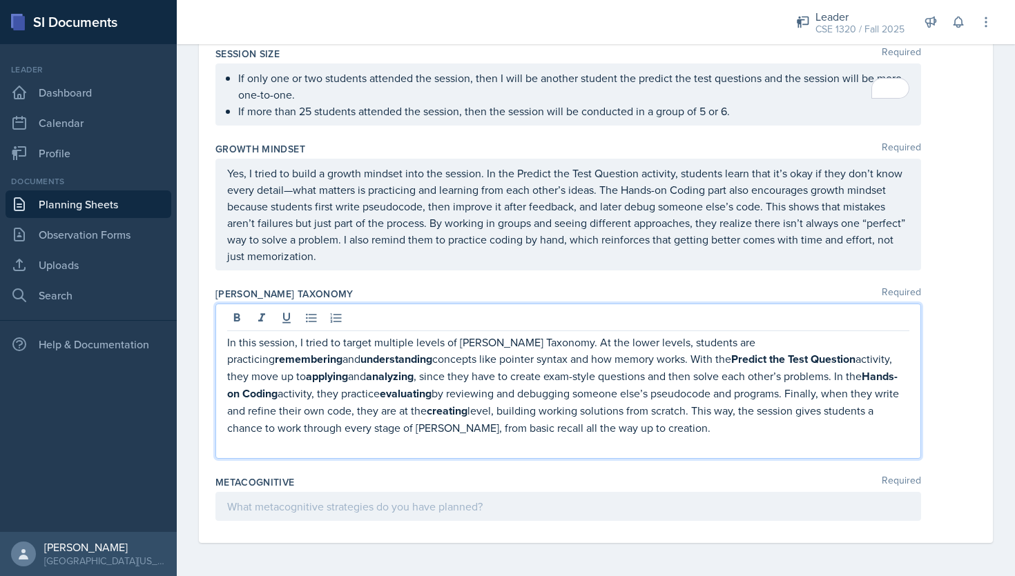
click at [445, 500] on p at bounding box center [568, 506] width 682 height 17
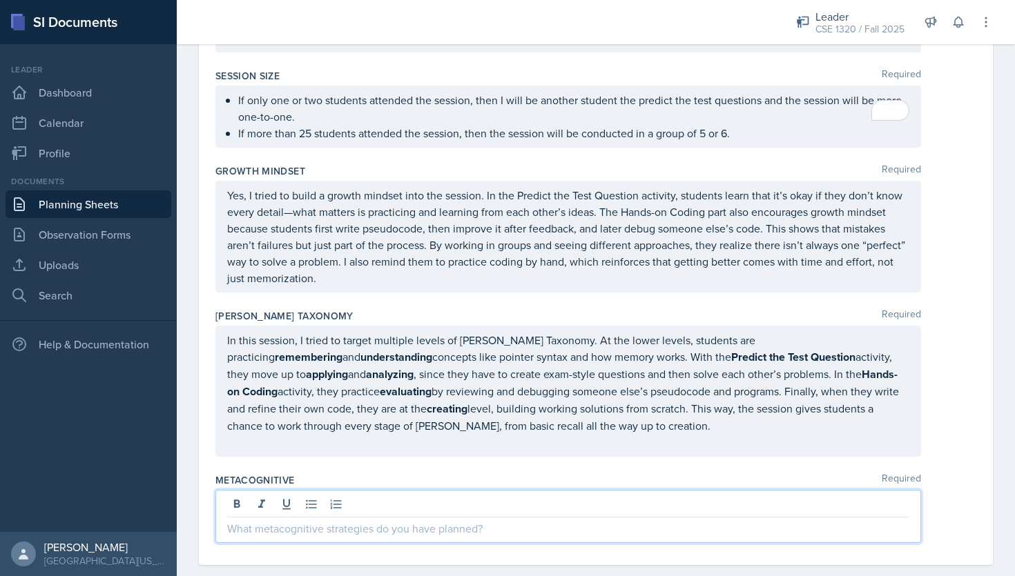
click at [474, 409] on p "In this session, I tried to target multiple levels of Bloom’s Taxonomy. At the …" at bounding box center [568, 383] width 682 height 102
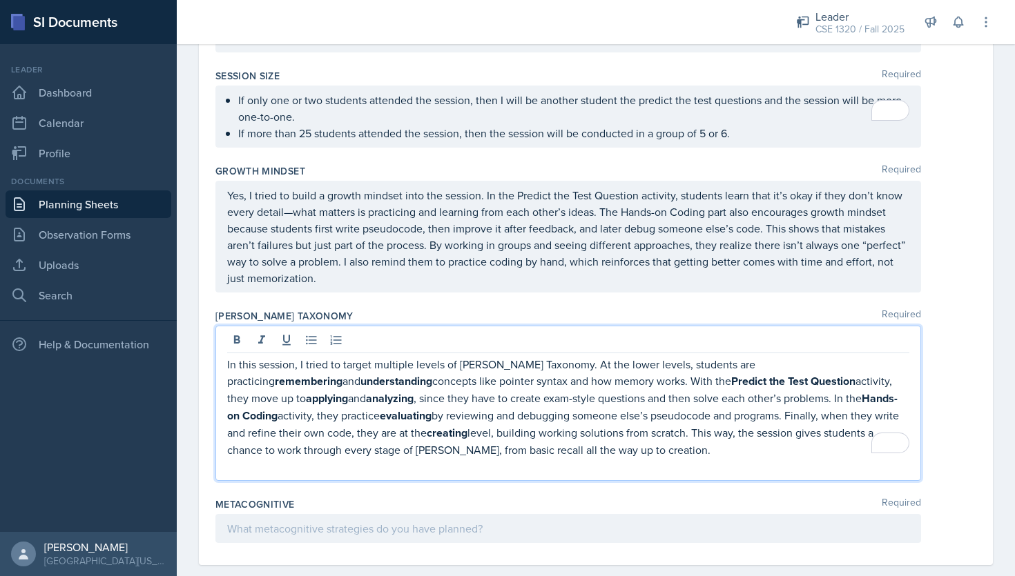
click at [411, 356] on p "In this session, I tried to target multiple levels of Bloom’s Taxonomy. At the …" at bounding box center [568, 407] width 682 height 102
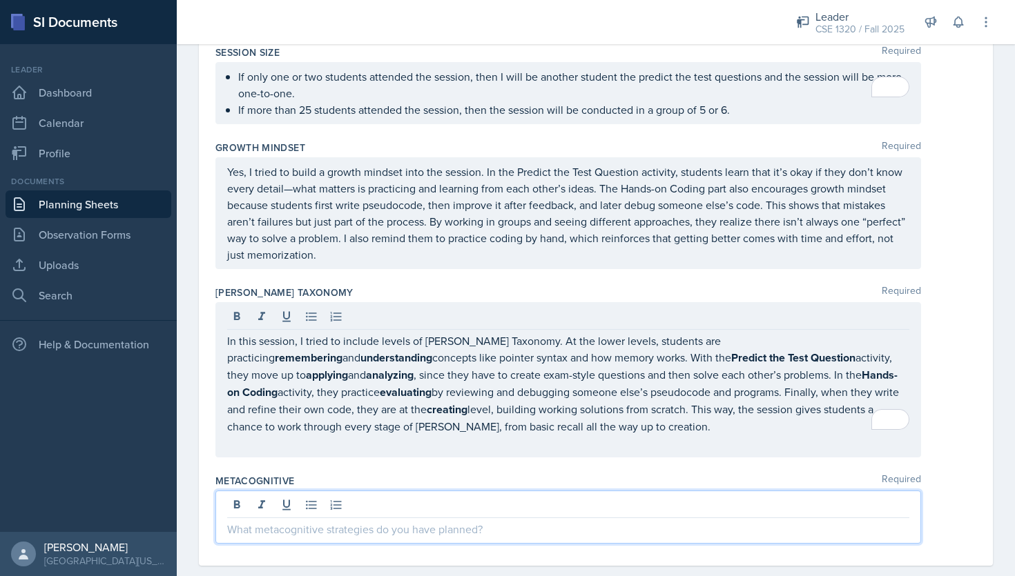
click at [453, 521] on p at bounding box center [568, 529] width 682 height 17
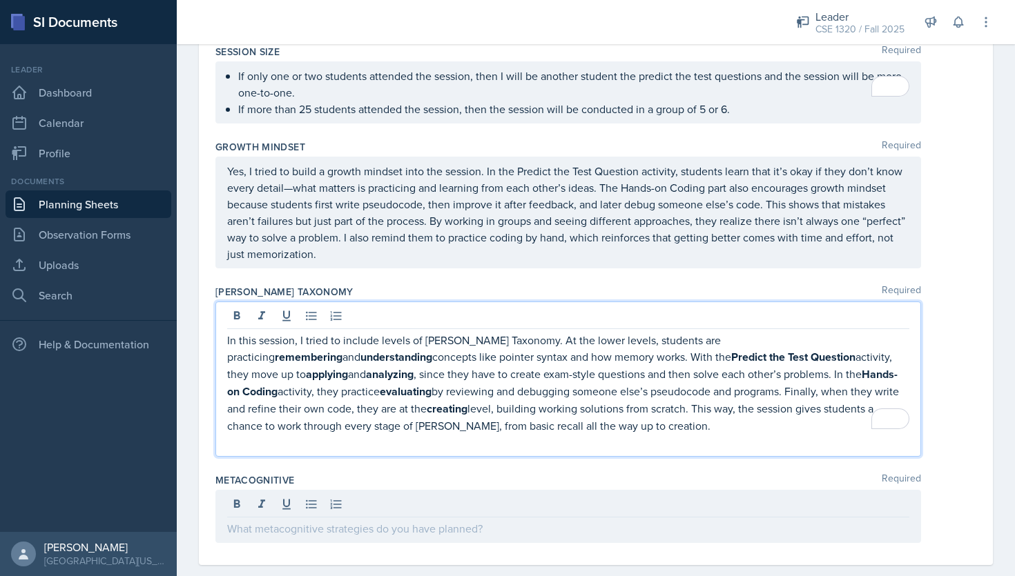
click at [515, 398] on p "In this session, I tried to include levels of Bloom’s Taxonomy. At the lower le…" at bounding box center [568, 383] width 682 height 102
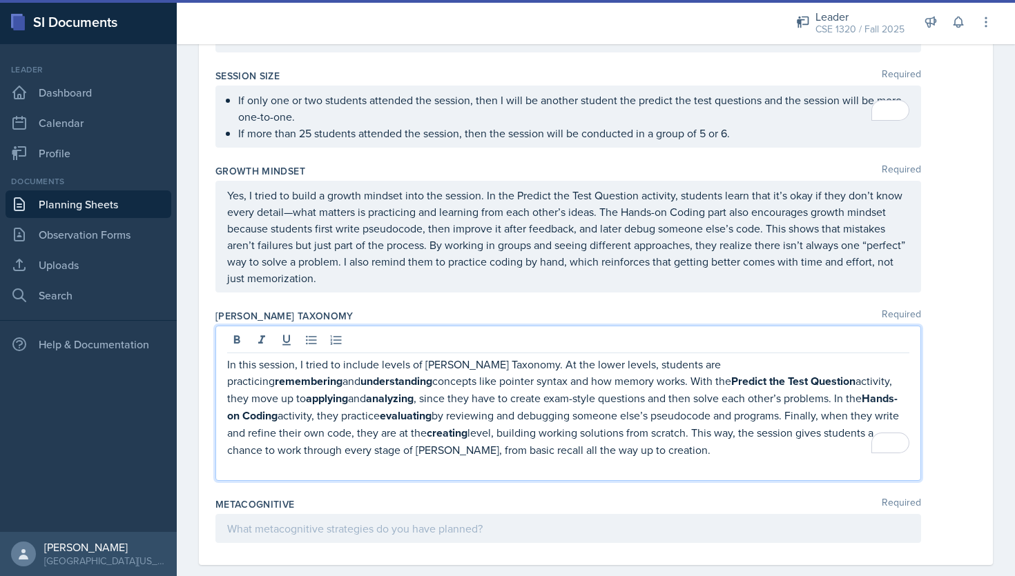
click at [474, 520] on p at bounding box center [568, 528] width 682 height 17
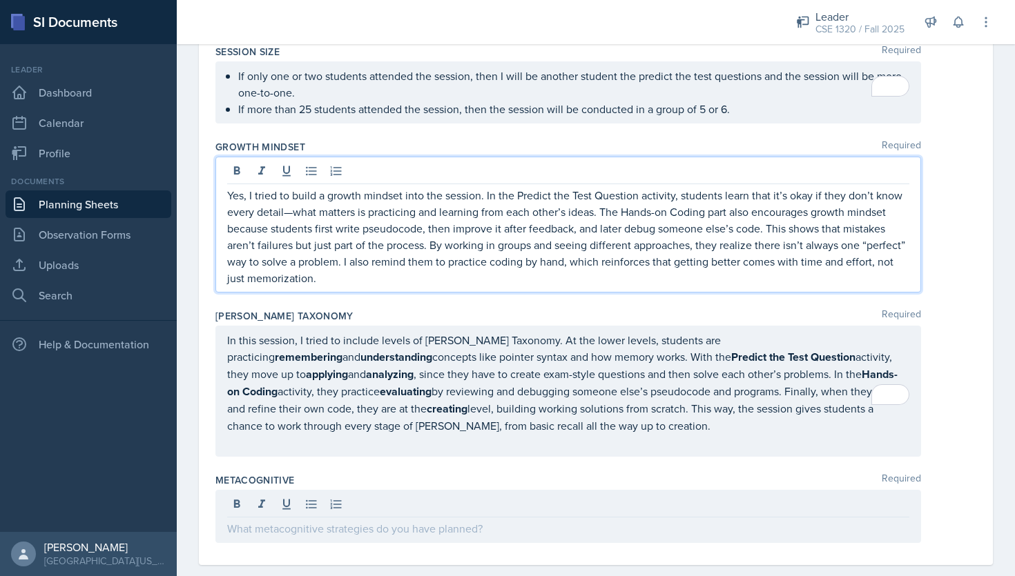
click at [567, 261] on p "Yes, I tried to build a growth mindset into the session. In the Predict the Tes…" at bounding box center [568, 236] width 682 height 99
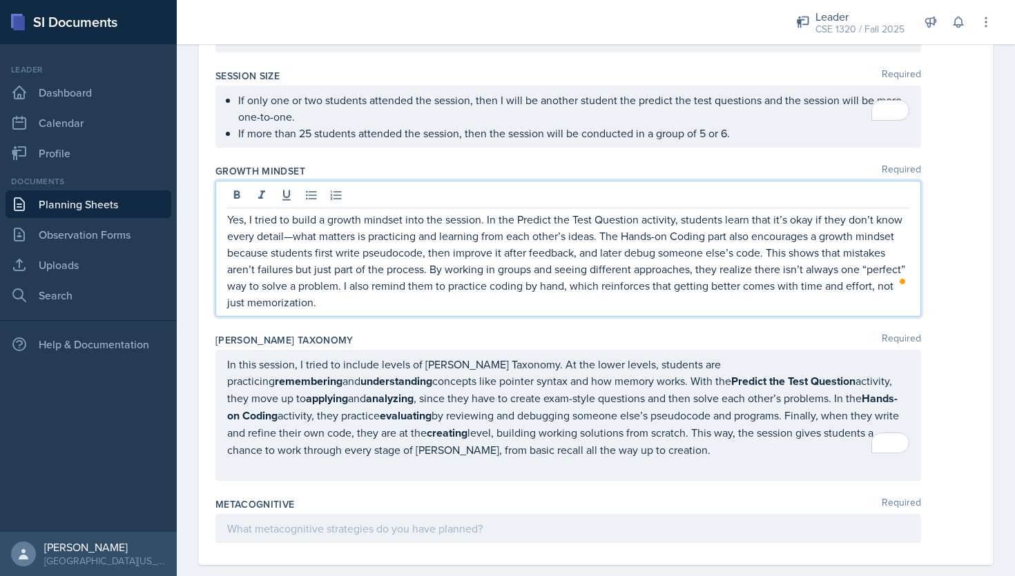
click at [463, 514] on div at bounding box center [567, 528] width 705 height 29
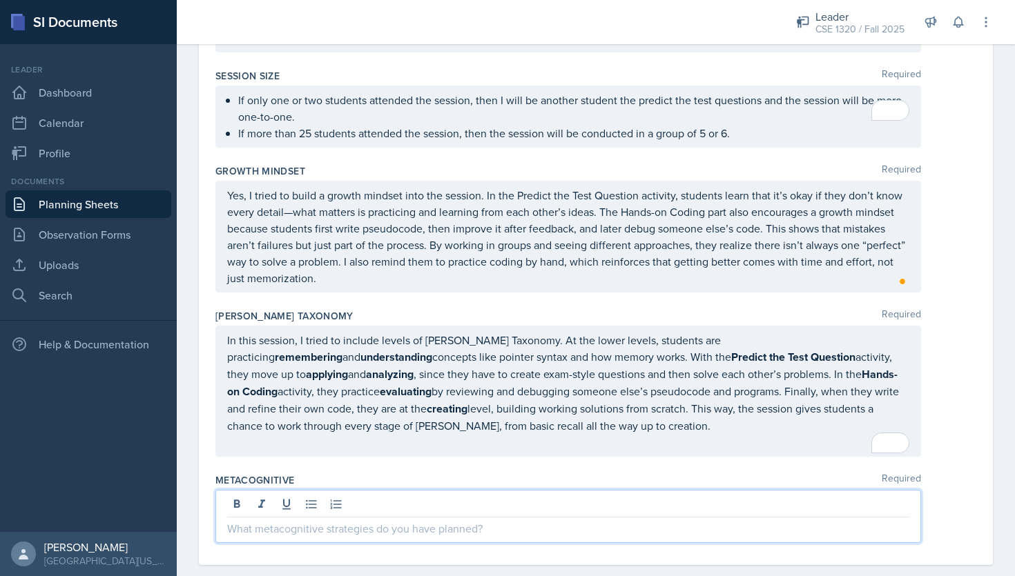
scroll to position [1320, 0]
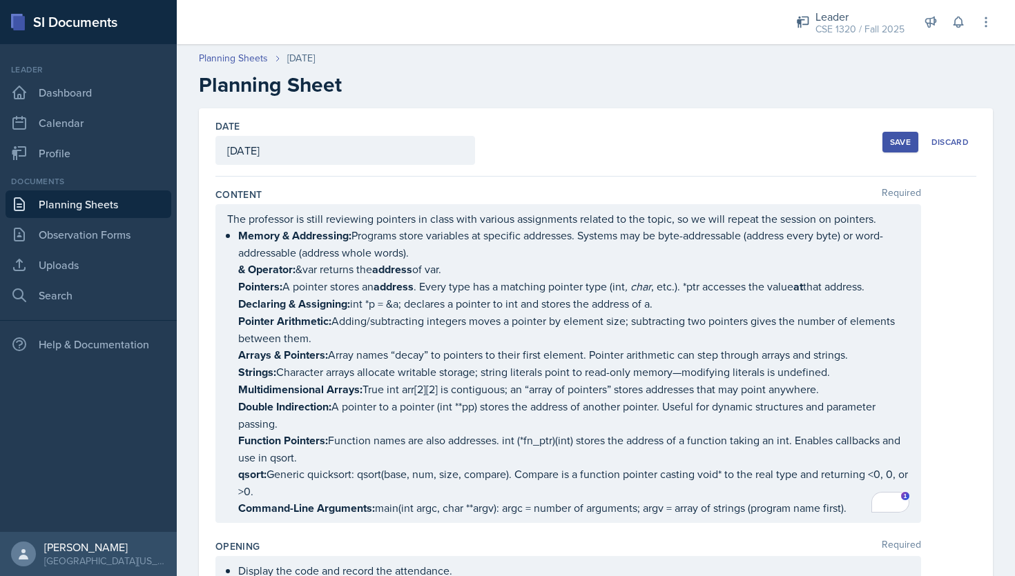
scroll to position [1320, 0]
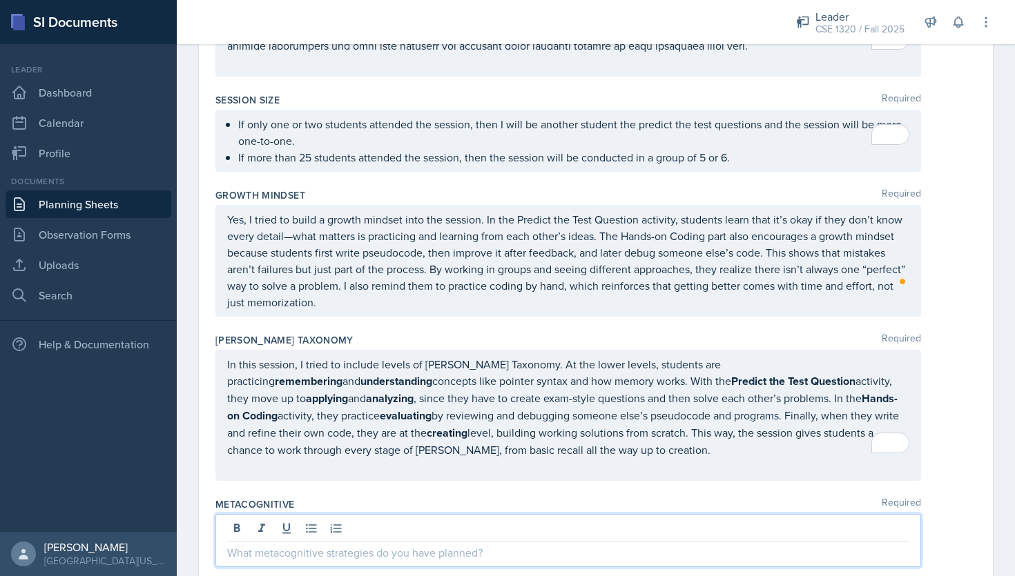
click at [267, 545] on p at bounding box center [568, 553] width 682 height 17
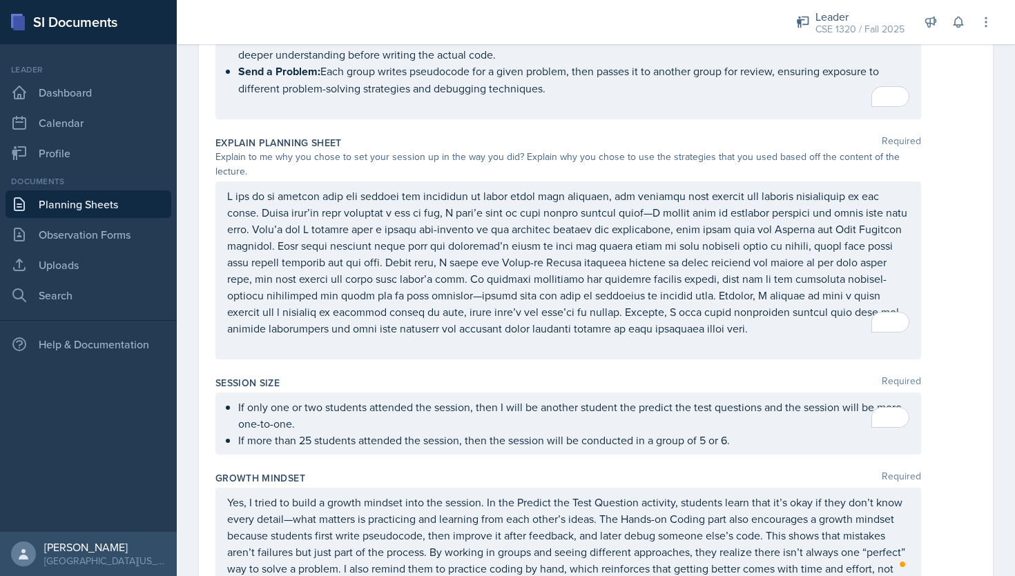
scroll to position [1428, 0]
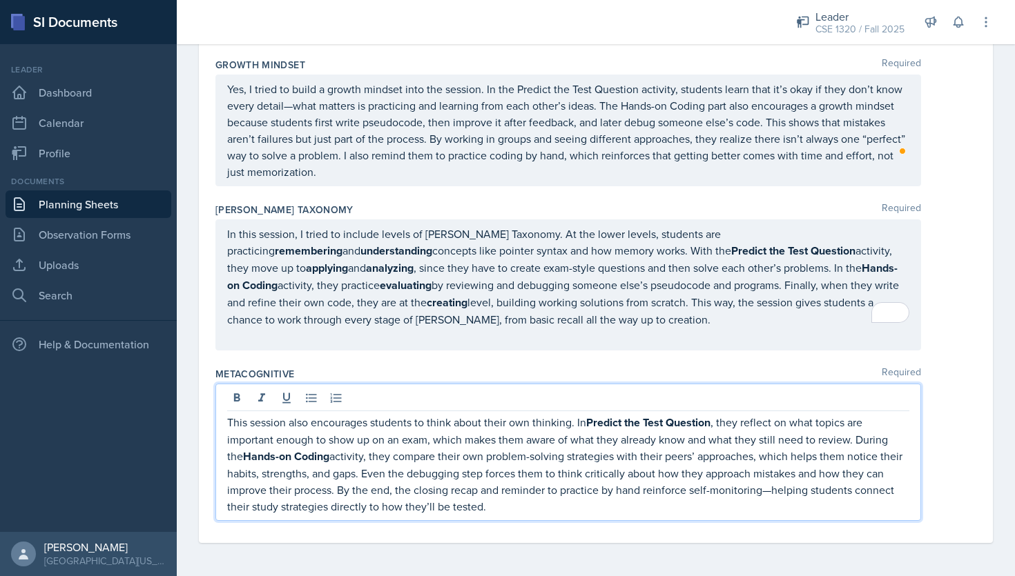
click at [561, 338] on p "To enrich screen reader interactions, please activate Accessibility in Grammarl…" at bounding box center [568, 336] width 682 height 17
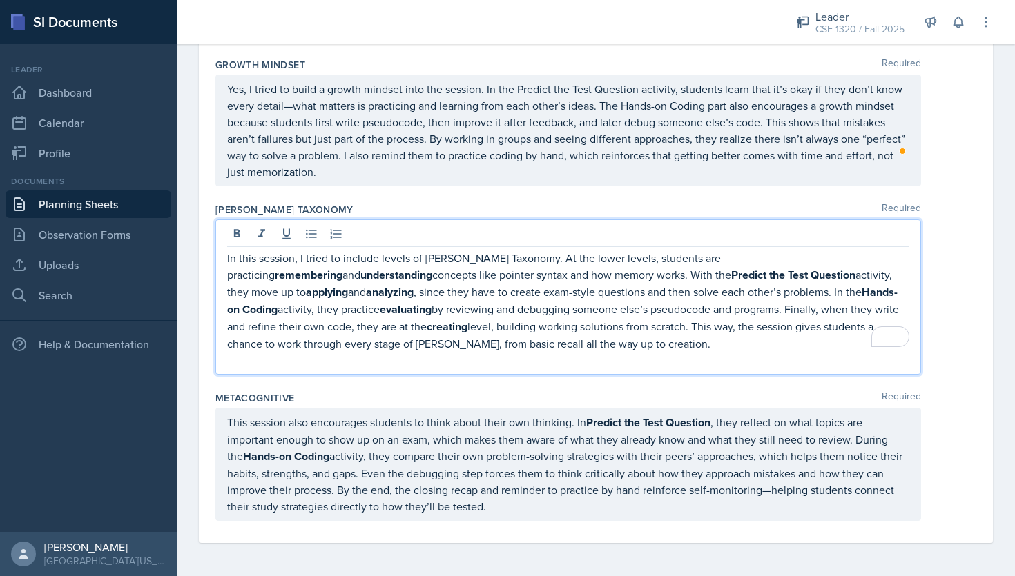
click at [546, 511] on p "This session also encourages students to think about their own thinking. In Pre…" at bounding box center [568, 464] width 682 height 101
